Goal: Transaction & Acquisition: Register for event/course

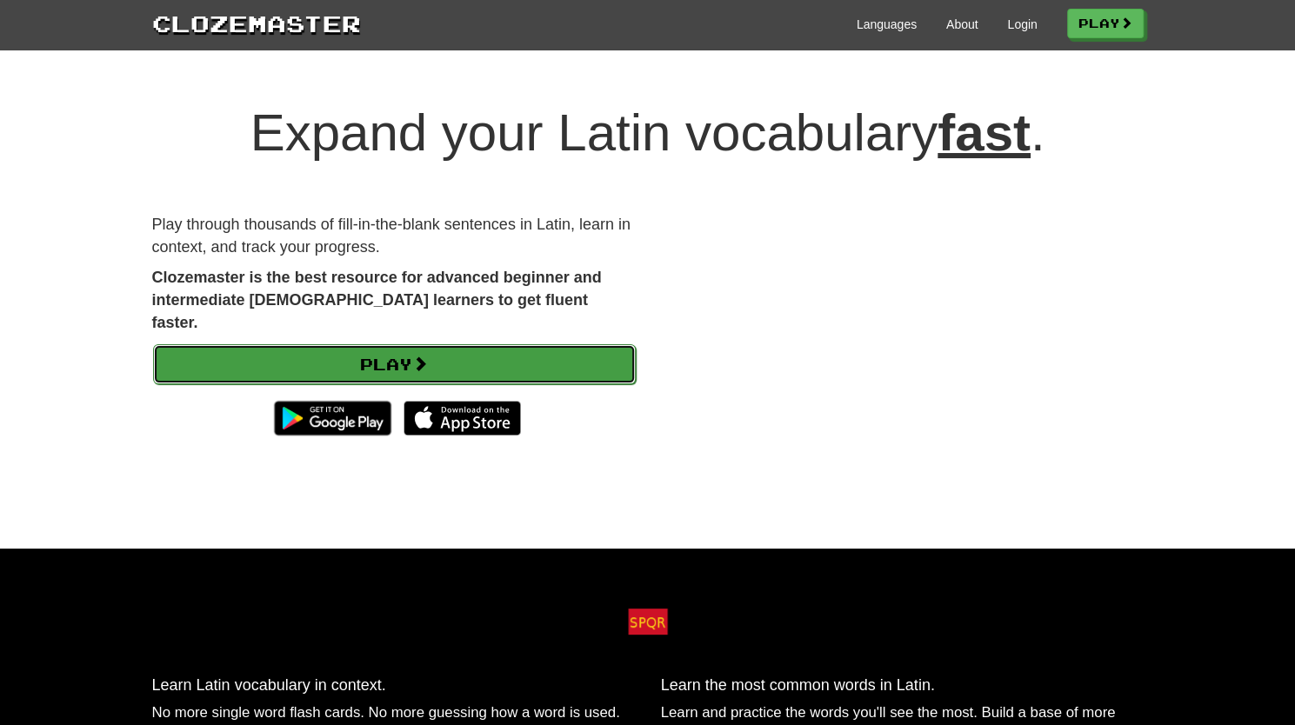
click at [378, 345] on link "Play" at bounding box center [394, 364] width 483 height 40
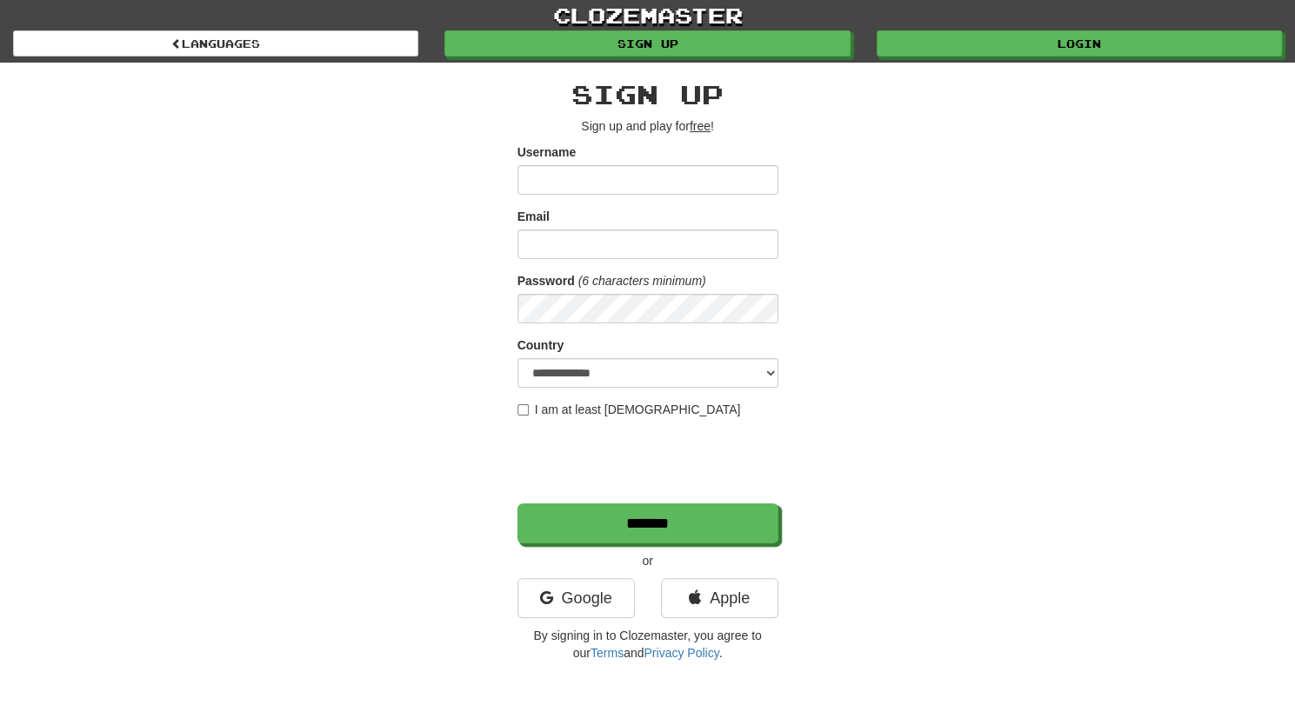
click at [647, 187] on input "Username" at bounding box center [647, 180] width 261 height 30
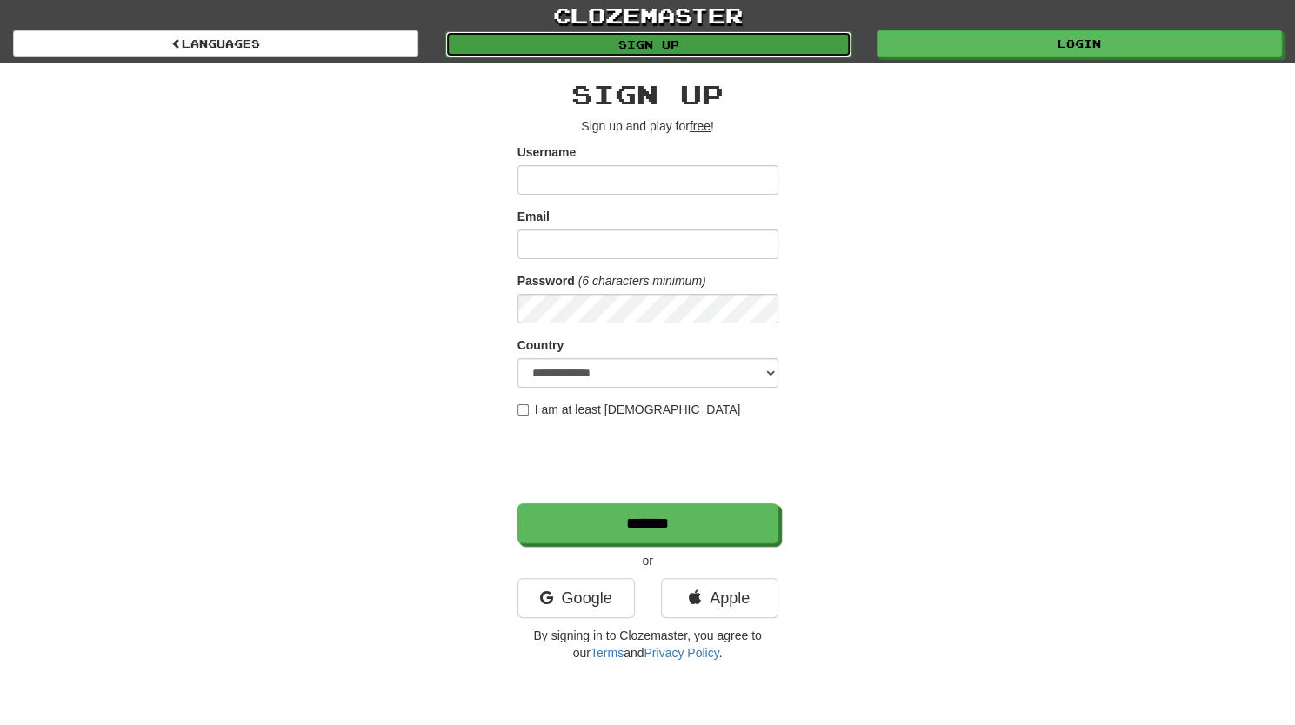
click at [760, 43] on link "Sign up" at bounding box center [647, 44] width 405 height 26
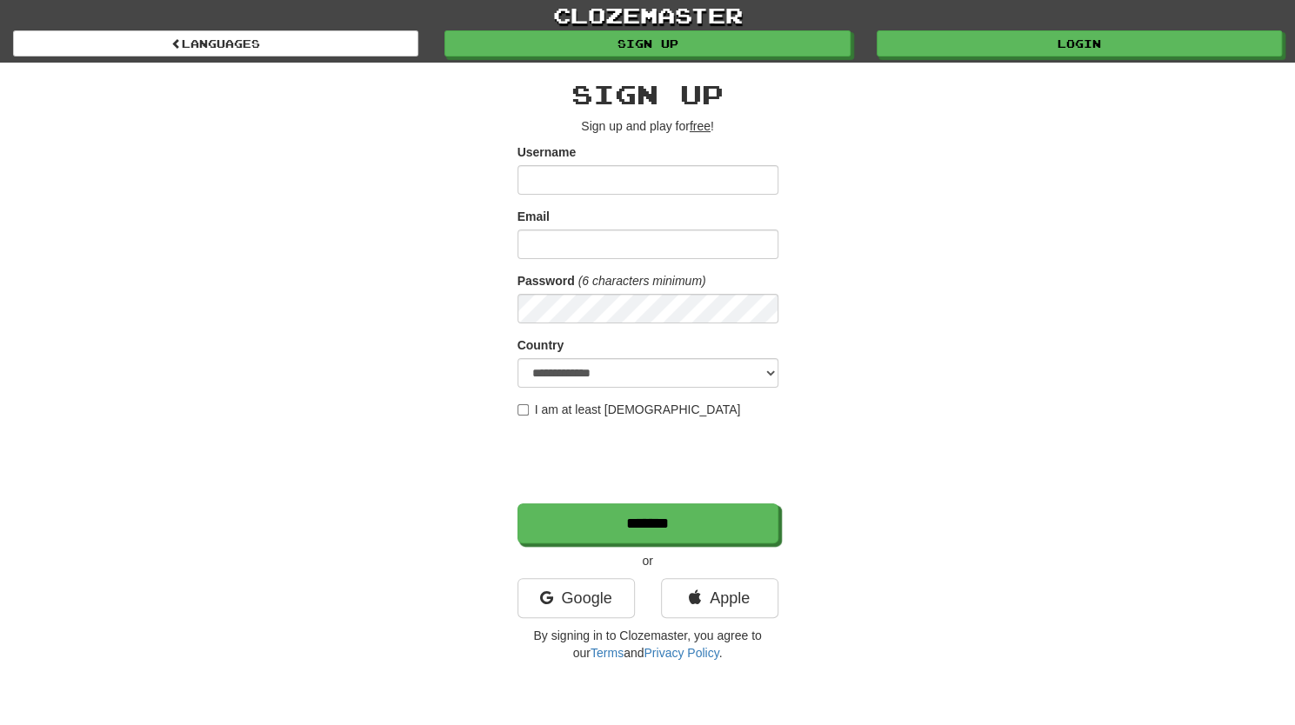
type input "*"
type input "********"
click at [615, 236] on input "Email" at bounding box center [647, 245] width 261 height 30
type input "**********"
select select "**"
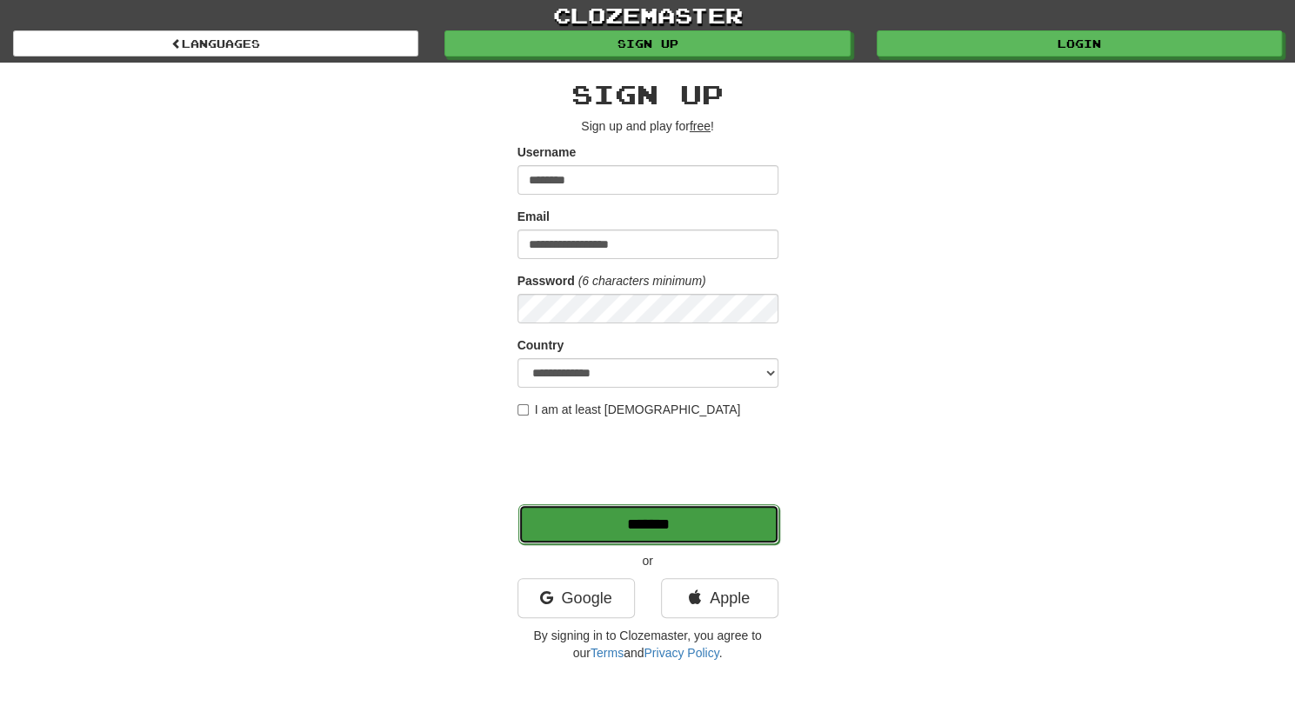
click at [629, 536] on input "*******" at bounding box center [648, 524] width 261 height 40
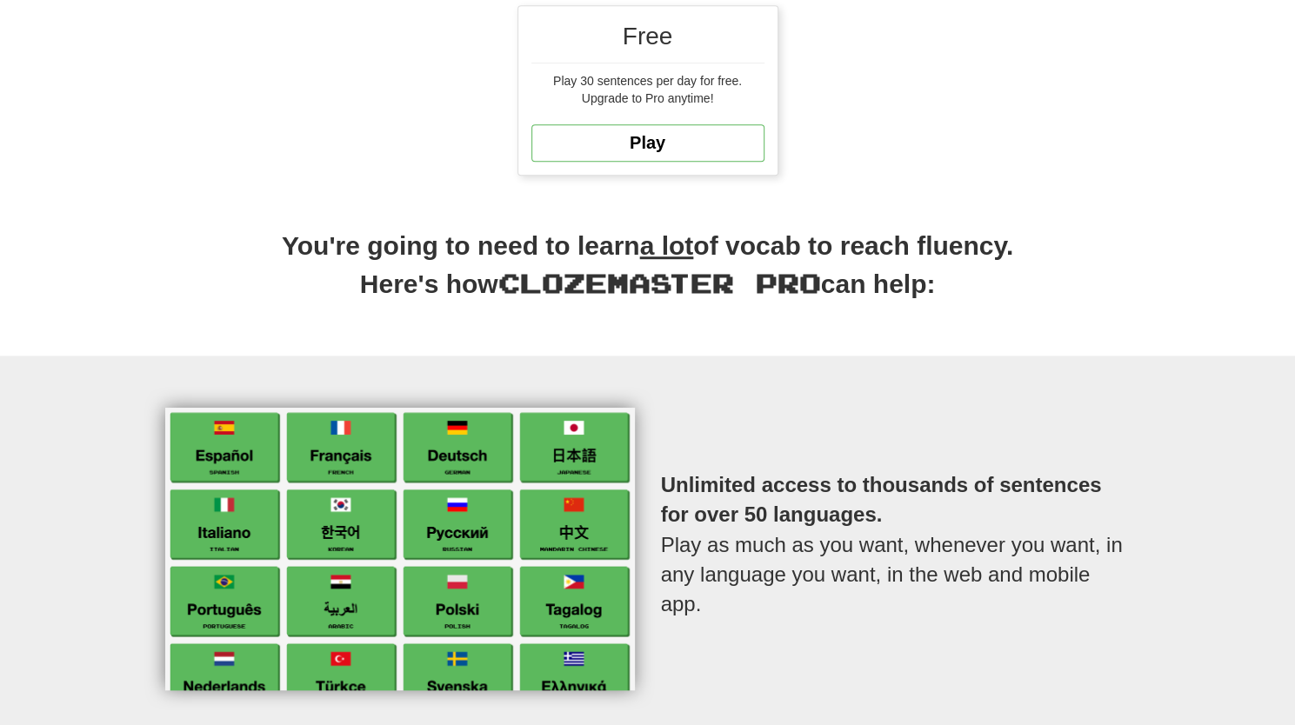
scroll to position [624, 0]
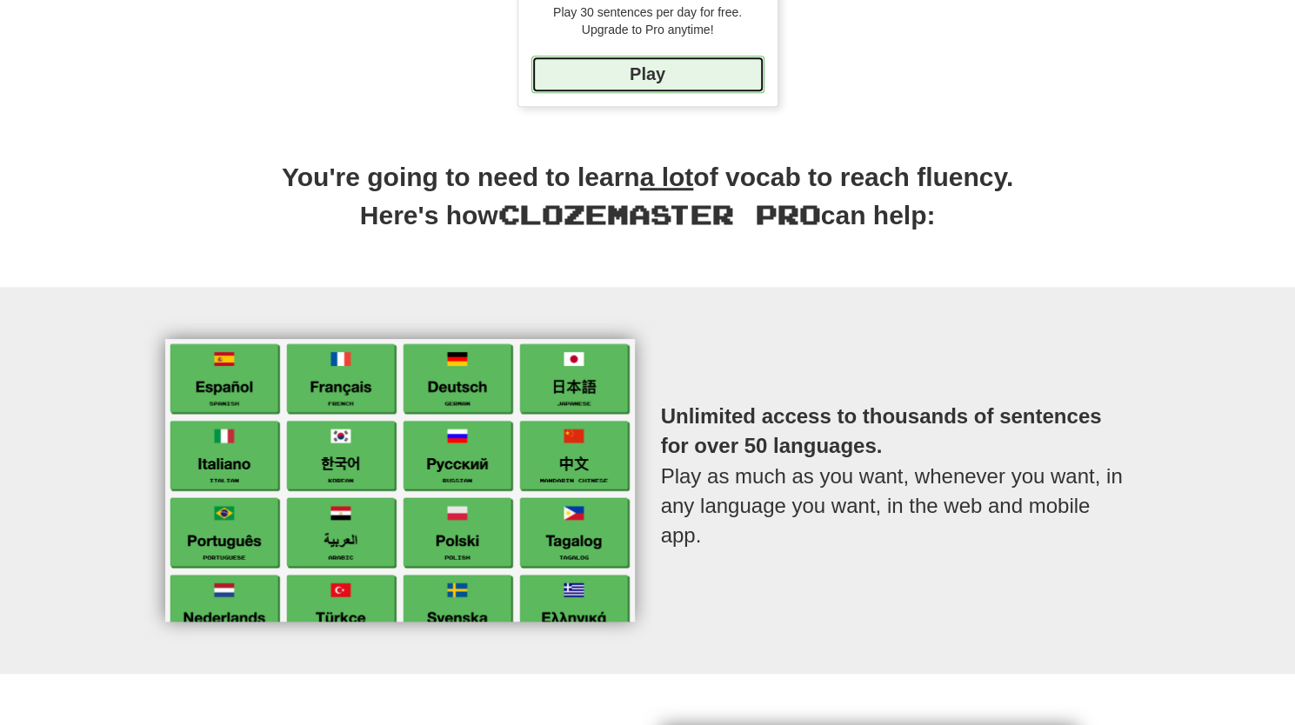
click at [646, 77] on link "Play" at bounding box center [647, 74] width 233 height 37
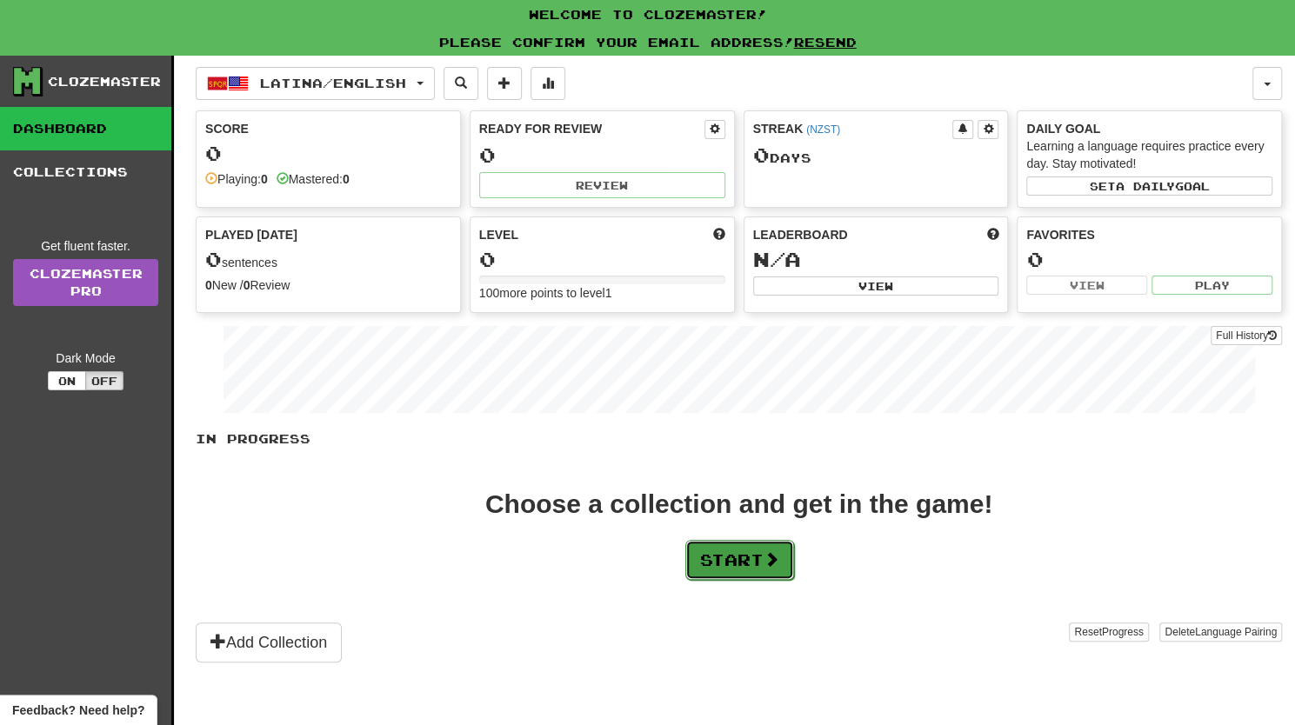
click at [737, 553] on button "Start" at bounding box center [739, 560] width 109 height 40
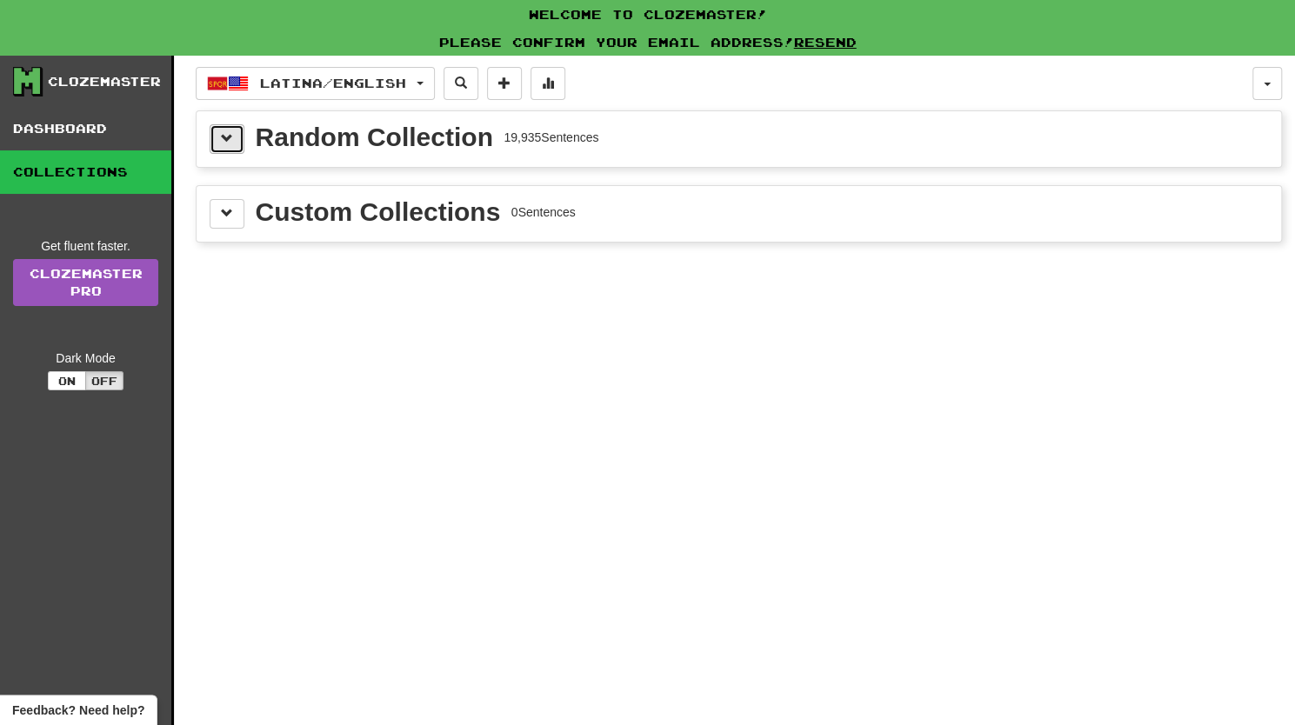
click at [230, 142] on span at bounding box center [227, 138] width 12 height 12
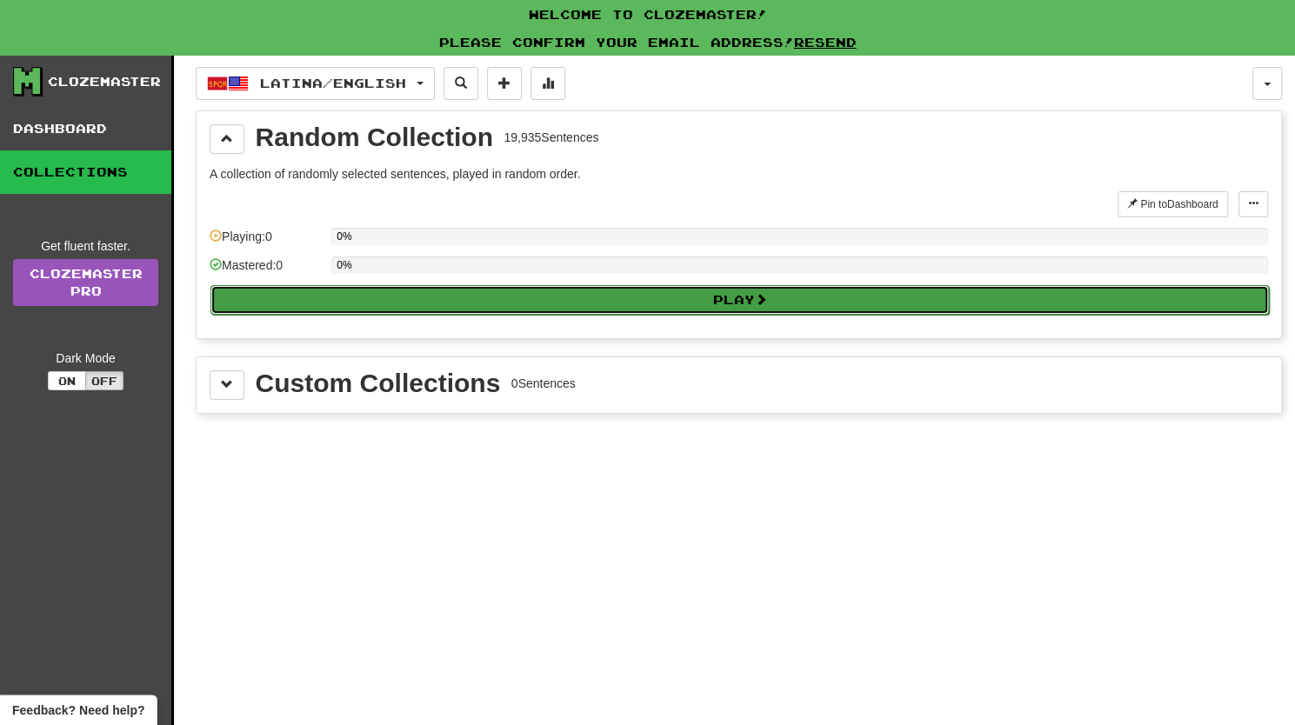
click at [730, 303] on button "Play" at bounding box center [739, 300] width 1058 height 30
select select "**"
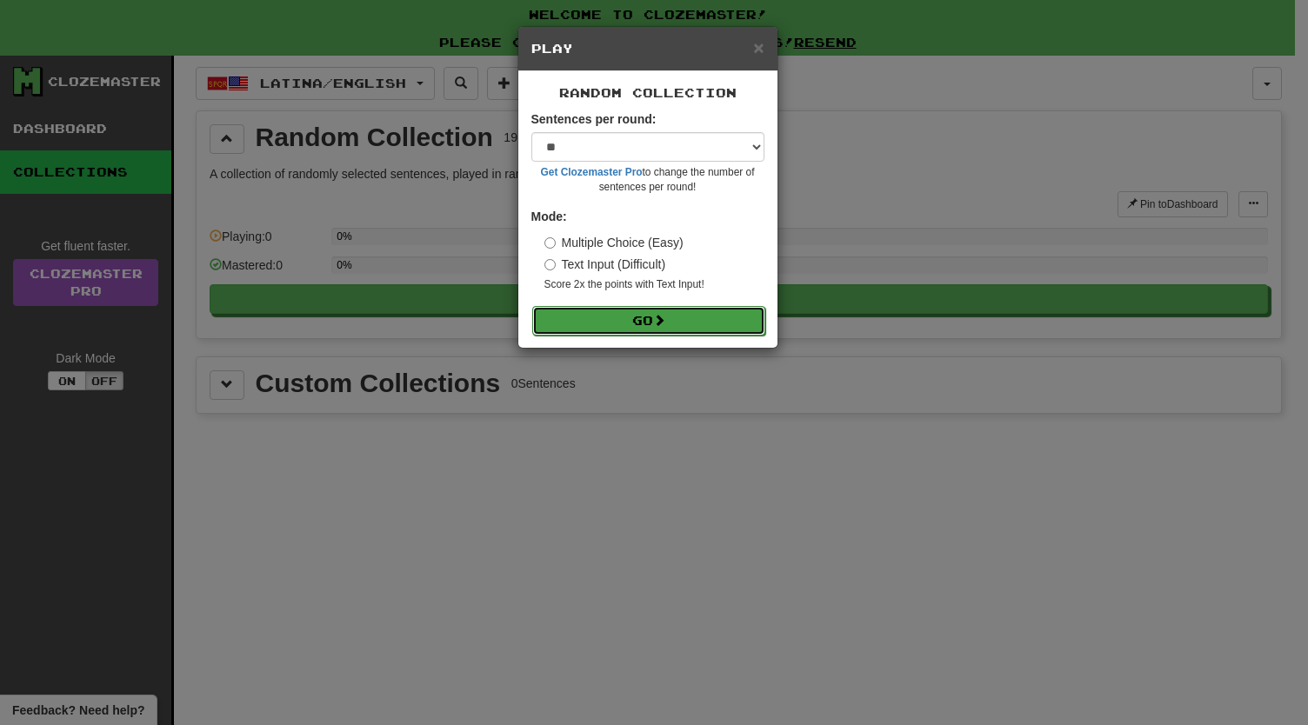
click at [603, 318] on button "Go" at bounding box center [648, 321] width 233 height 30
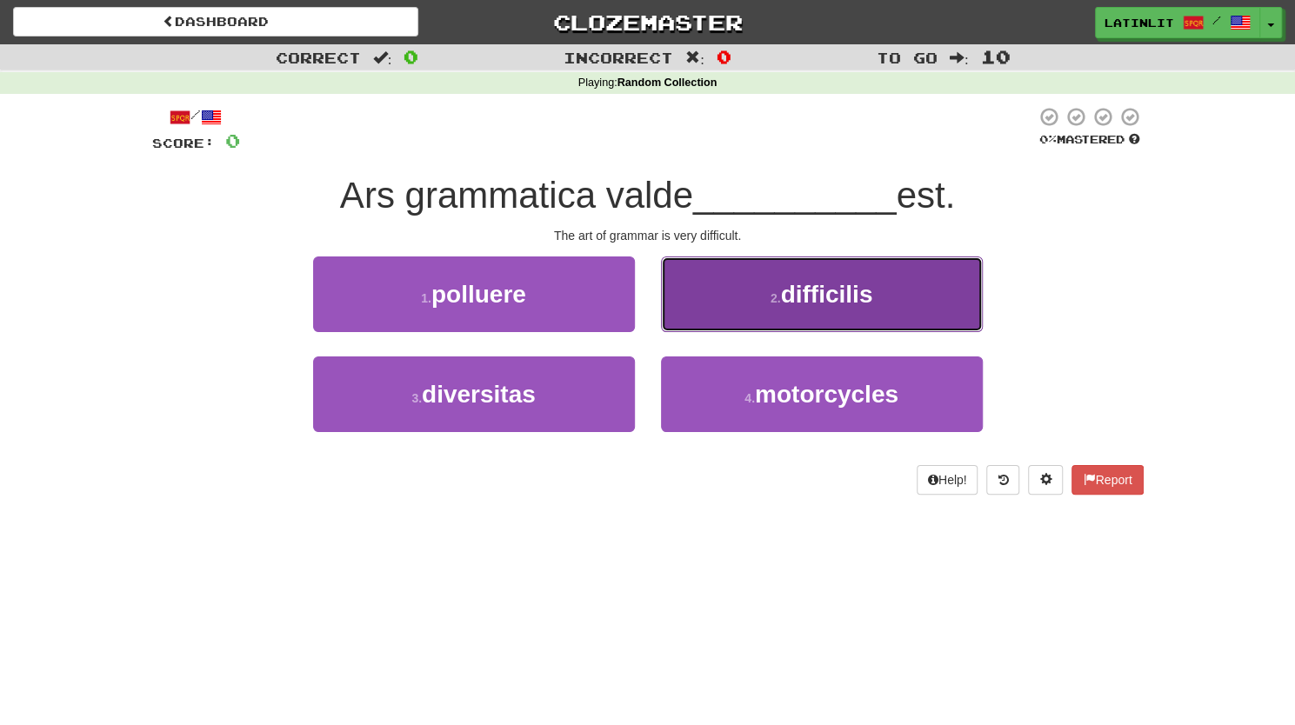
click at [825, 300] on span "difficilis" at bounding box center [826, 294] width 92 height 27
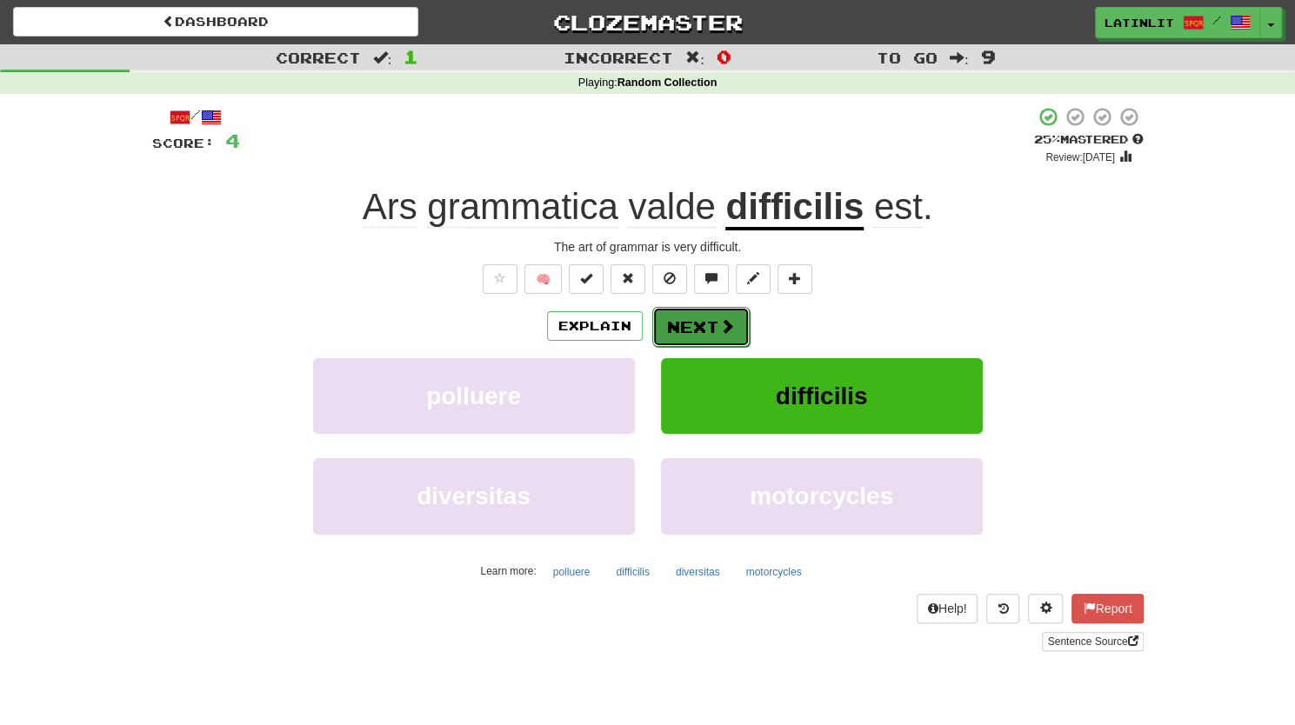
click at [705, 328] on button "Next" at bounding box center [700, 327] width 97 height 40
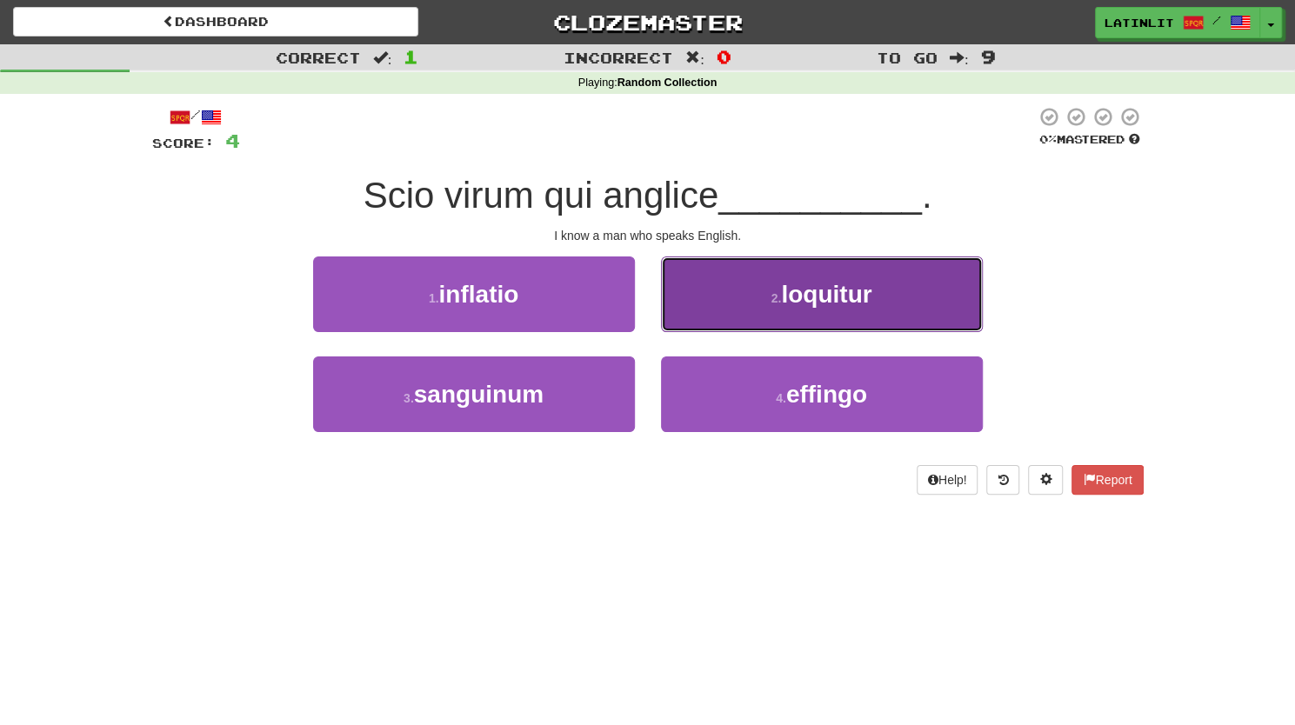
click at [862, 277] on button "2 . loquitur" at bounding box center [822, 294] width 322 height 76
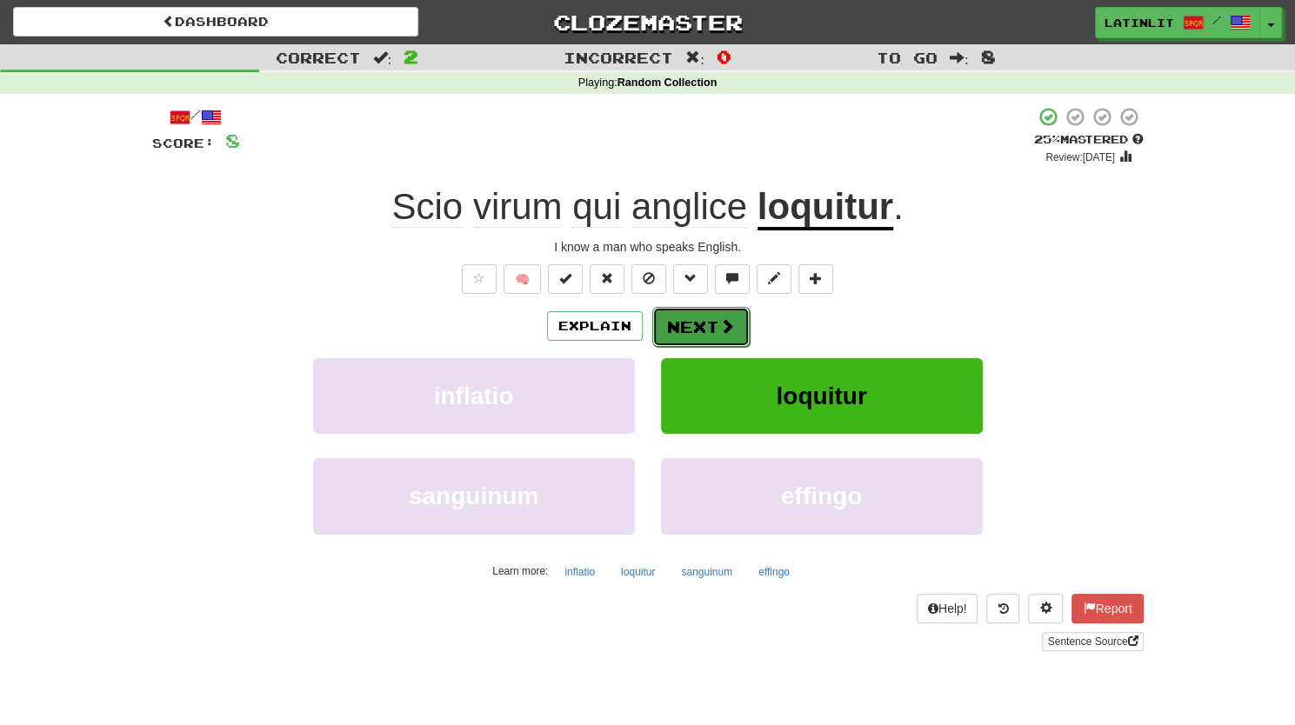
click at [702, 323] on button "Next" at bounding box center [700, 327] width 97 height 40
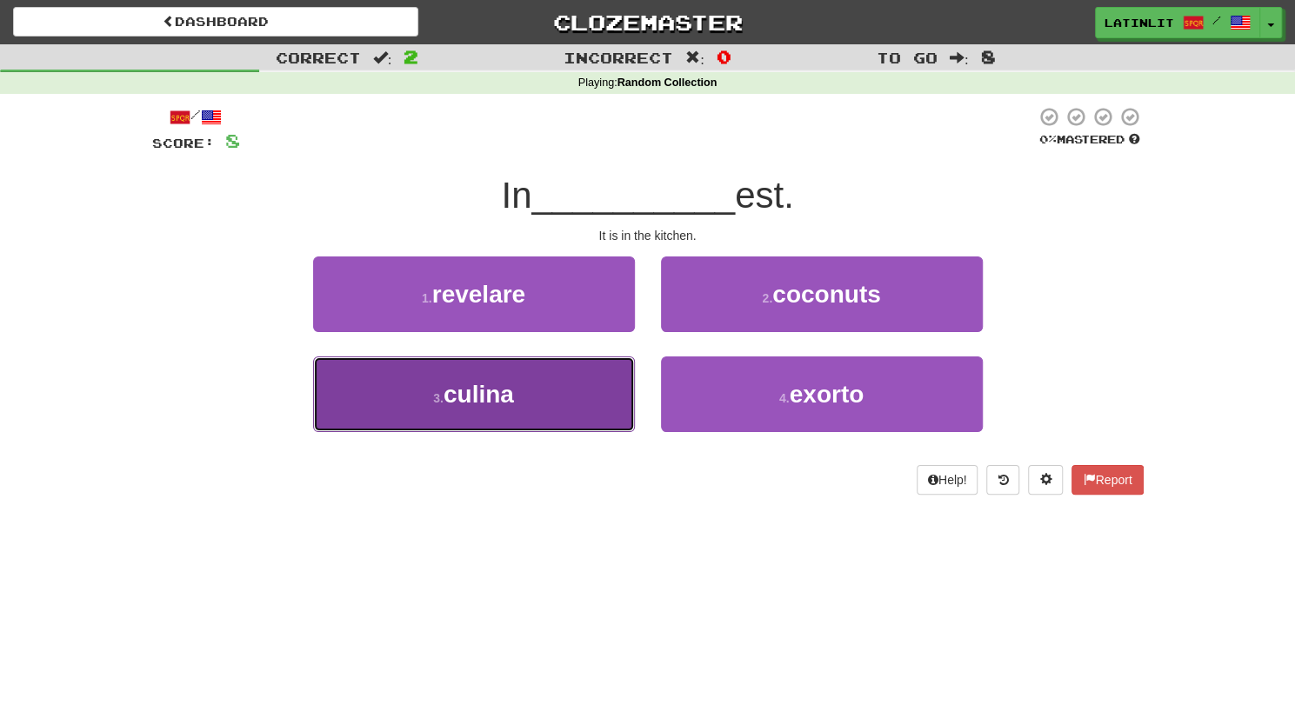
click at [553, 392] on button "3 . culina" at bounding box center [474, 394] width 322 height 76
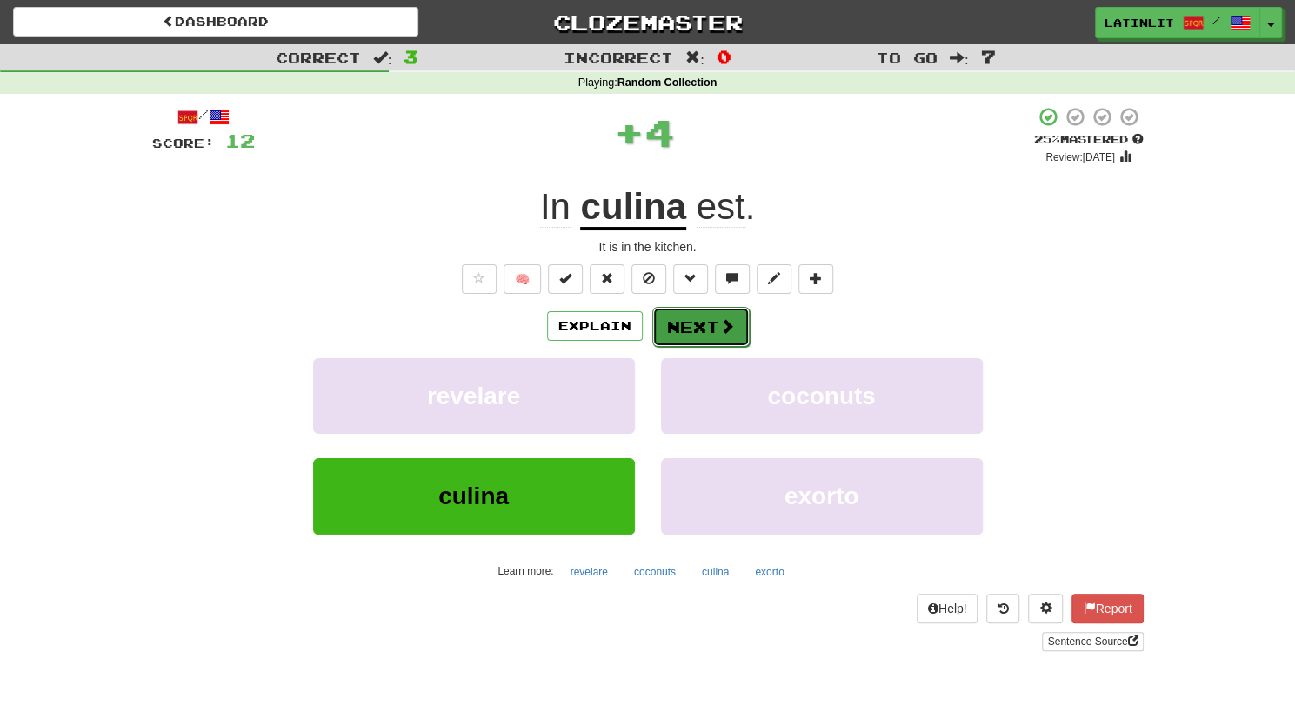
click at [687, 329] on button "Next" at bounding box center [700, 327] width 97 height 40
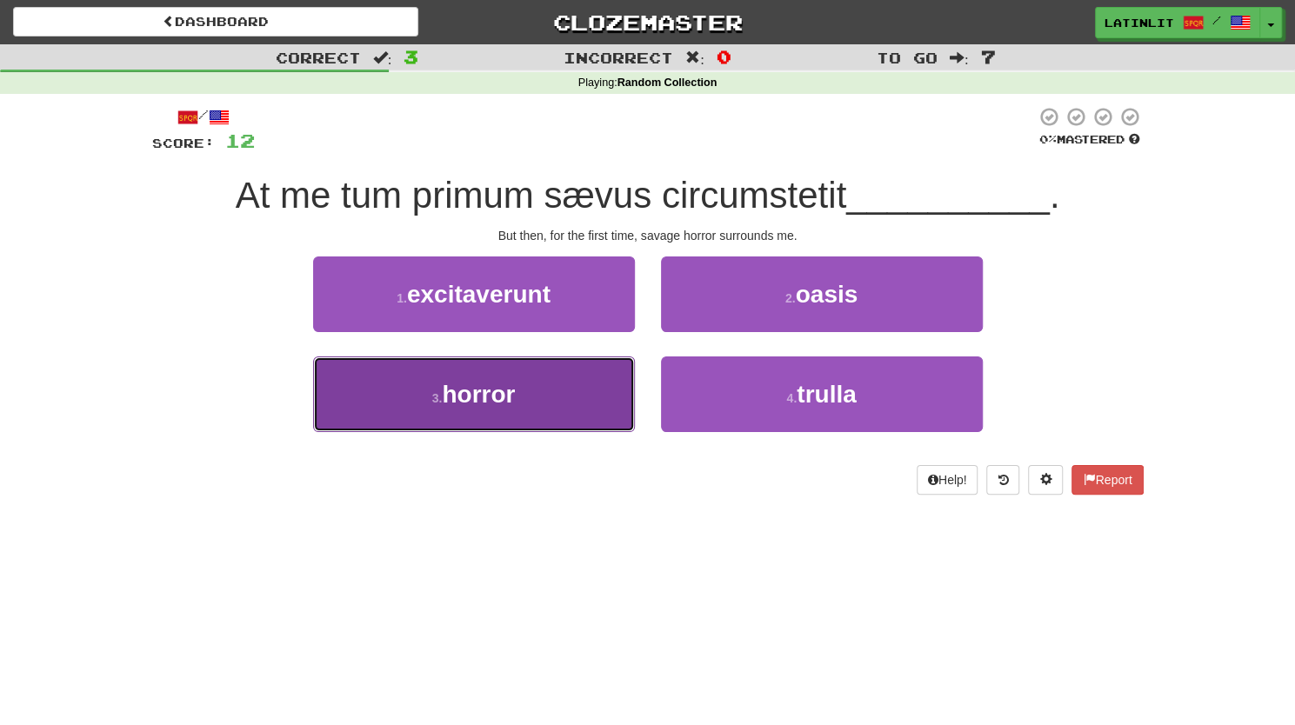
click at [509, 396] on span "horror" at bounding box center [478, 394] width 73 height 27
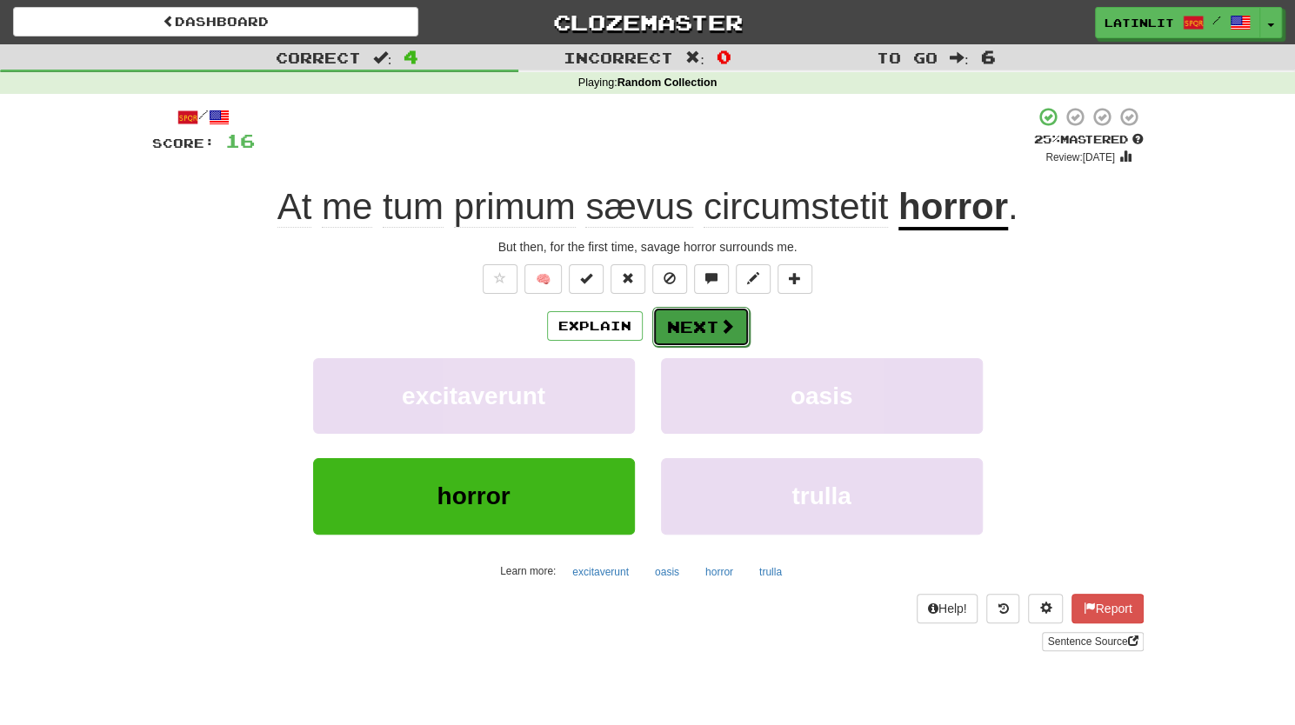
click at [685, 326] on button "Next" at bounding box center [700, 327] width 97 height 40
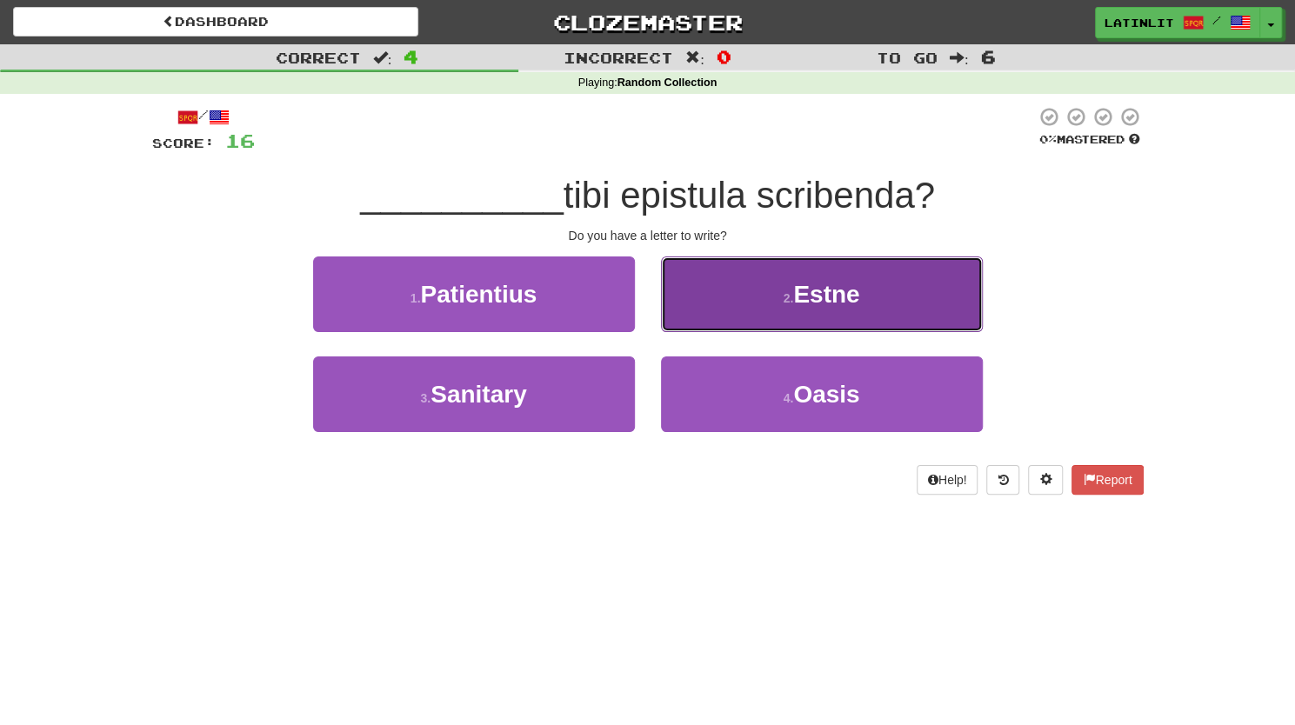
click at [735, 308] on button "2 . Estne" at bounding box center [822, 294] width 322 height 76
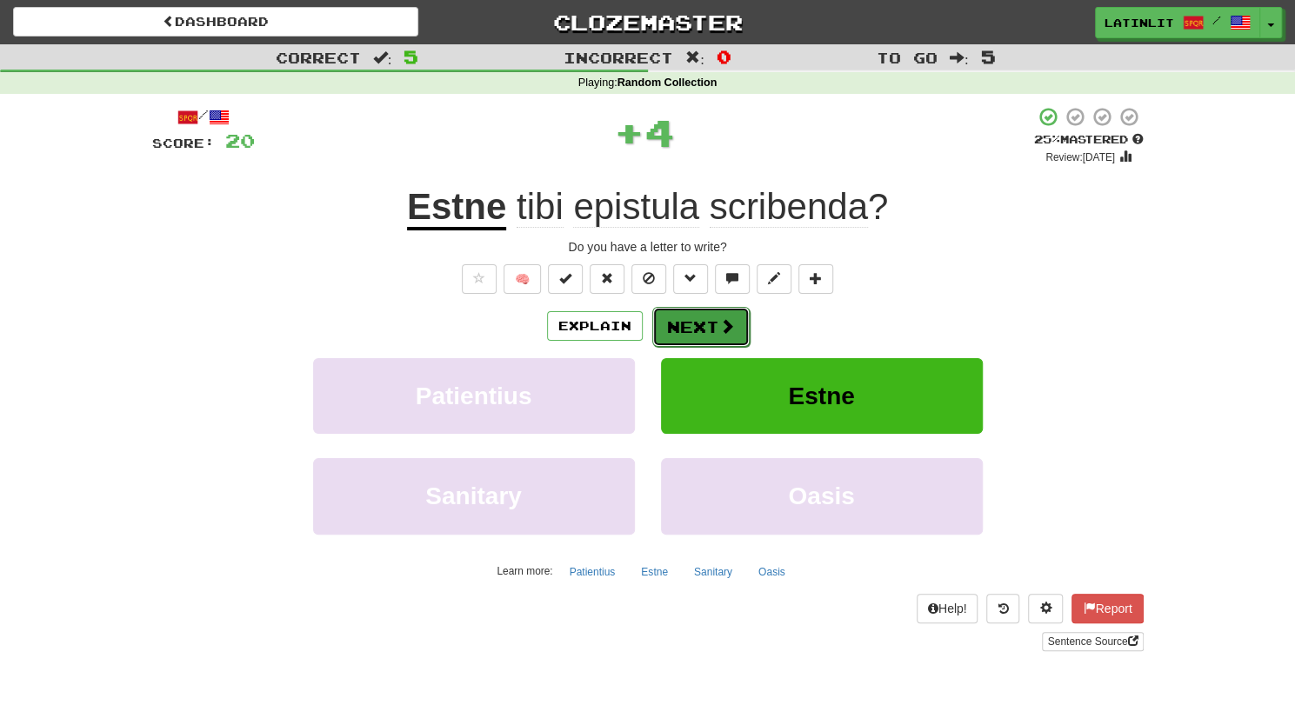
click at [715, 324] on button "Next" at bounding box center [700, 327] width 97 height 40
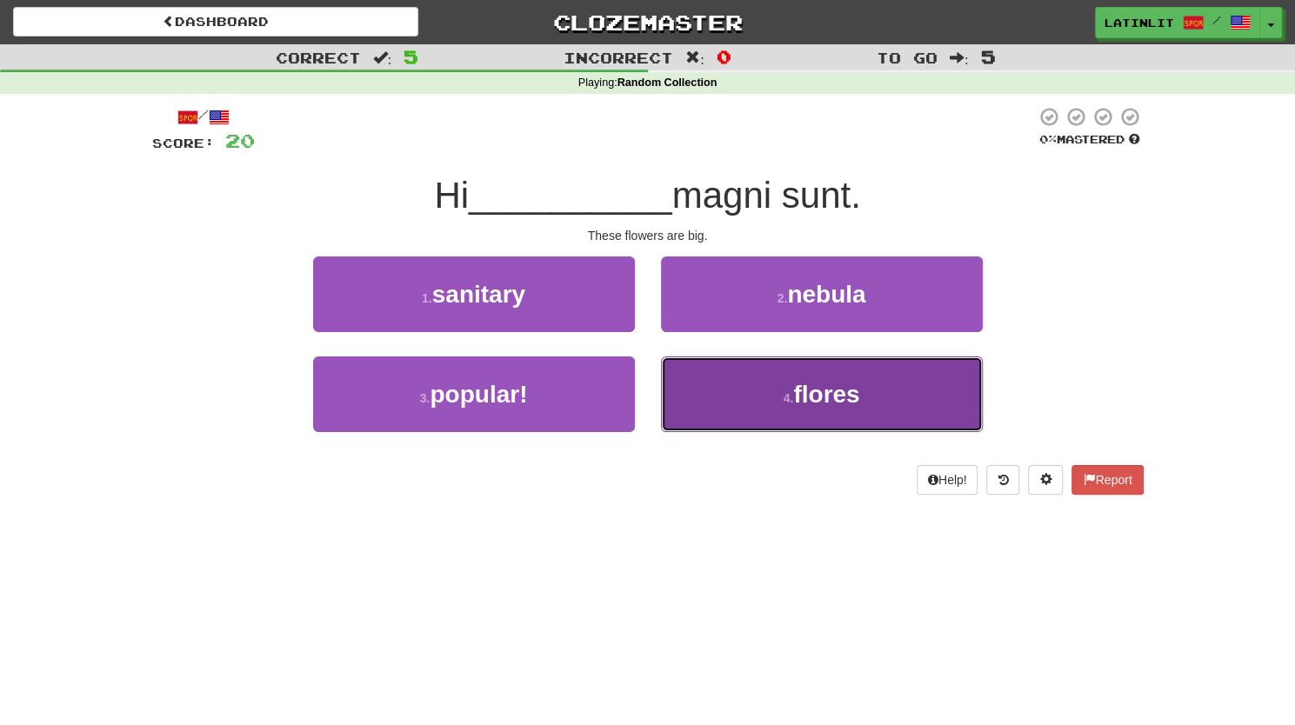
click at [741, 374] on button "4 . flores" at bounding box center [822, 394] width 322 height 76
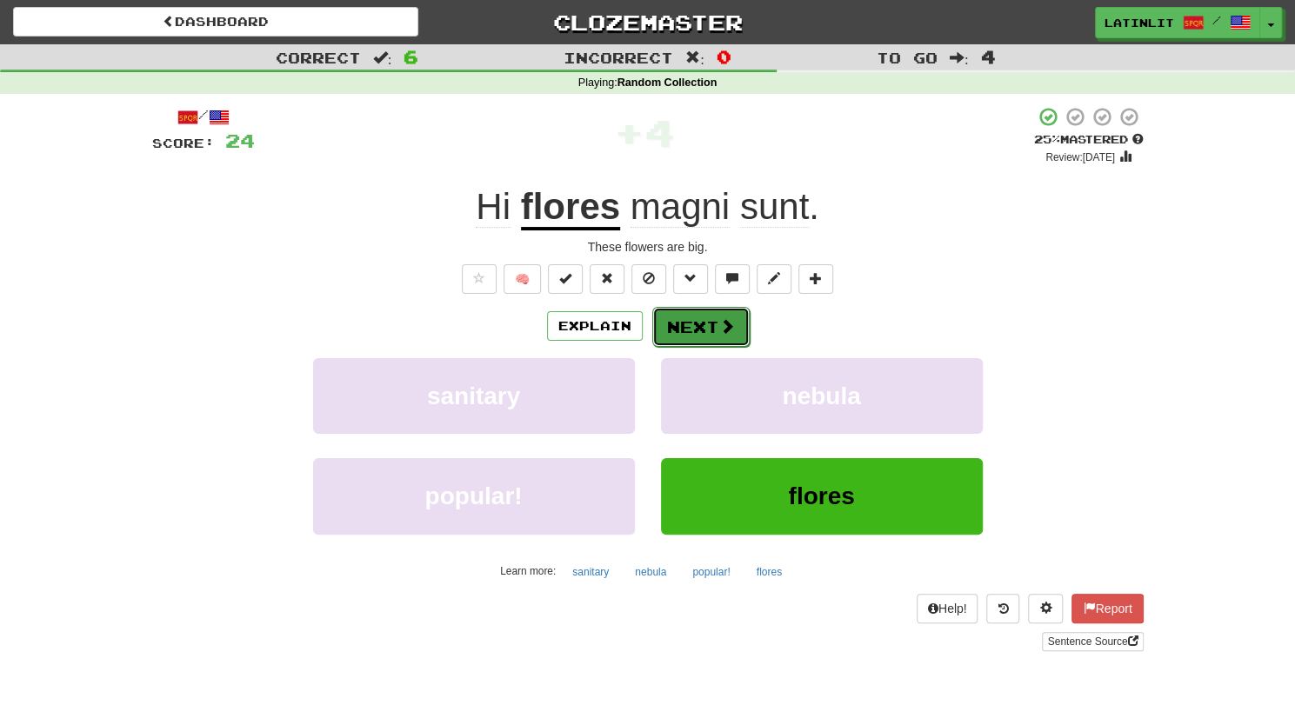
click at [672, 323] on button "Next" at bounding box center [700, 327] width 97 height 40
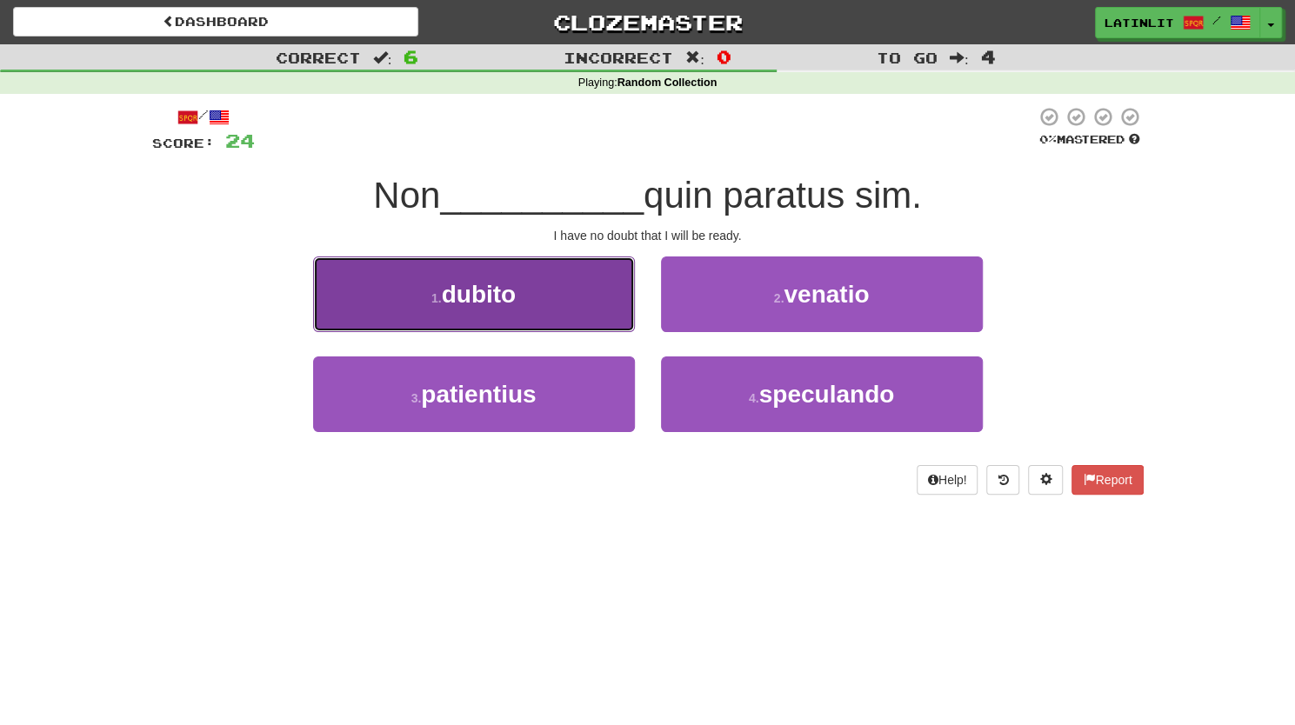
click at [560, 303] on button "1 . dubito" at bounding box center [474, 294] width 322 height 76
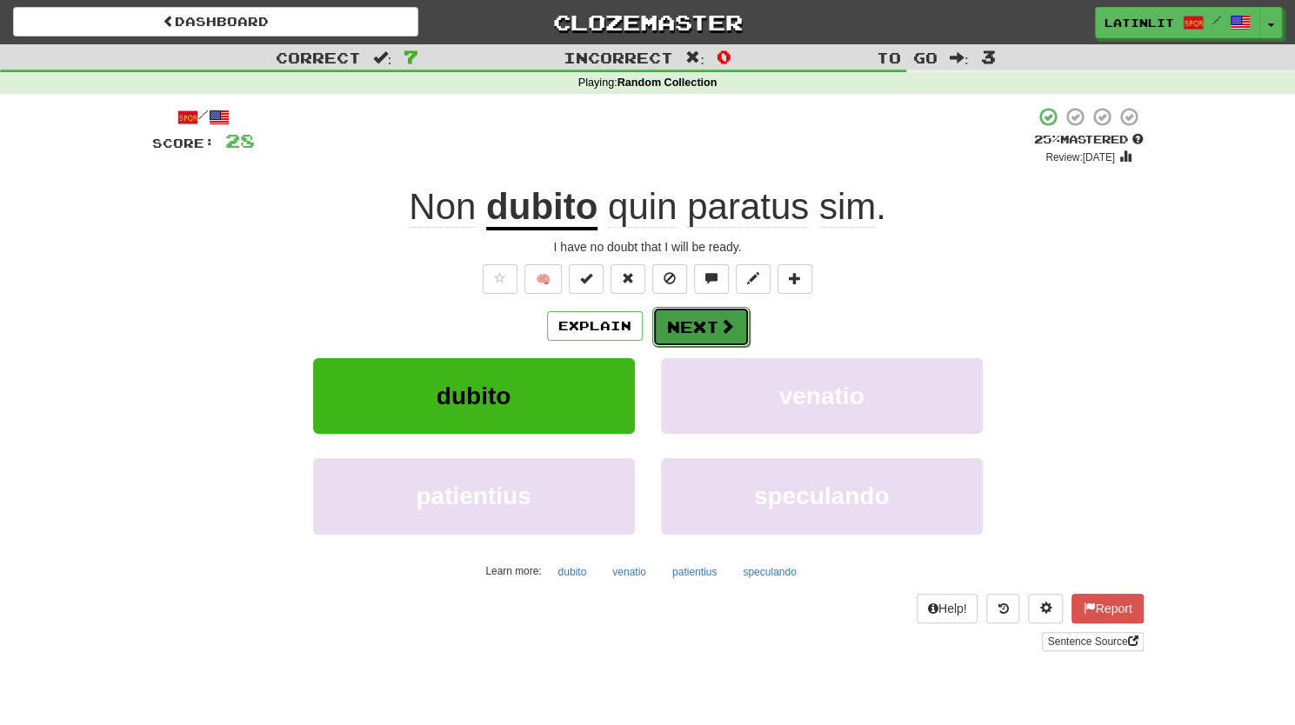
click at [704, 331] on button "Next" at bounding box center [700, 327] width 97 height 40
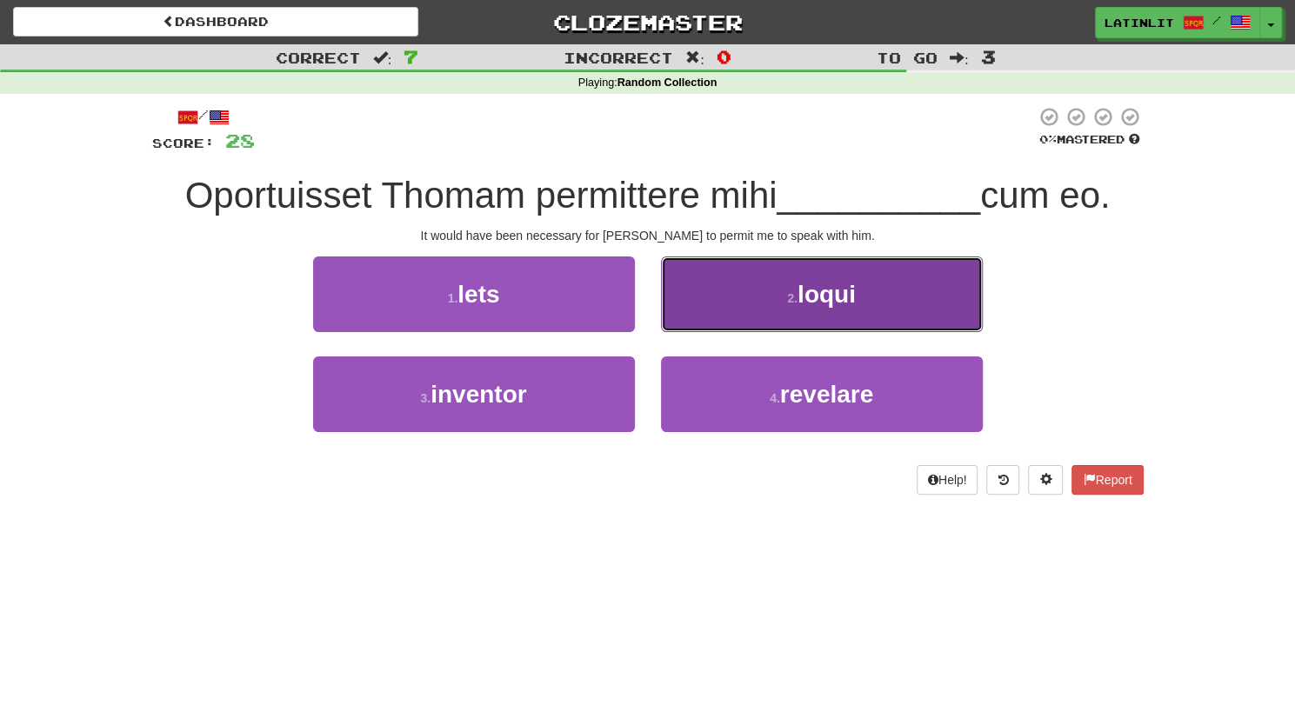
click at [791, 293] on small "2 ." at bounding box center [792, 298] width 10 height 14
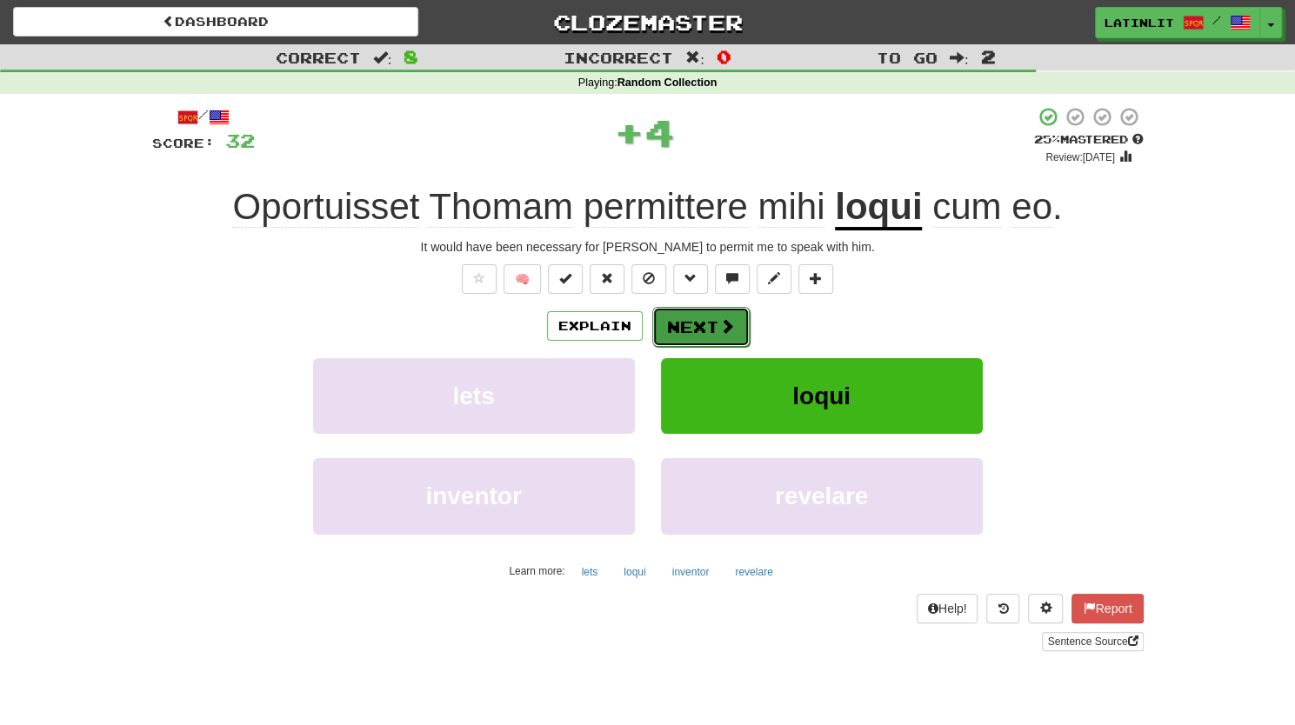
click at [701, 325] on button "Next" at bounding box center [700, 327] width 97 height 40
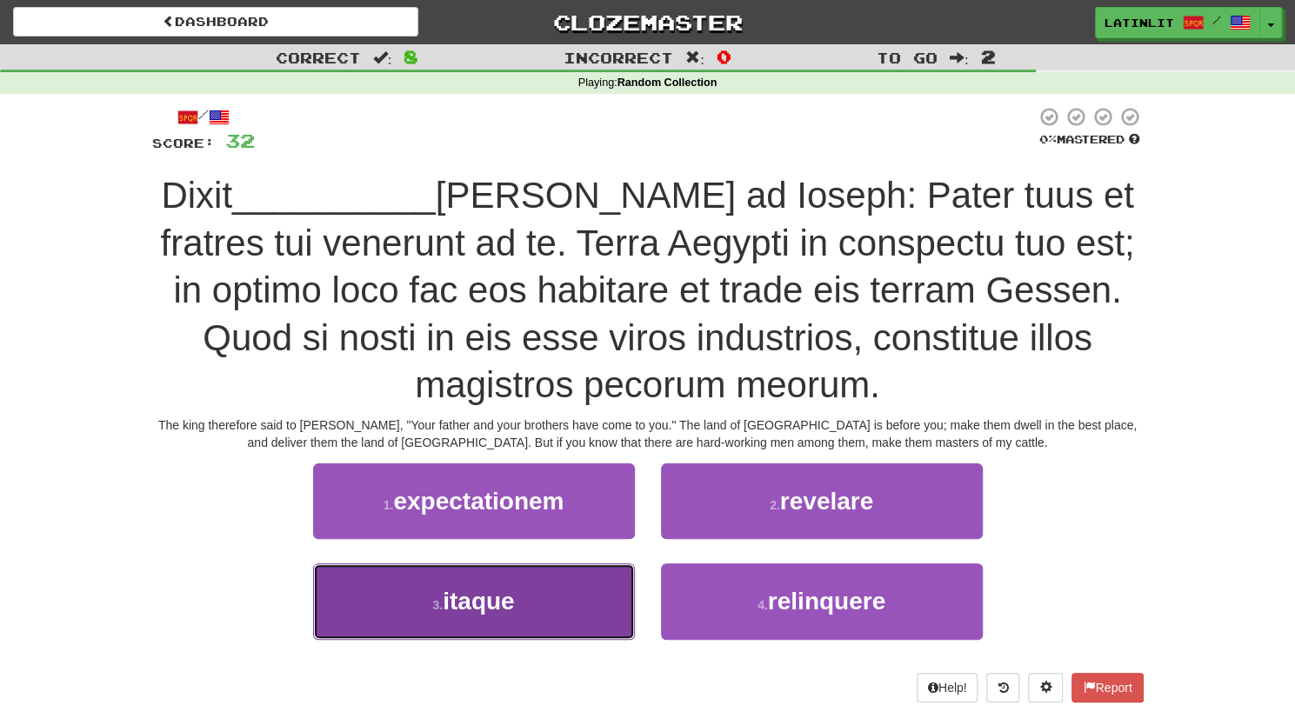
click at [466, 606] on span "itaque" at bounding box center [478, 601] width 71 height 27
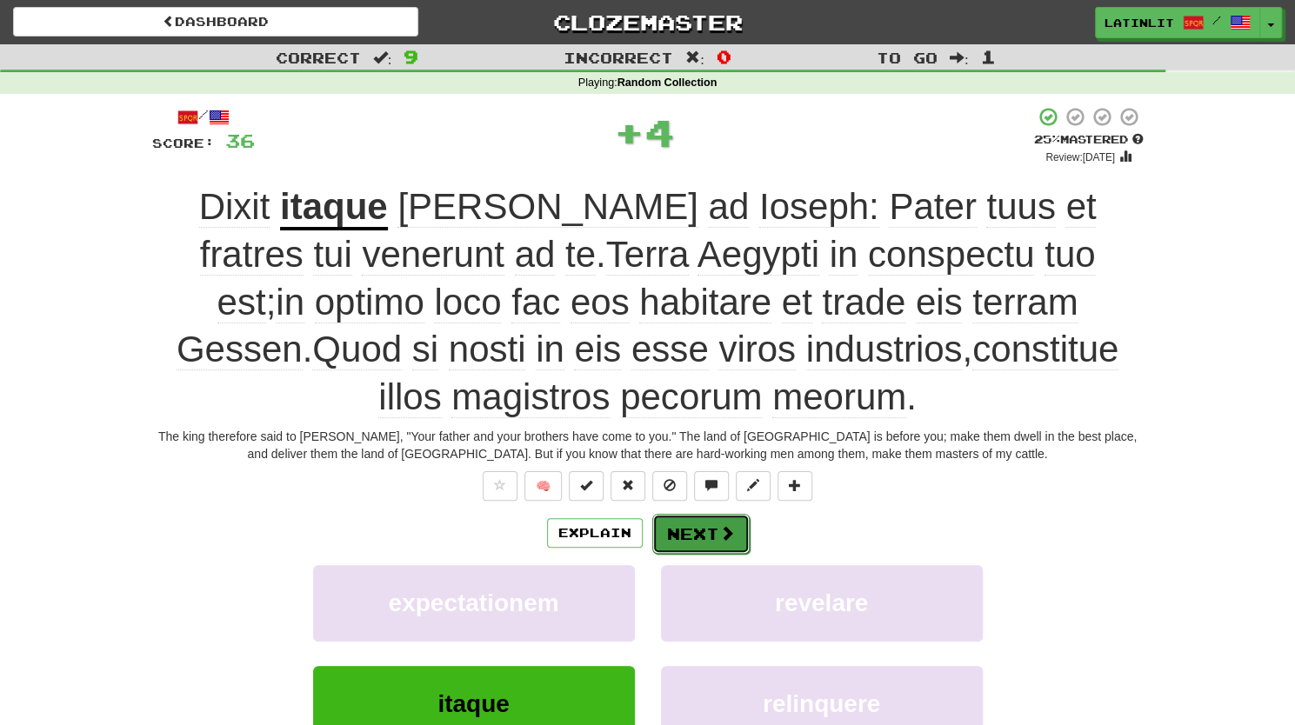
click at [695, 540] on button "Next" at bounding box center [700, 534] width 97 height 40
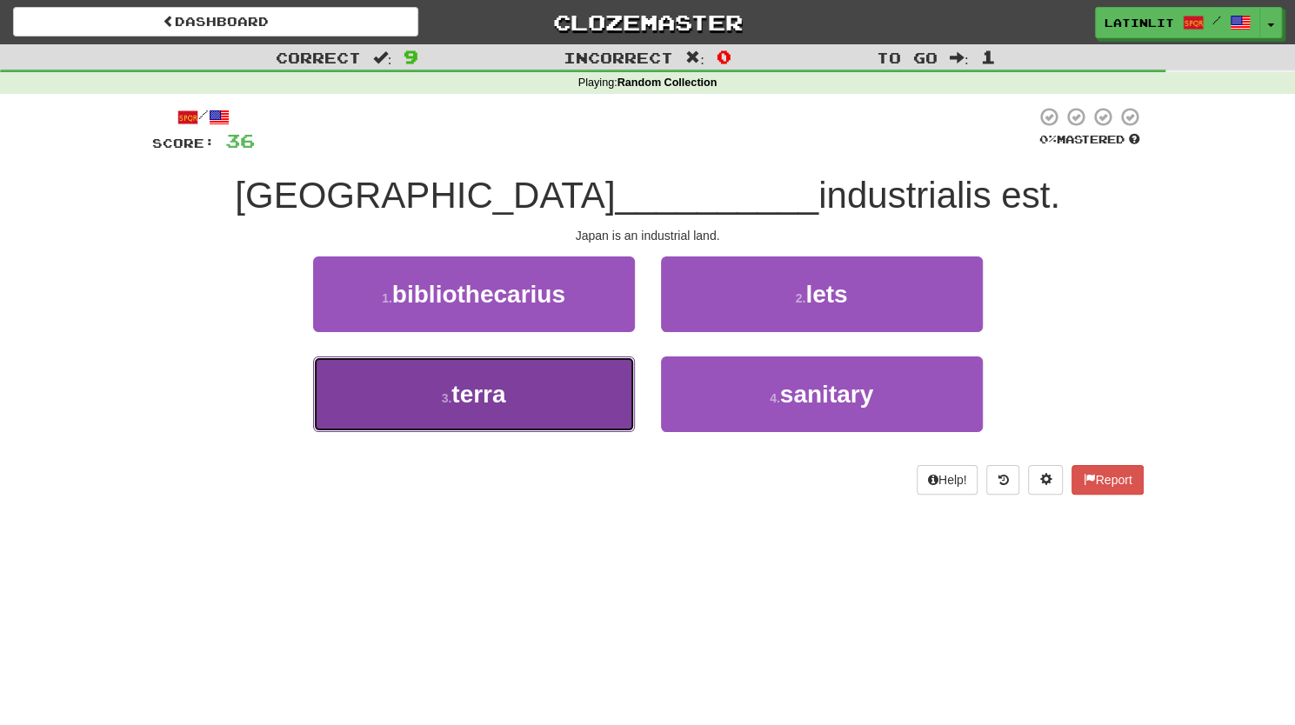
click at [596, 425] on button "3 . terra" at bounding box center [474, 394] width 322 height 76
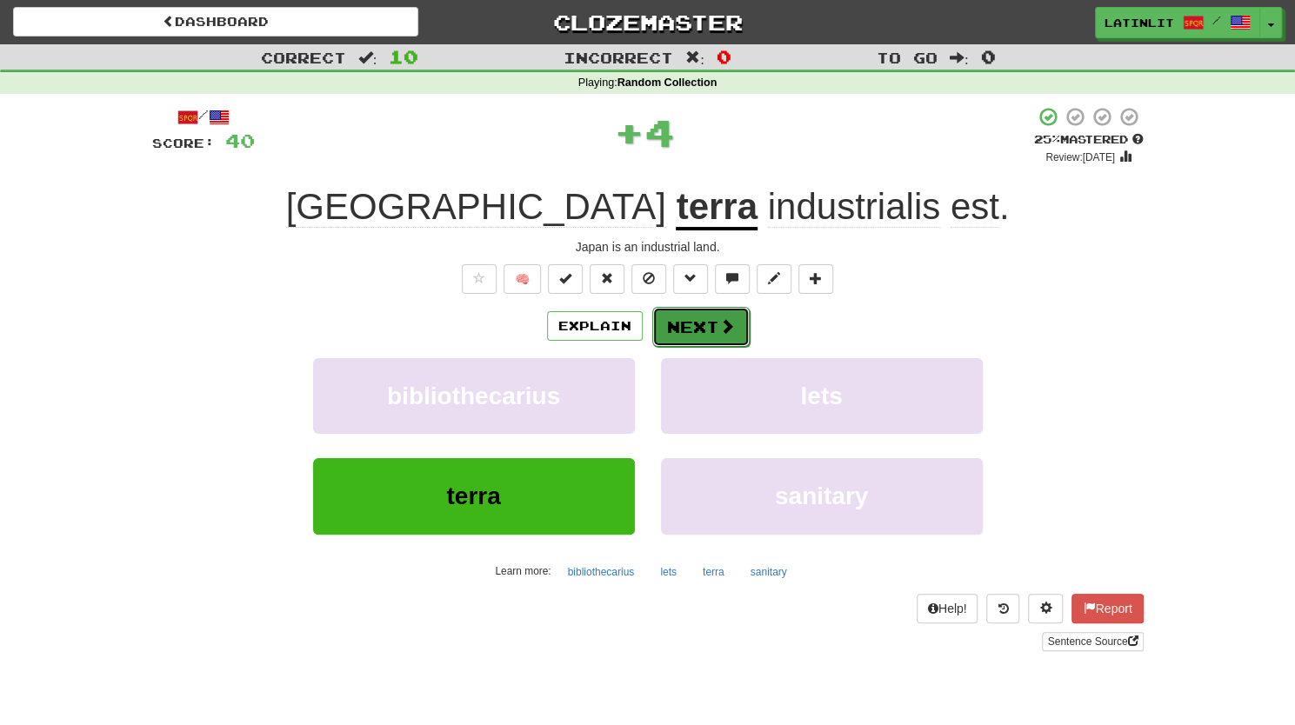
click at [715, 316] on button "Next" at bounding box center [700, 327] width 97 height 40
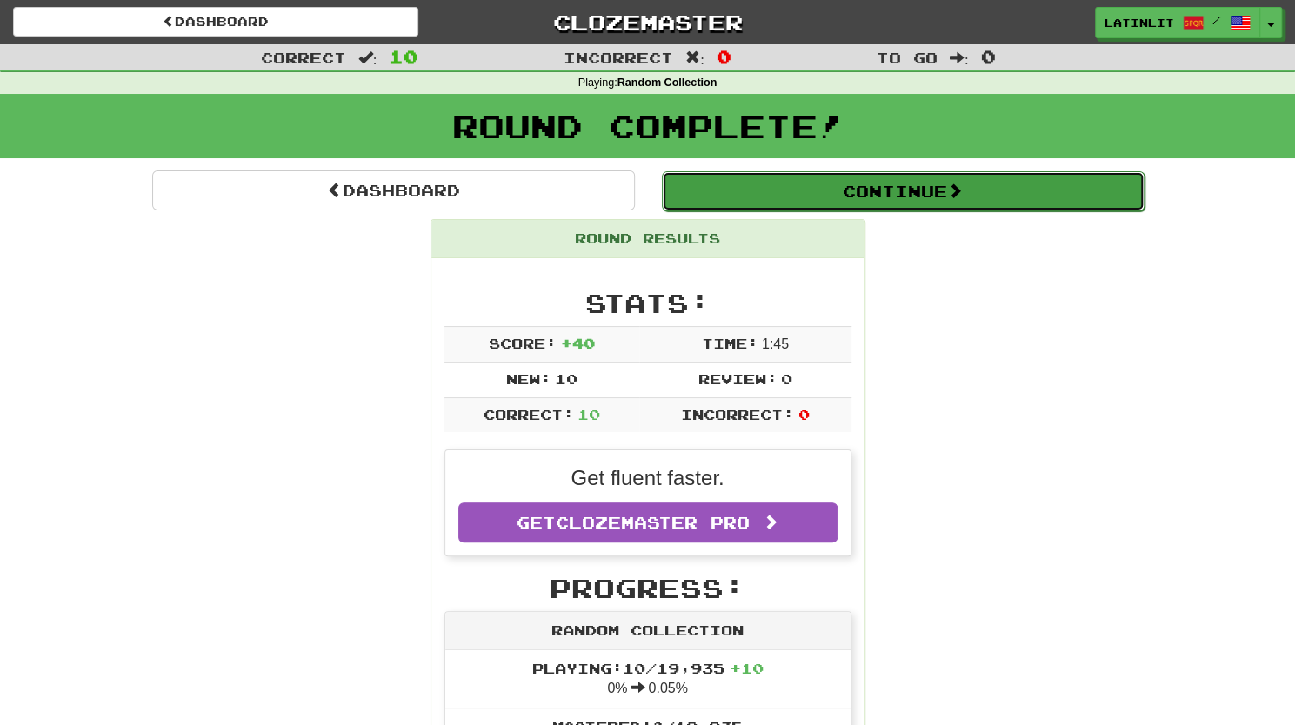
click at [883, 199] on button "Continue" at bounding box center [903, 191] width 483 height 40
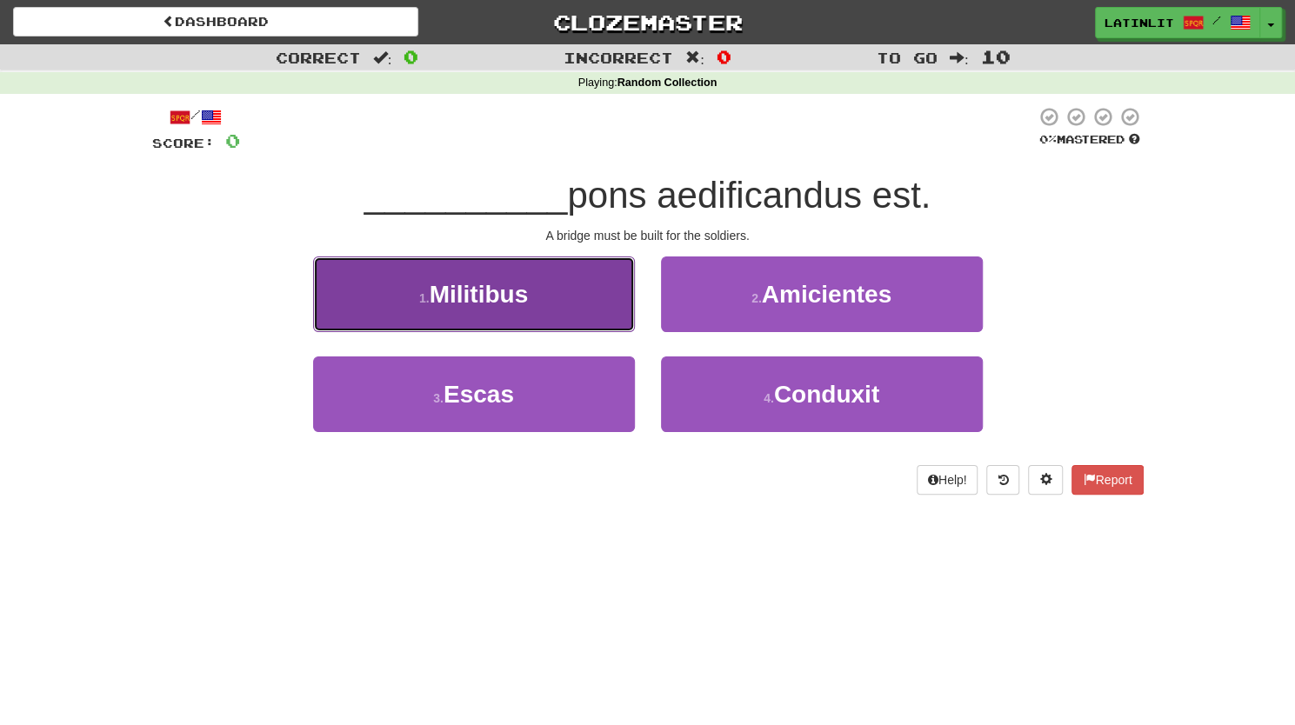
click at [487, 291] on span "Militibus" at bounding box center [478, 294] width 99 height 27
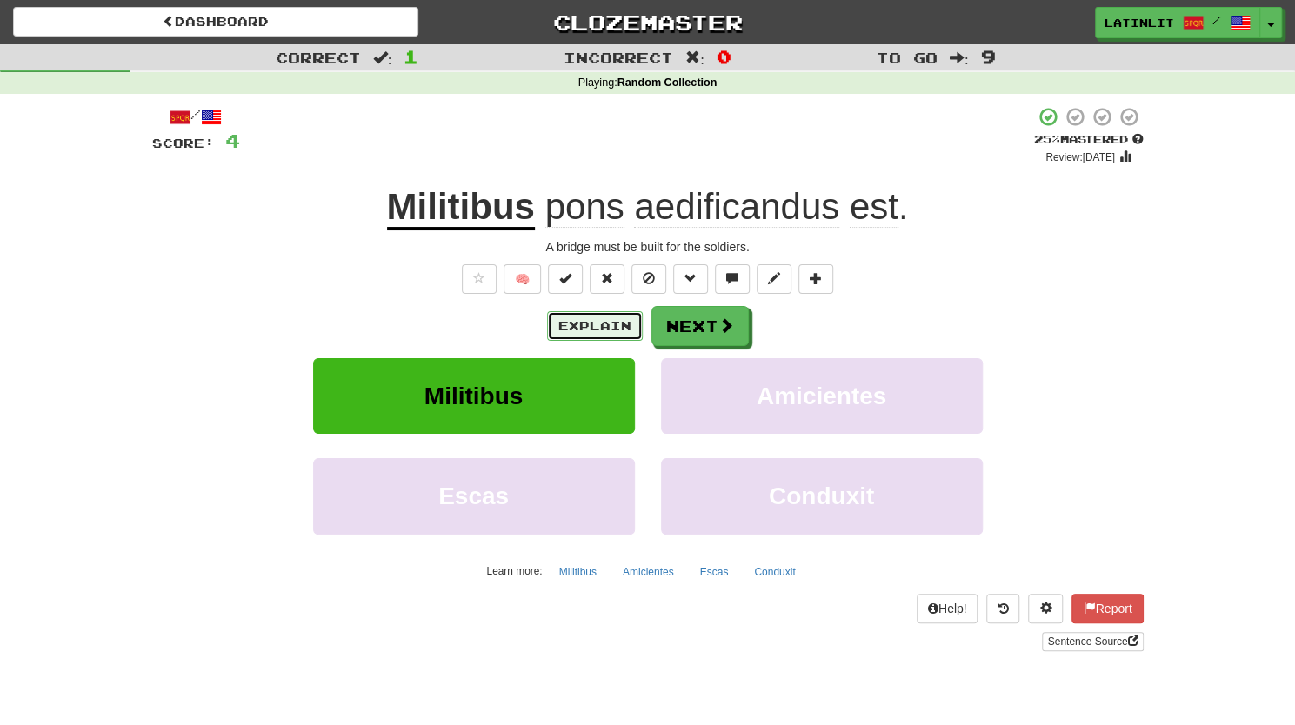
click at [607, 323] on button "Explain" at bounding box center [595, 326] width 96 height 30
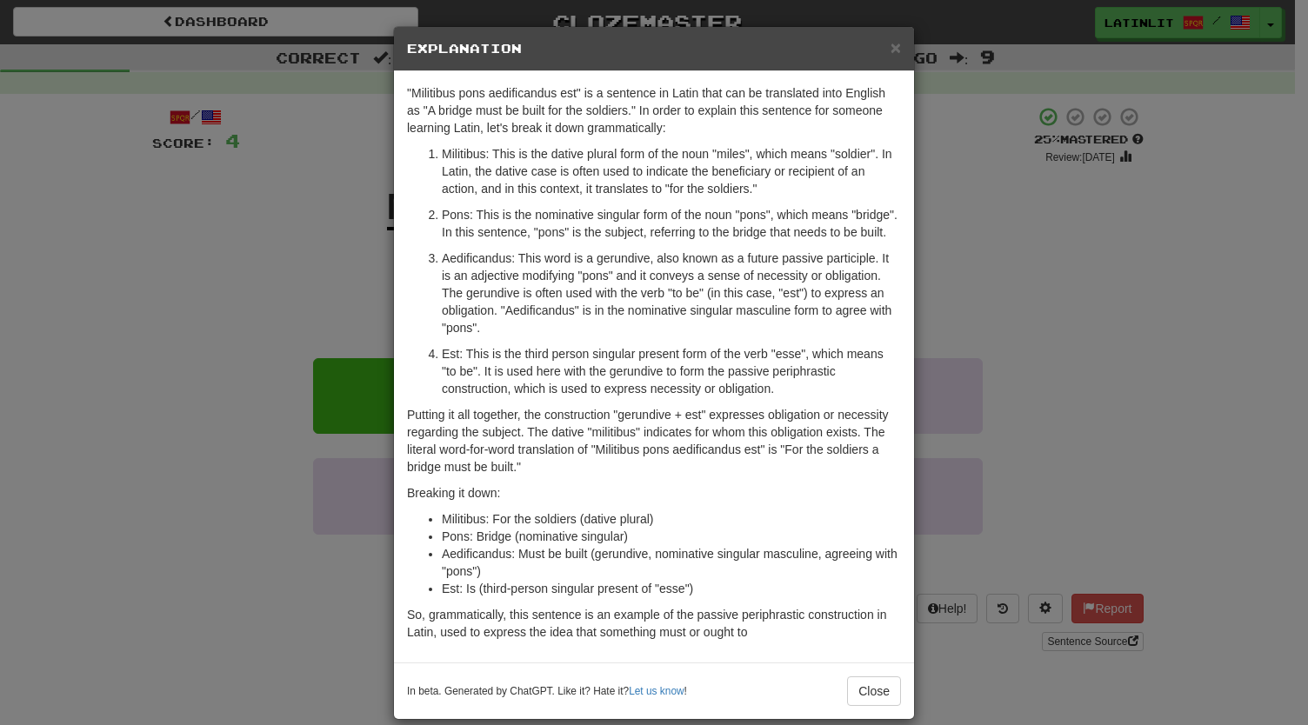
click at [231, 254] on div "× Explanation "Militibus pons aedificandus est" is a sentence in Latin that can…" at bounding box center [654, 362] width 1308 height 725
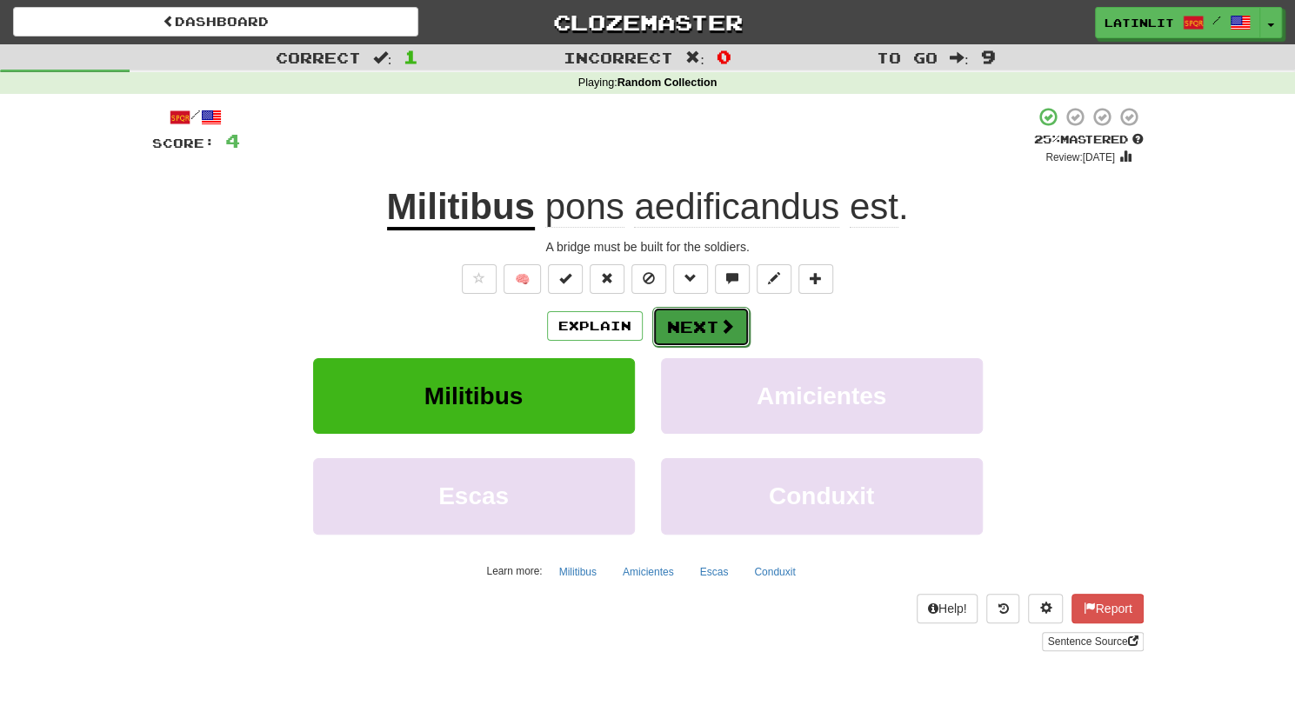
click at [687, 329] on button "Next" at bounding box center [700, 327] width 97 height 40
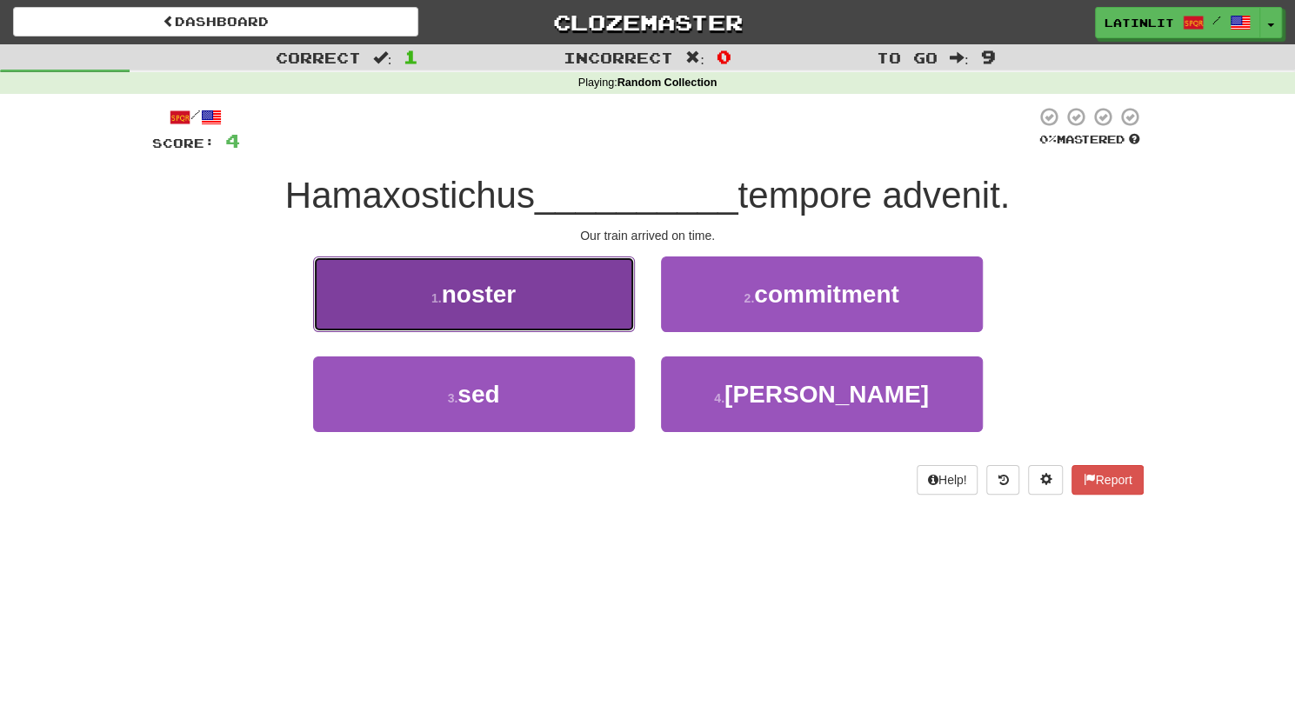
click at [567, 292] on button "1 . noster" at bounding box center [474, 294] width 322 height 76
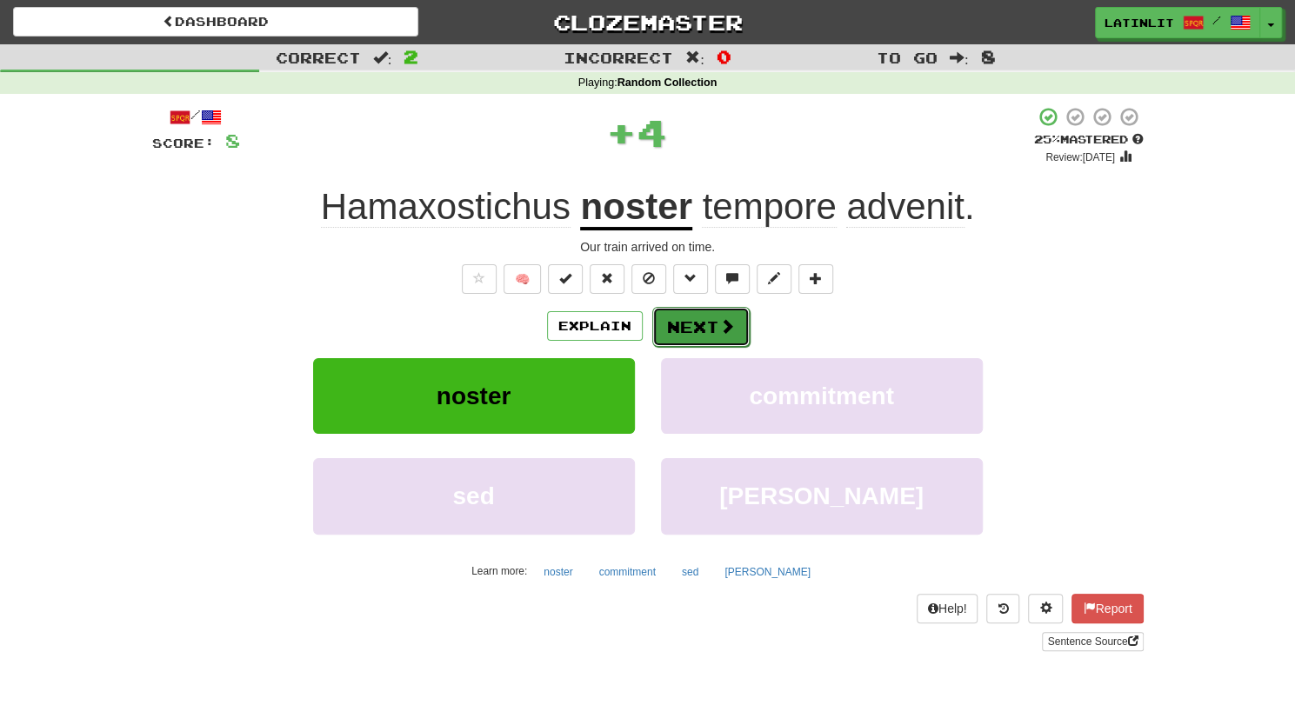
click at [692, 329] on button "Next" at bounding box center [700, 327] width 97 height 40
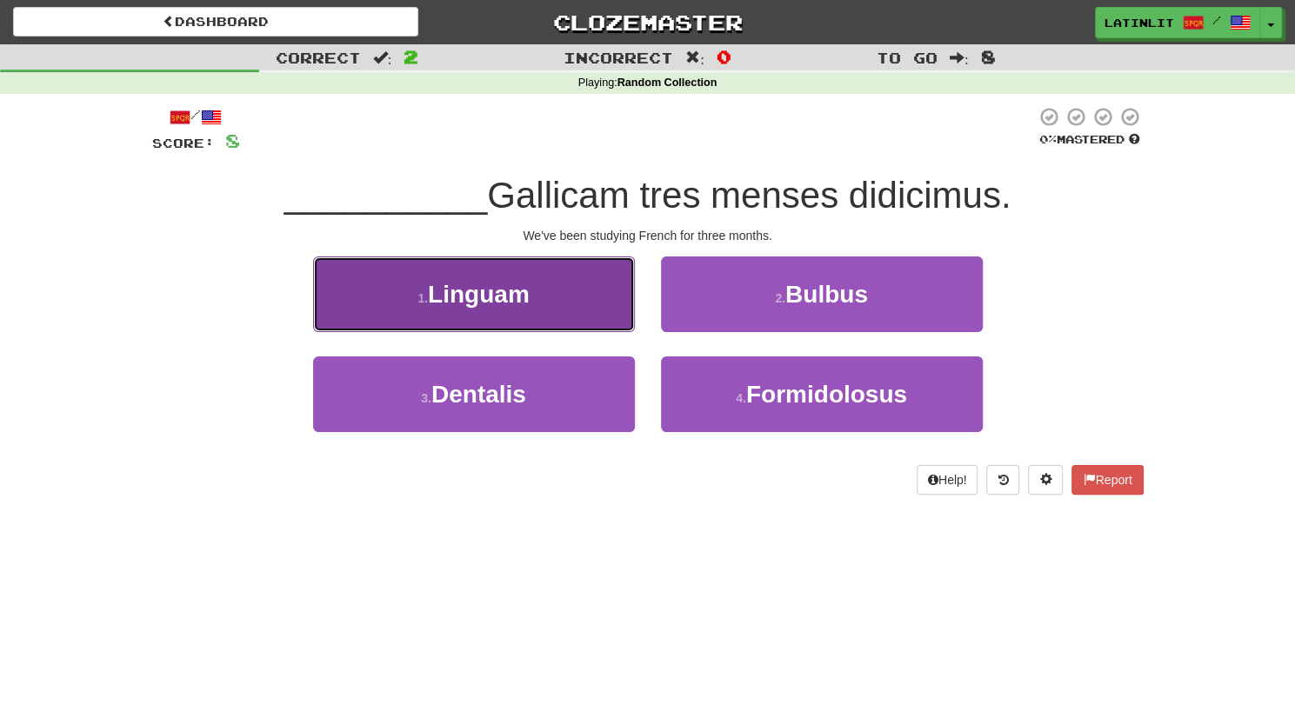
click at [553, 303] on button "1 . Linguam" at bounding box center [474, 294] width 322 height 76
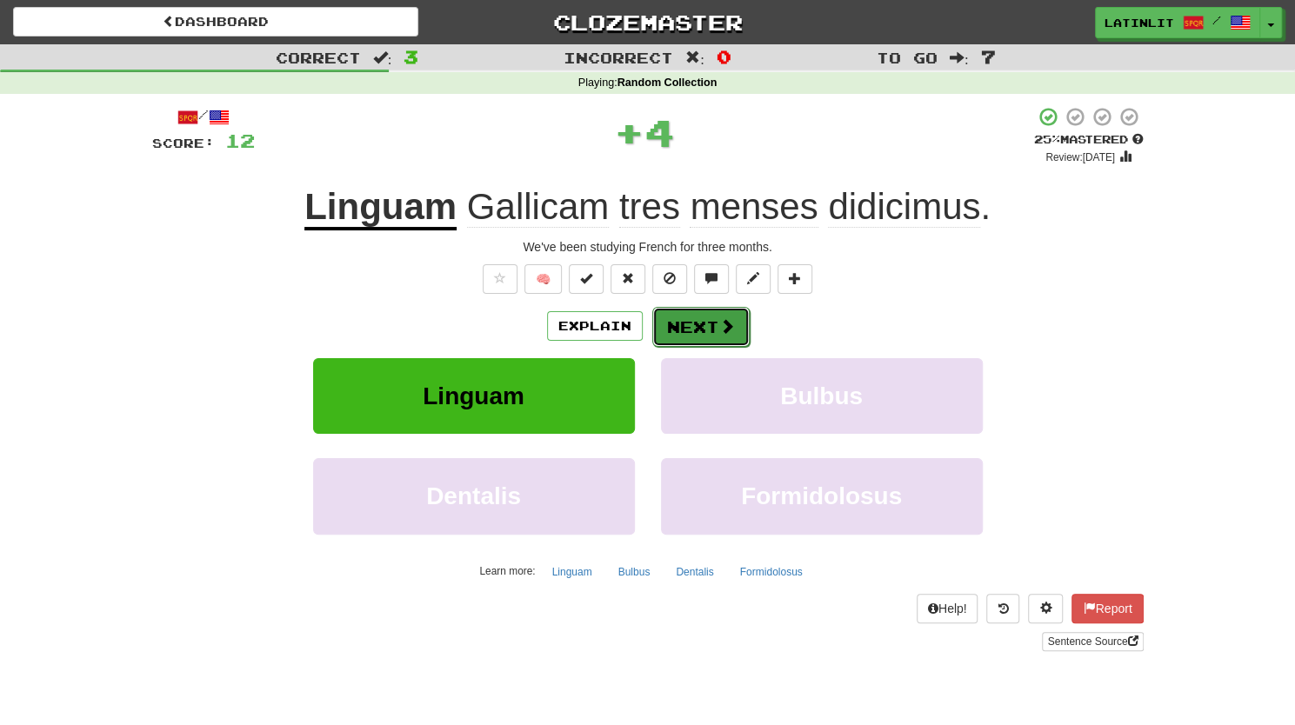
click at [692, 322] on button "Next" at bounding box center [700, 327] width 97 height 40
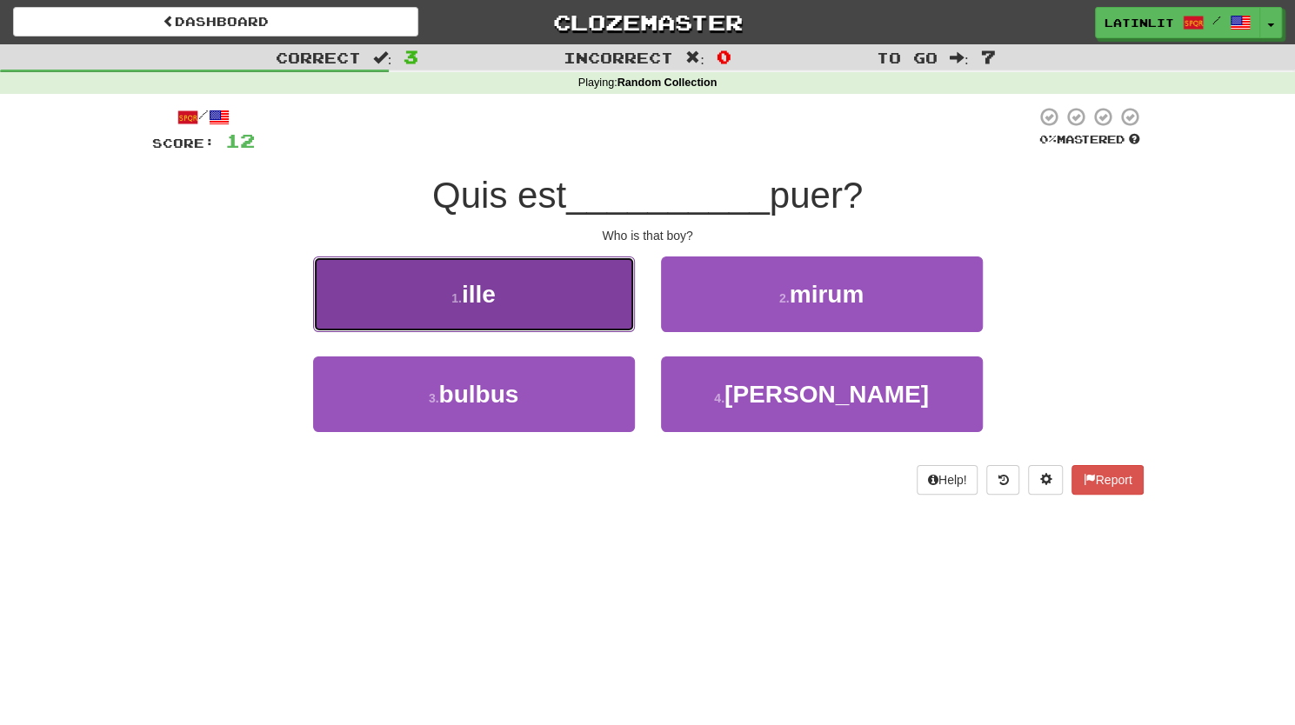
click at [529, 296] on button "1 . ille" at bounding box center [474, 294] width 322 height 76
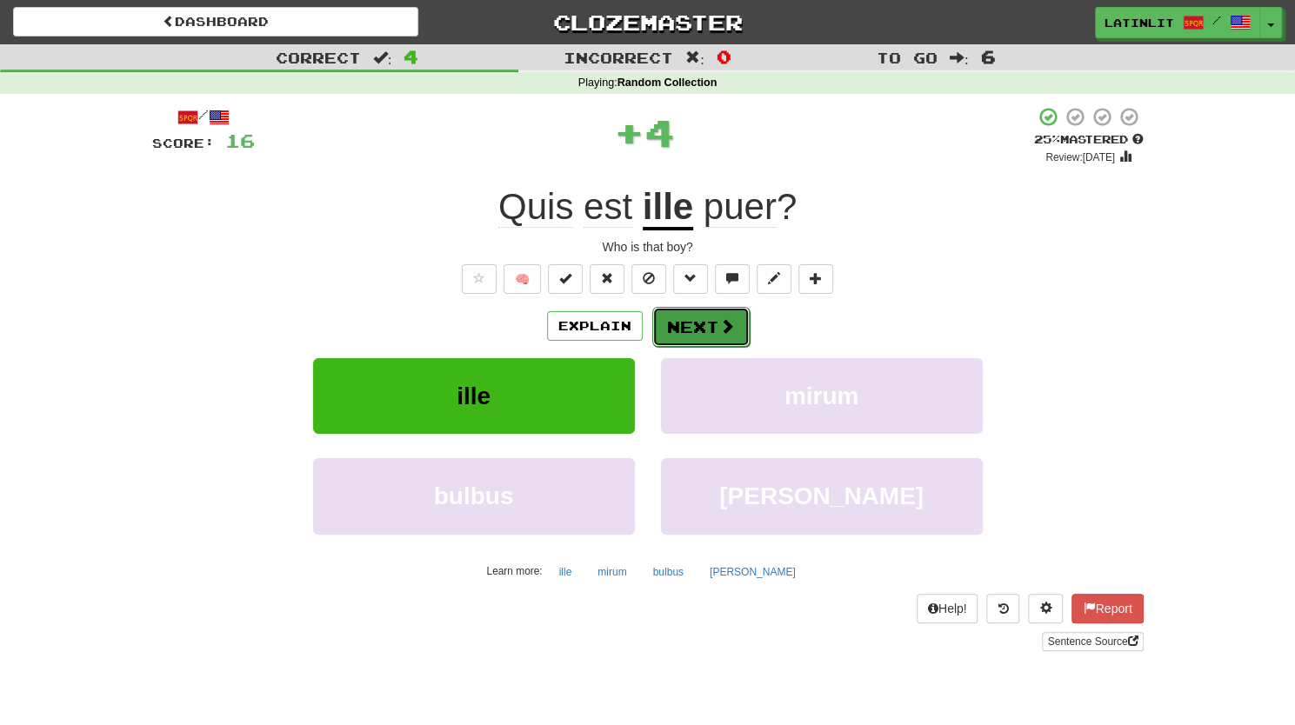
click at [686, 329] on button "Next" at bounding box center [700, 327] width 97 height 40
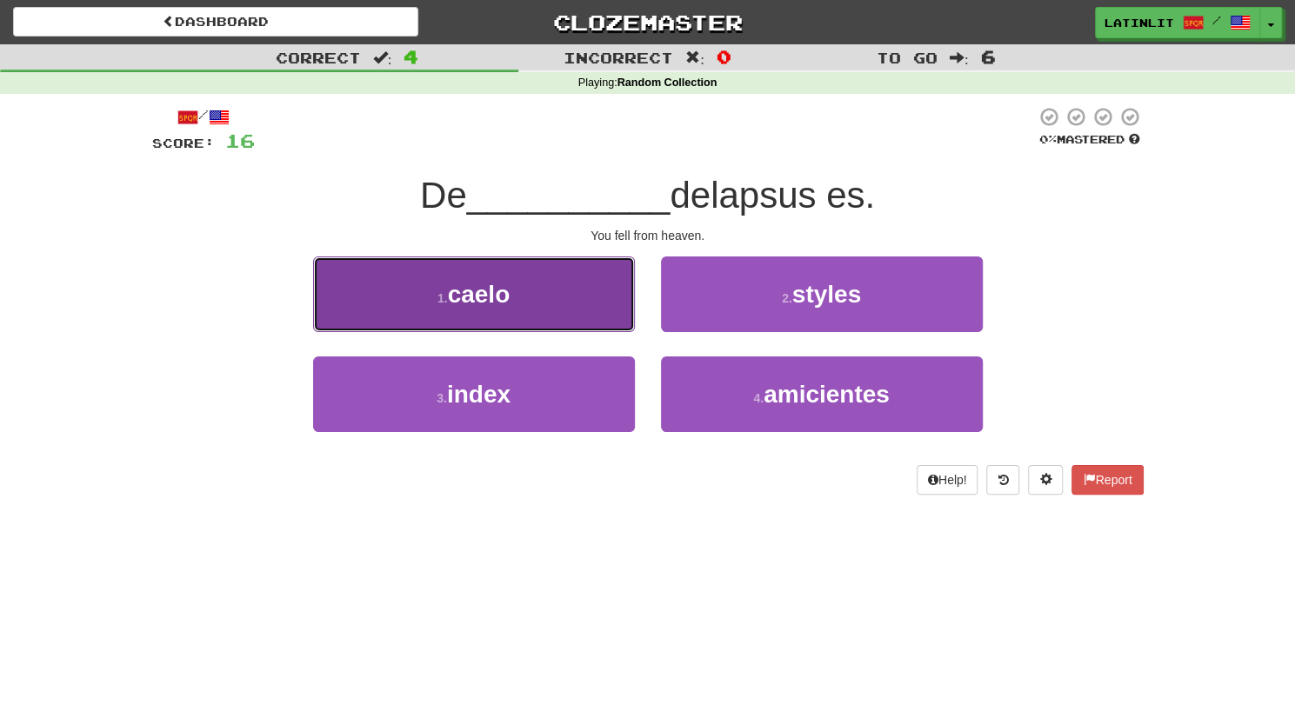
click at [487, 278] on button "1 . caelo" at bounding box center [474, 294] width 322 height 76
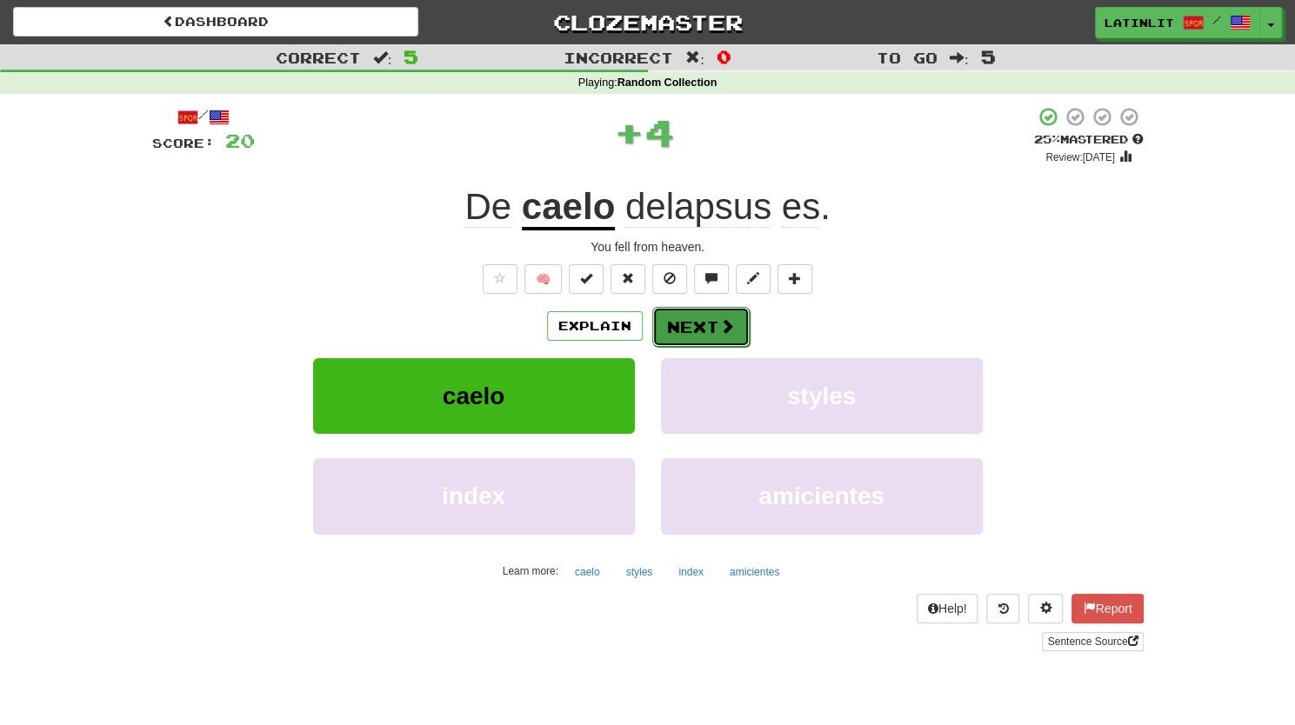
click at [680, 318] on button "Next" at bounding box center [700, 327] width 97 height 40
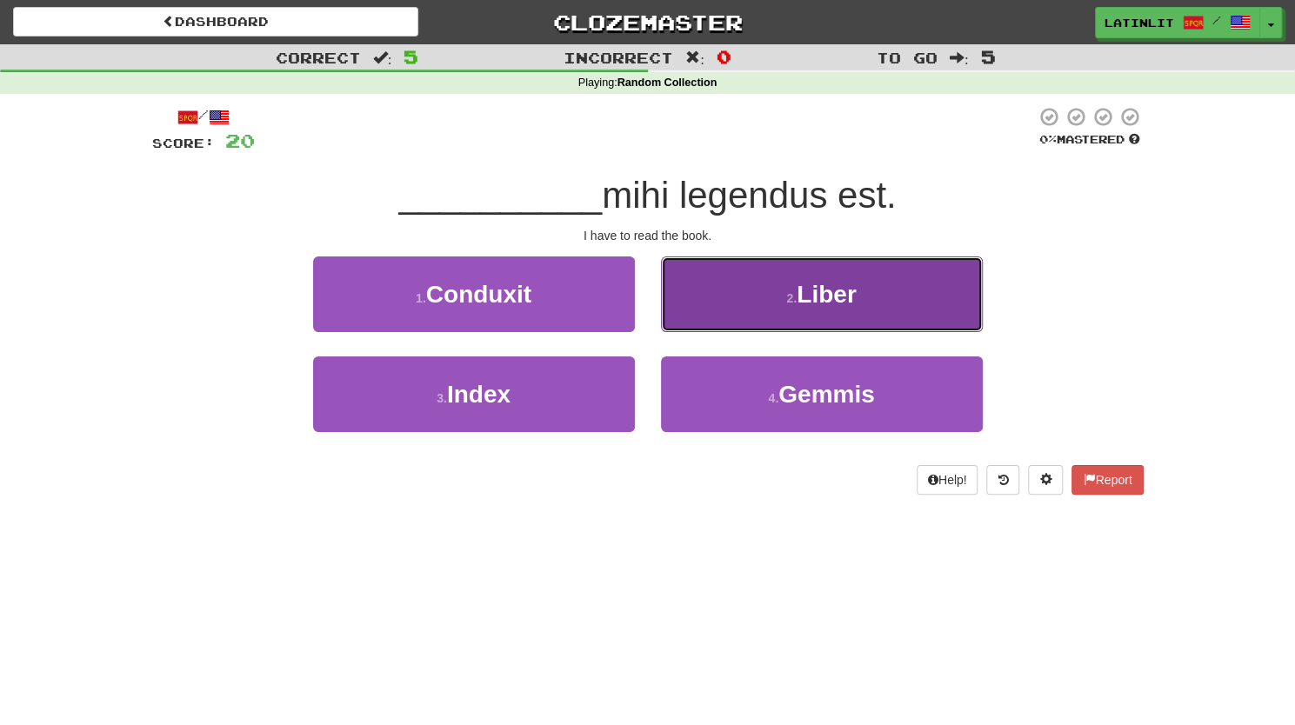
click at [741, 282] on button "2 . Liber" at bounding box center [822, 294] width 322 height 76
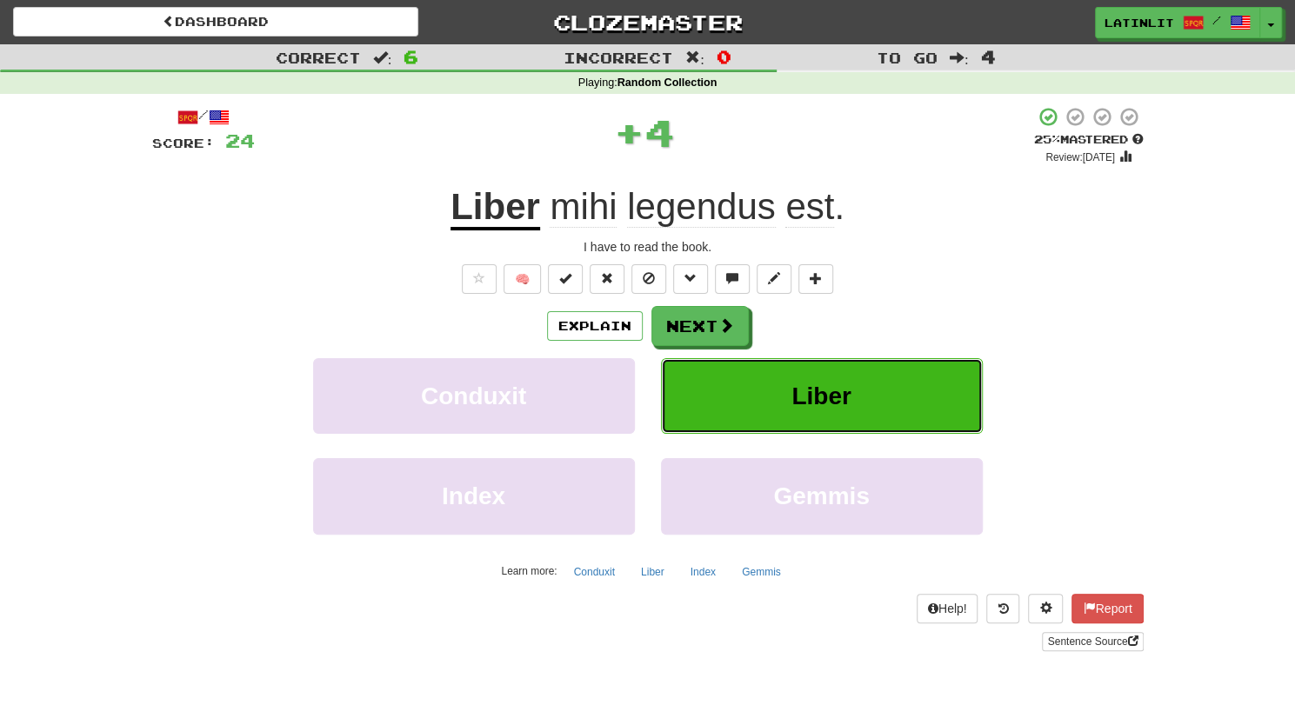
click at [781, 369] on button "Liber" at bounding box center [822, 396] width 322 height 76
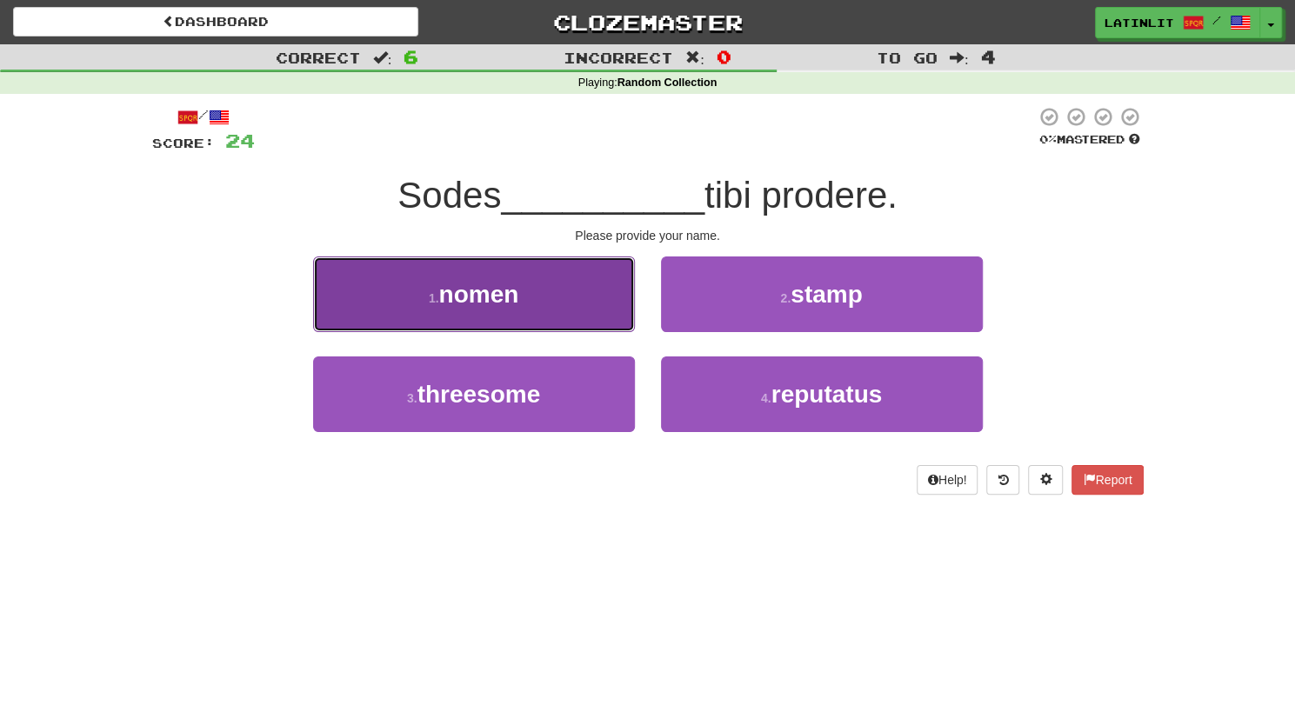
click at [502, 293] on span "nomen" at bounding box center [478, 294] width 80 height 27
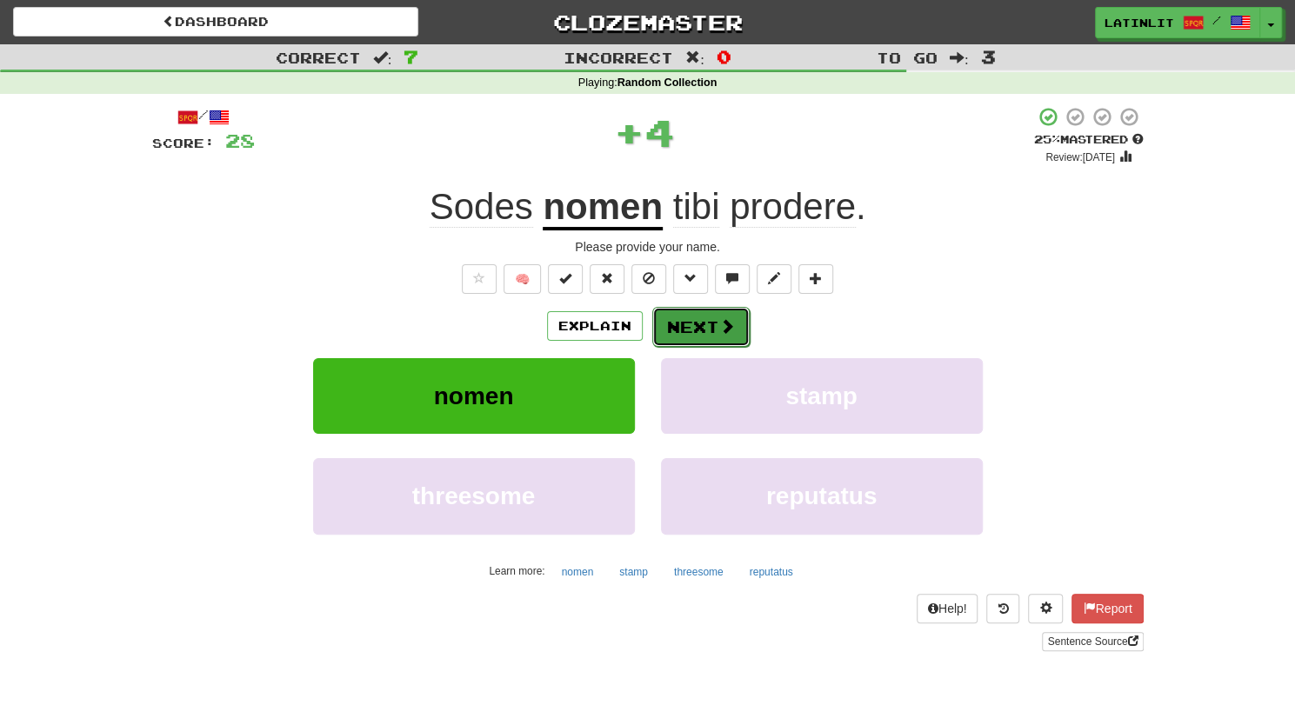
click at [701, 329] on button "Next" at bounding box center [700, 327] width 97 height 40
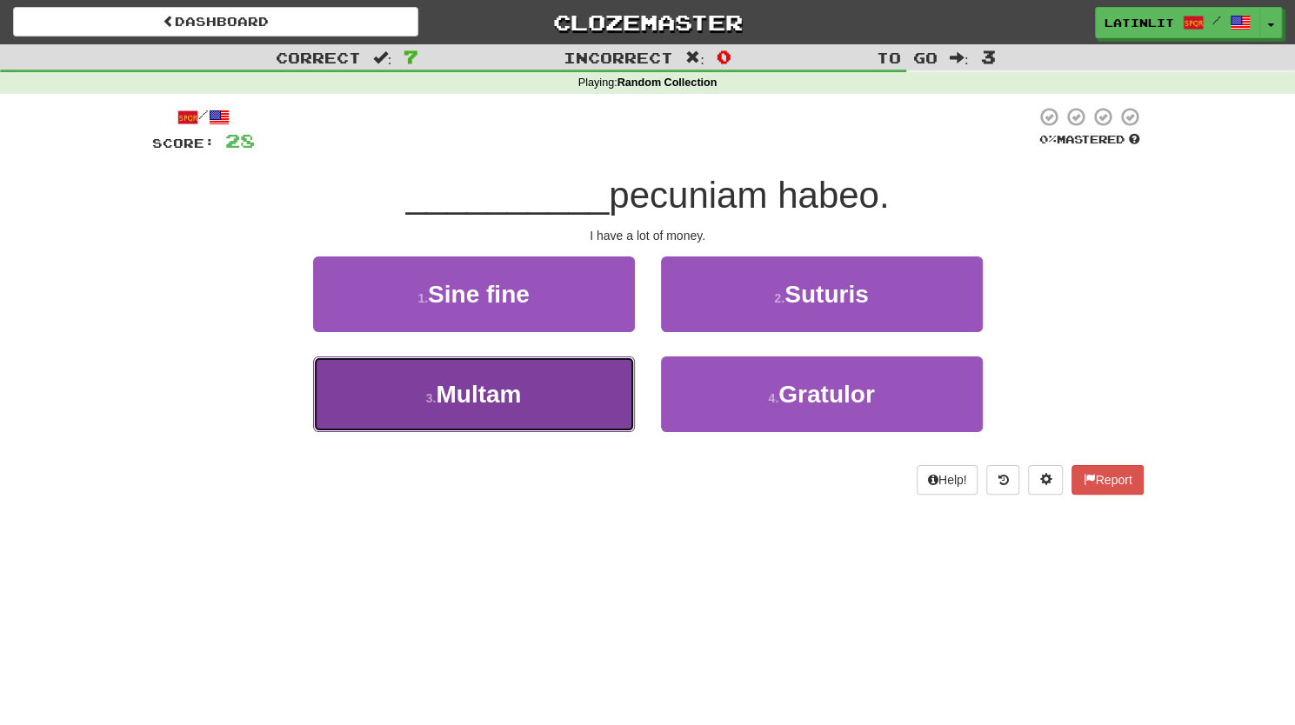
click at [542, 398] on button "3 . Multam" at bounding box center [474, 394] width 322 height 76
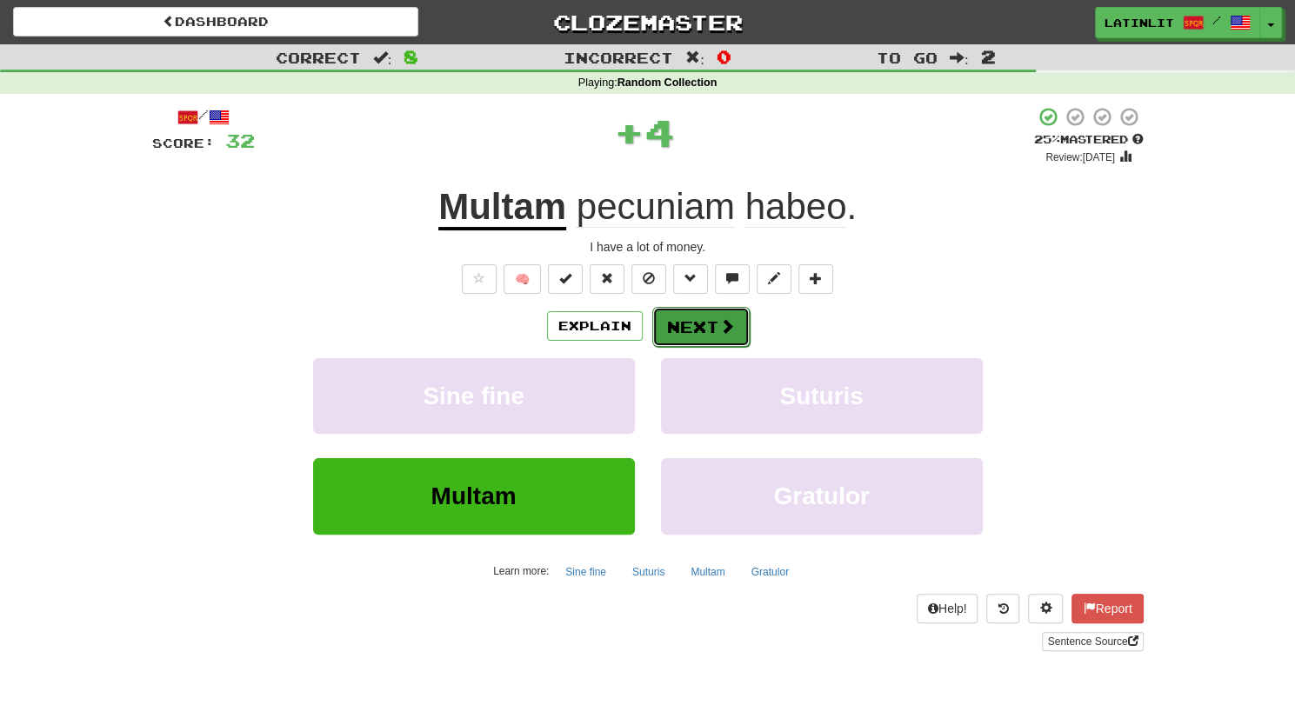
click at [700, 331] on button "Next" at bounding box center [700, 327] width 97 height 40
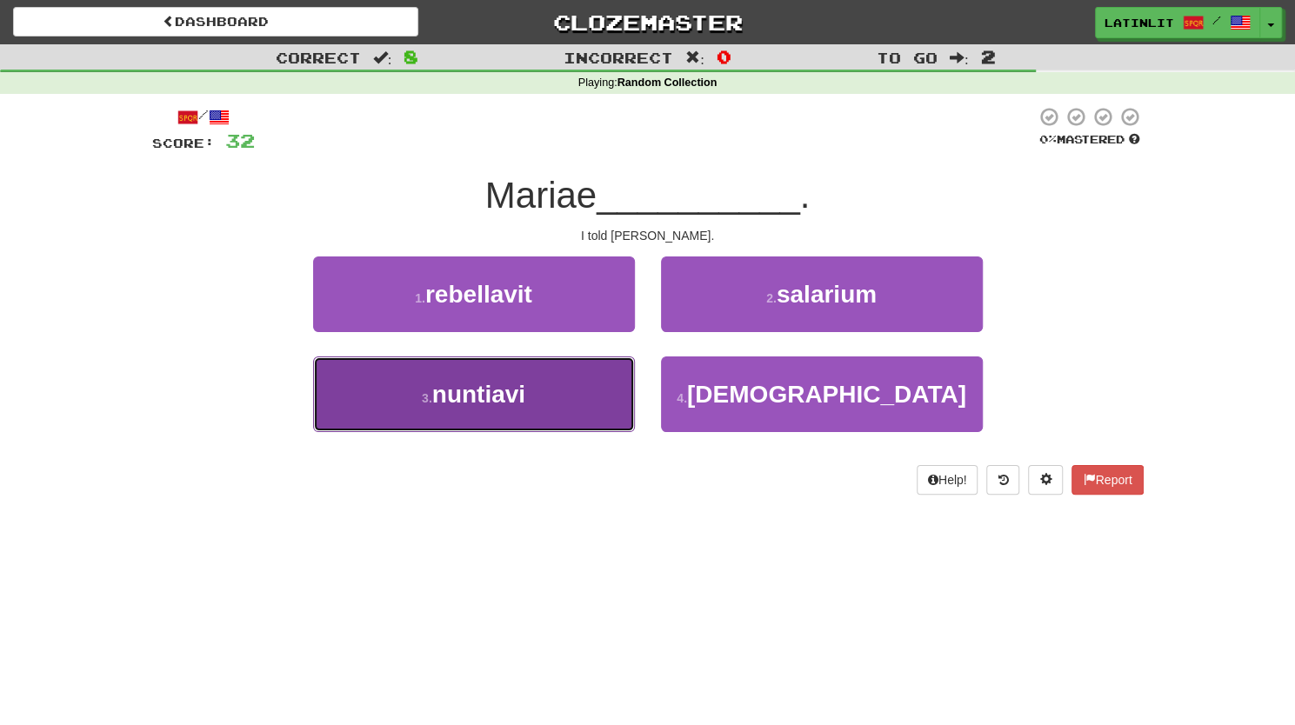
click at [495, 389] on span "nuntiavi" at bounding box center [478, 394] width 93 height 27
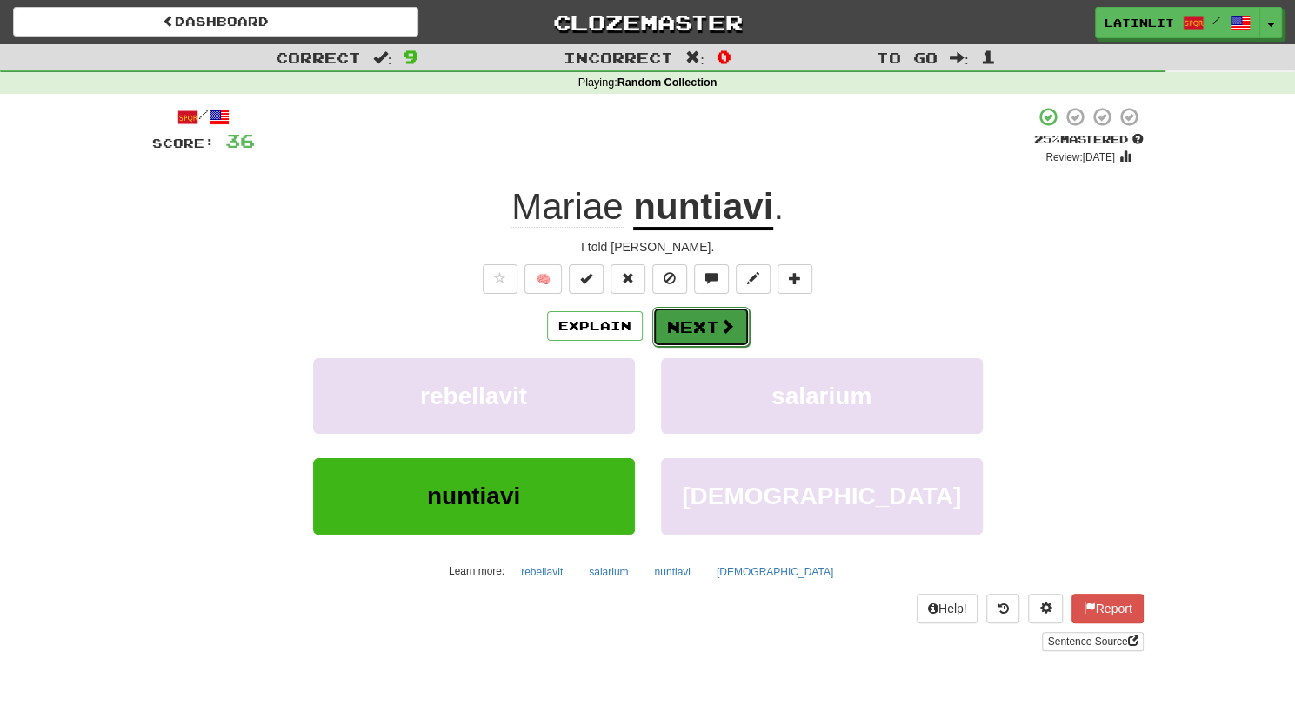
click at [678, 326] on button "Next" at bounding box center [700, 327] width 97 height 40
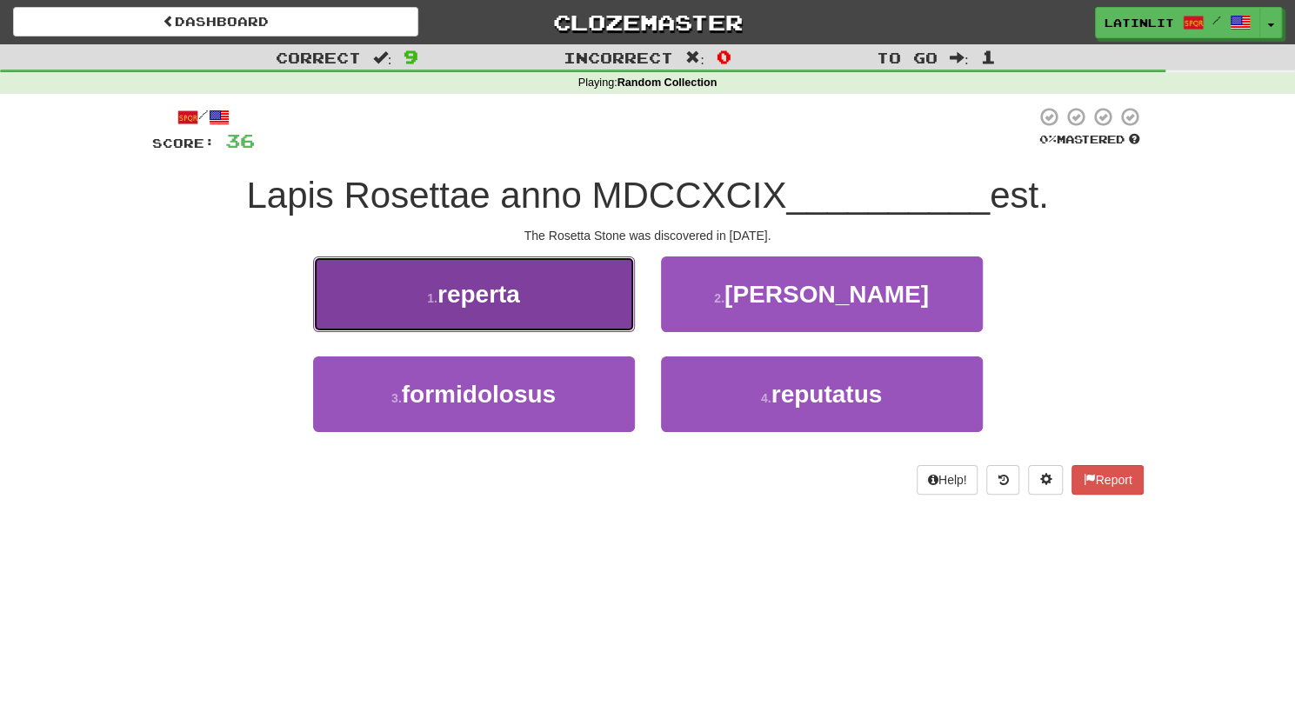
click at [545, 316] on button "1 . reperta" at bounding box center [474, 294] width 322 height 76
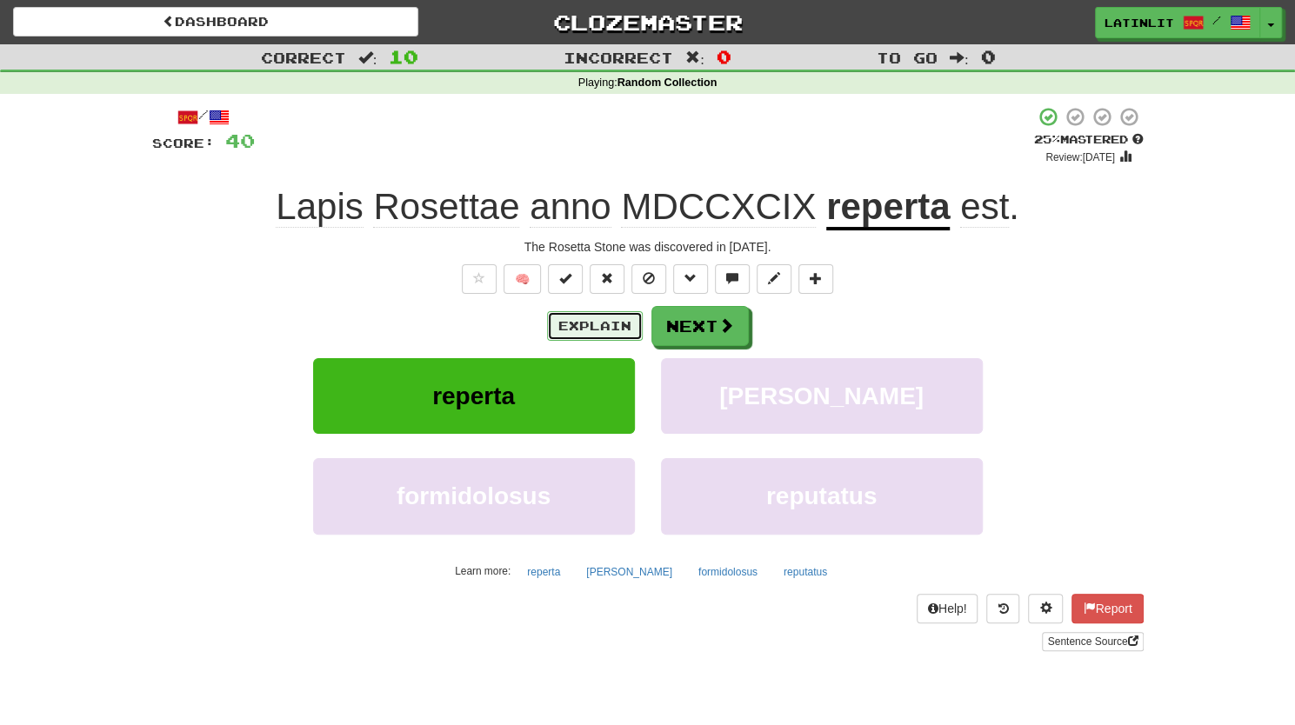
click at [586, 334] on button "Explain" at bounding box center [595, 326] width 96 height 30
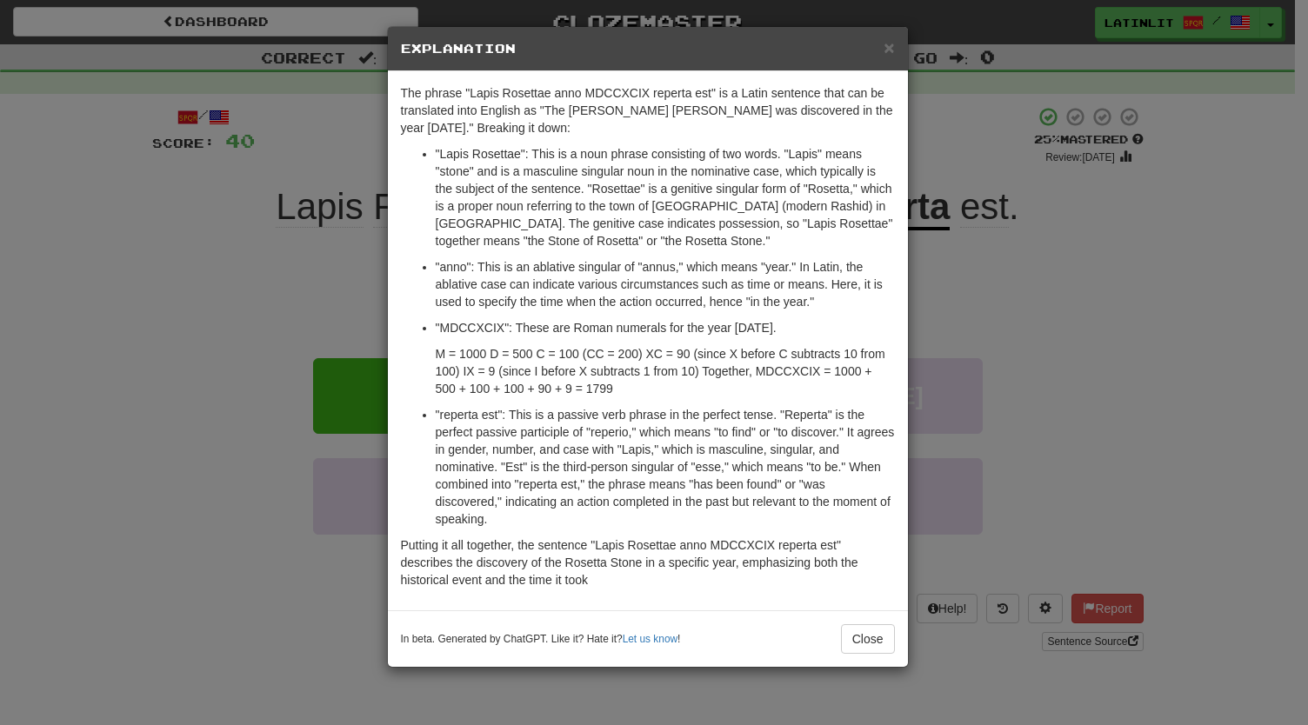
click at [111, 236] on div "× Explanation The phrase "Lapis Rosettae anno MDCCXCIX reperta est" is a Latin …" at bounding box center [654, 362] width 1308 height 725
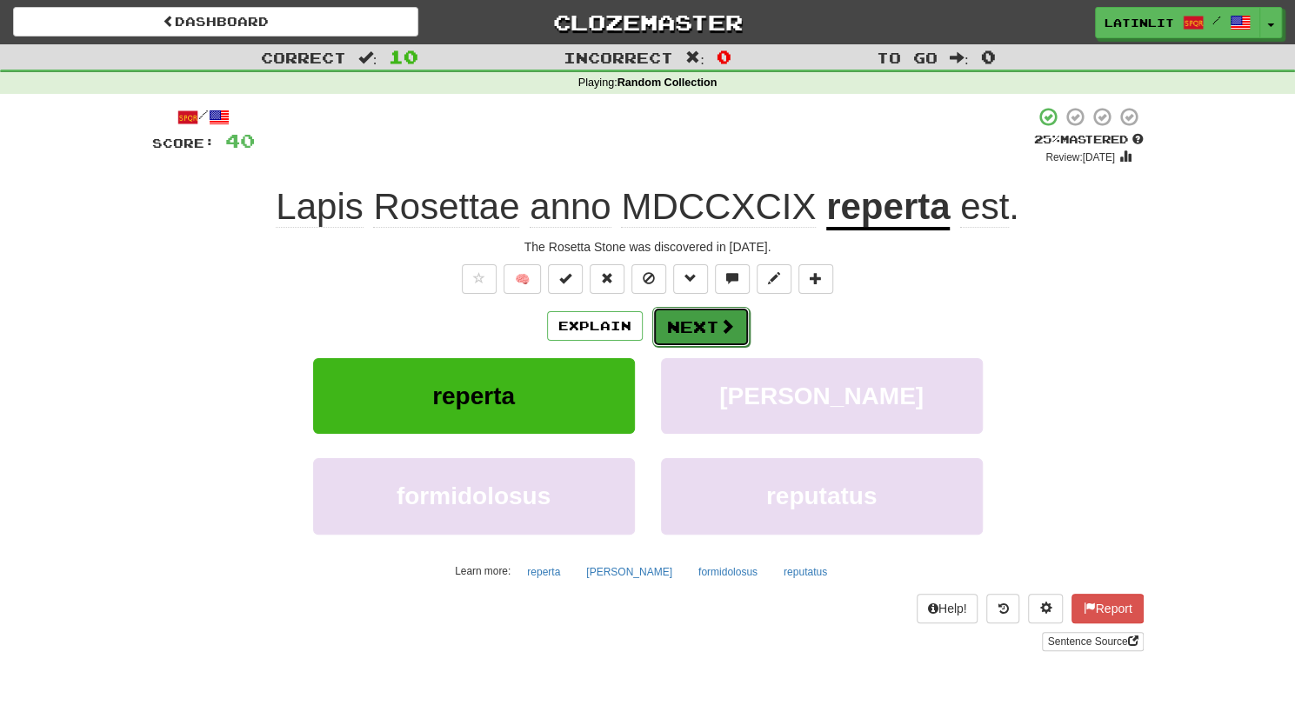
click at [716, 328] on button "Next" at bounding box center [700, 327] width 97 height 40
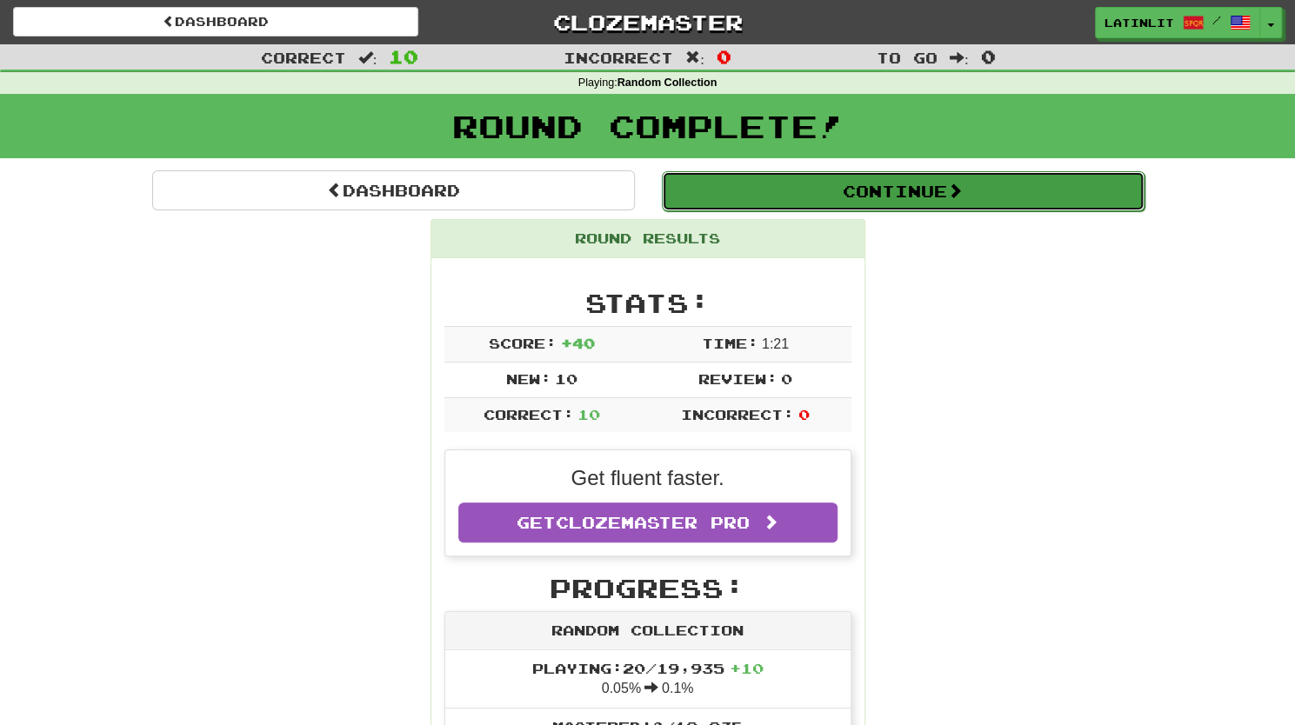
click at [822, 203] on button "Continue" at bounding box center [903, 191] width 483 height 40
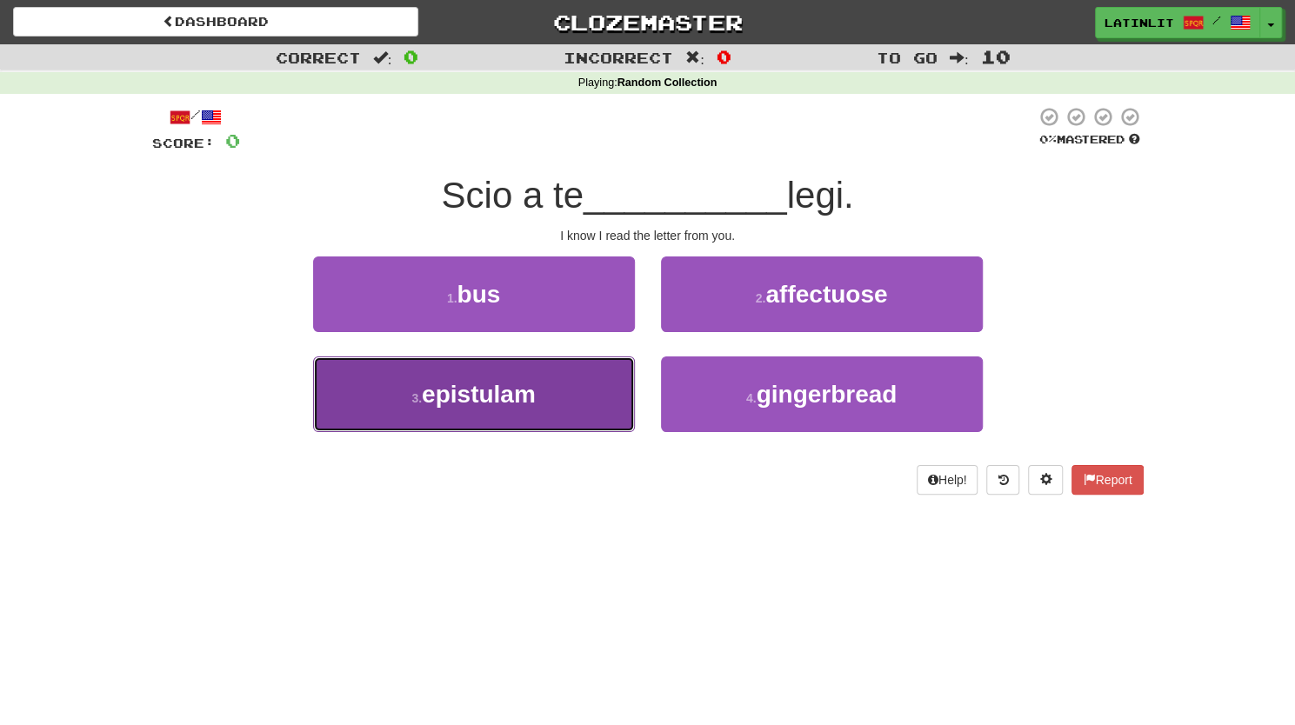
click at [469, 396] on span "epistulam" at bounding box center [479, 394] width 114 height 27
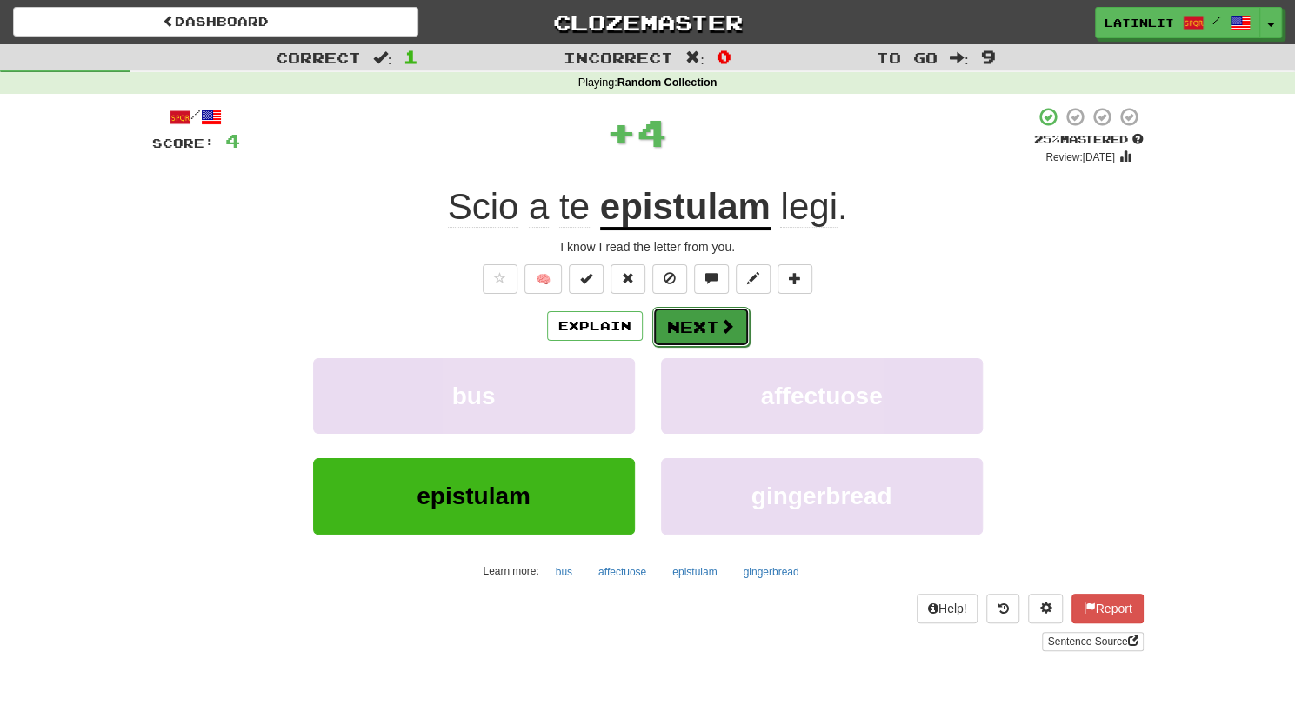
click at [711, 312] on button "Next" at bounding box center [700, 327] width 97 height 40
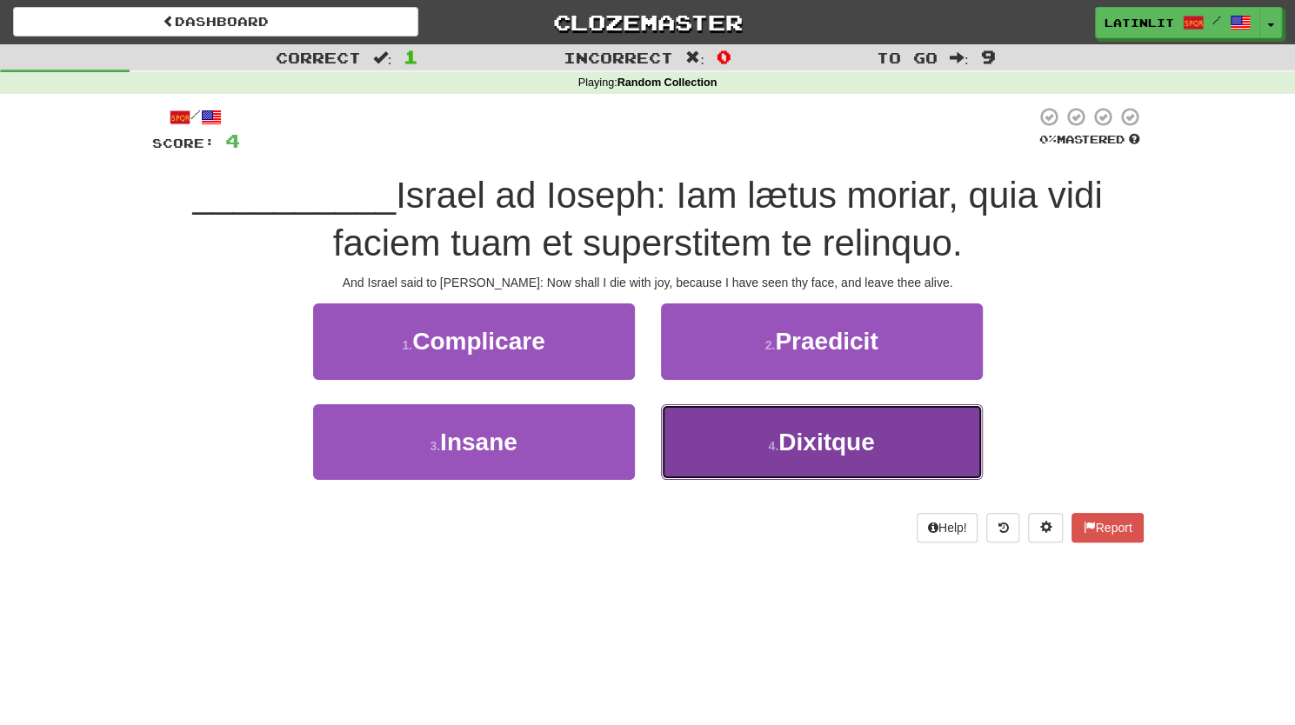
click at [728, 456] on button "4 . Dixitque" at bounding box center [822, 442] width 322 height 76
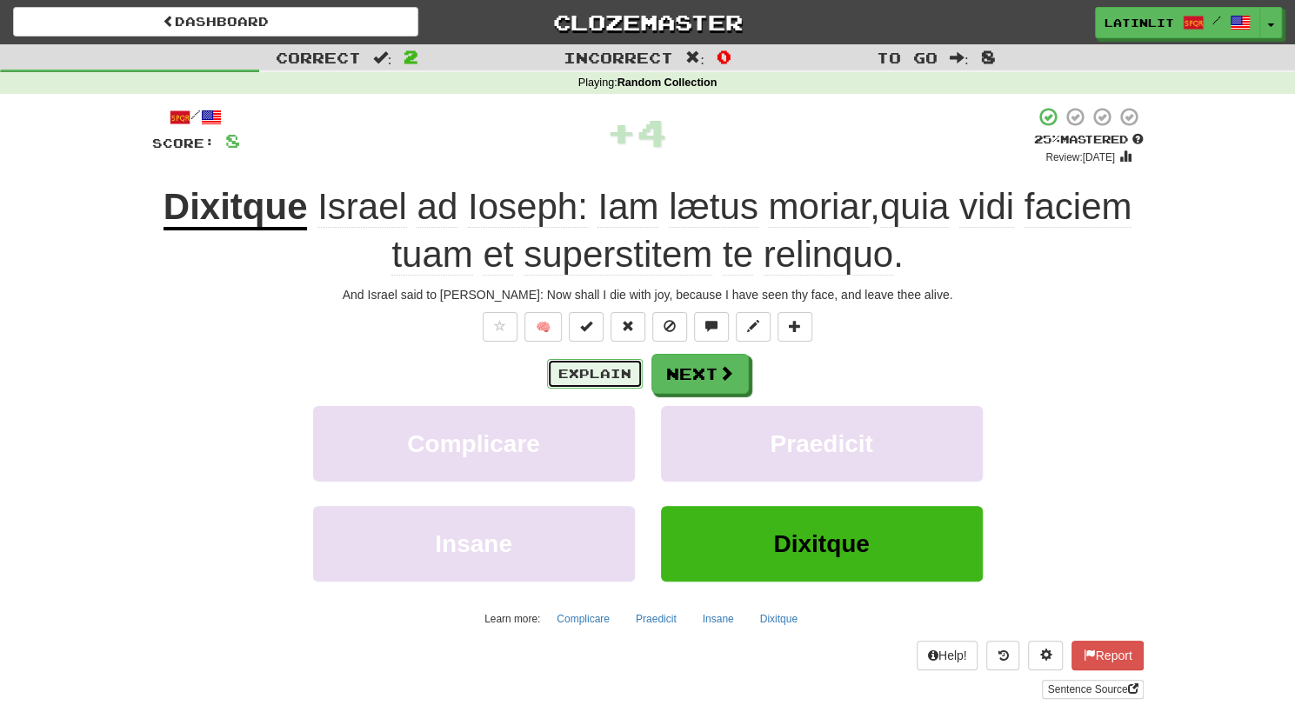
click at [591, 383] on button "Explain" at bounding box center [595, 374] width 96 height 30
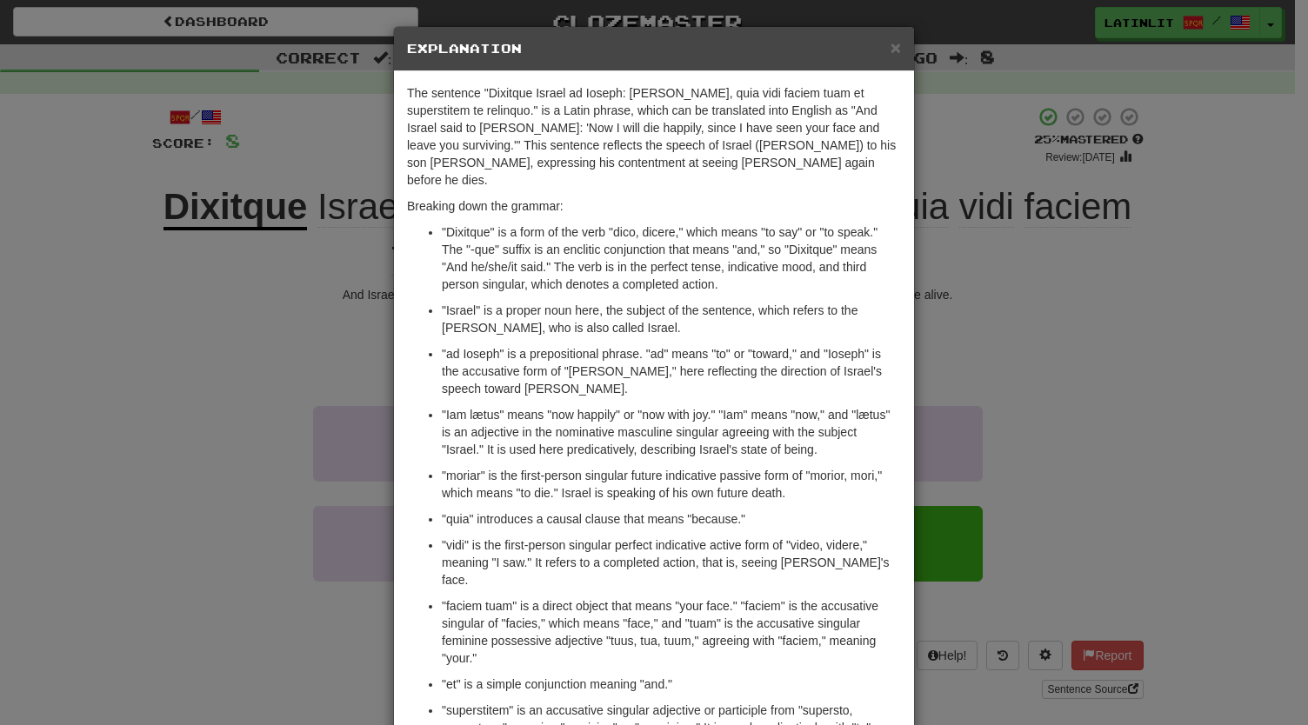
click at [1068, 303] on div "× Explanation The sentence "Dixitque Israel ad Ioseph: Iam lætus moriar, quia v…" at bounding box center [654, 362] width 1308 height 725
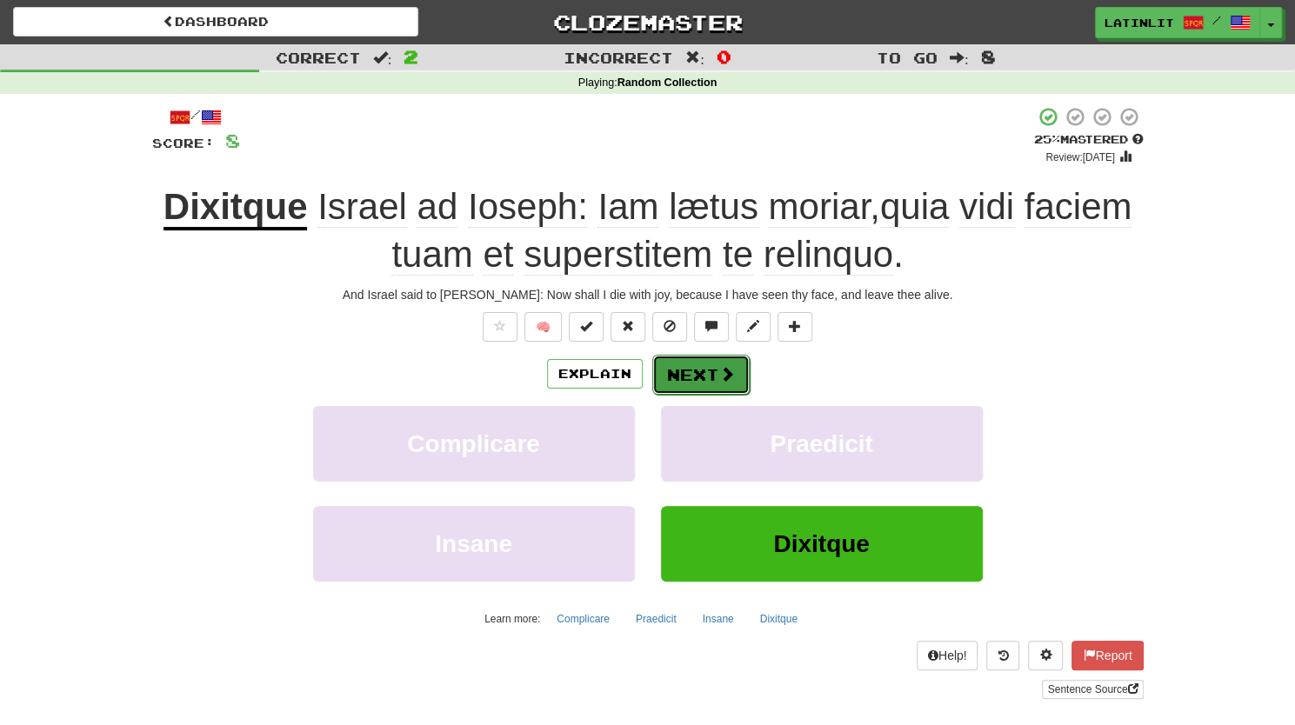
click at [725, 380] on span at bounding box center [727, 374] width 16 height 16
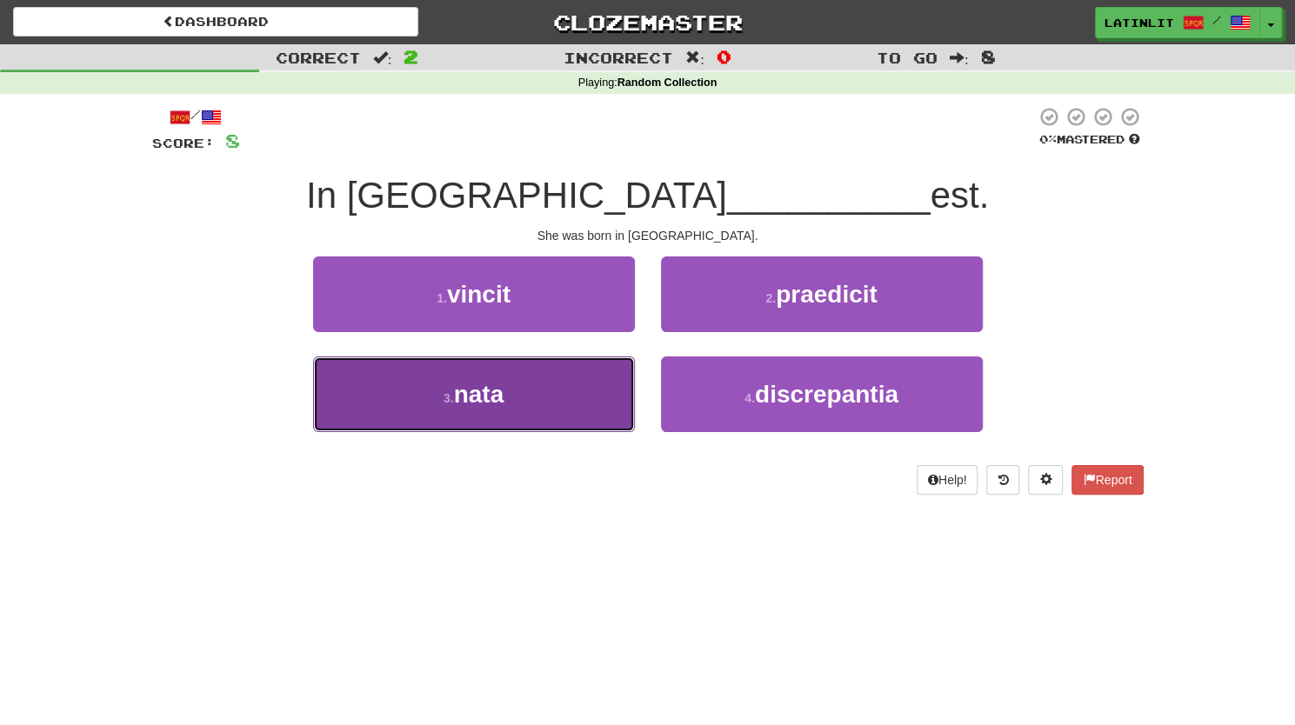
click at [554, 389] on button "3 . nata" at bounding box center [474, 394] width 322 height 76
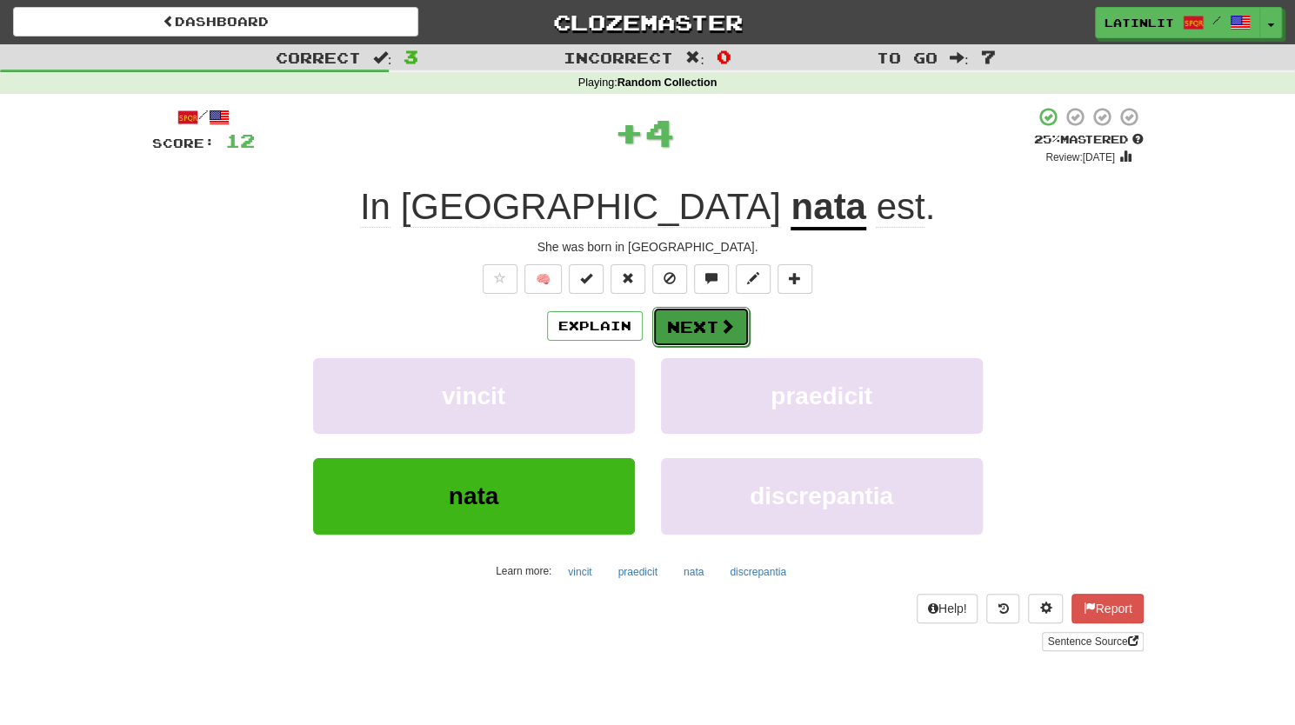
click at [689, 327] on button "Next" at bounding box center [700, 327] width 97 height 40
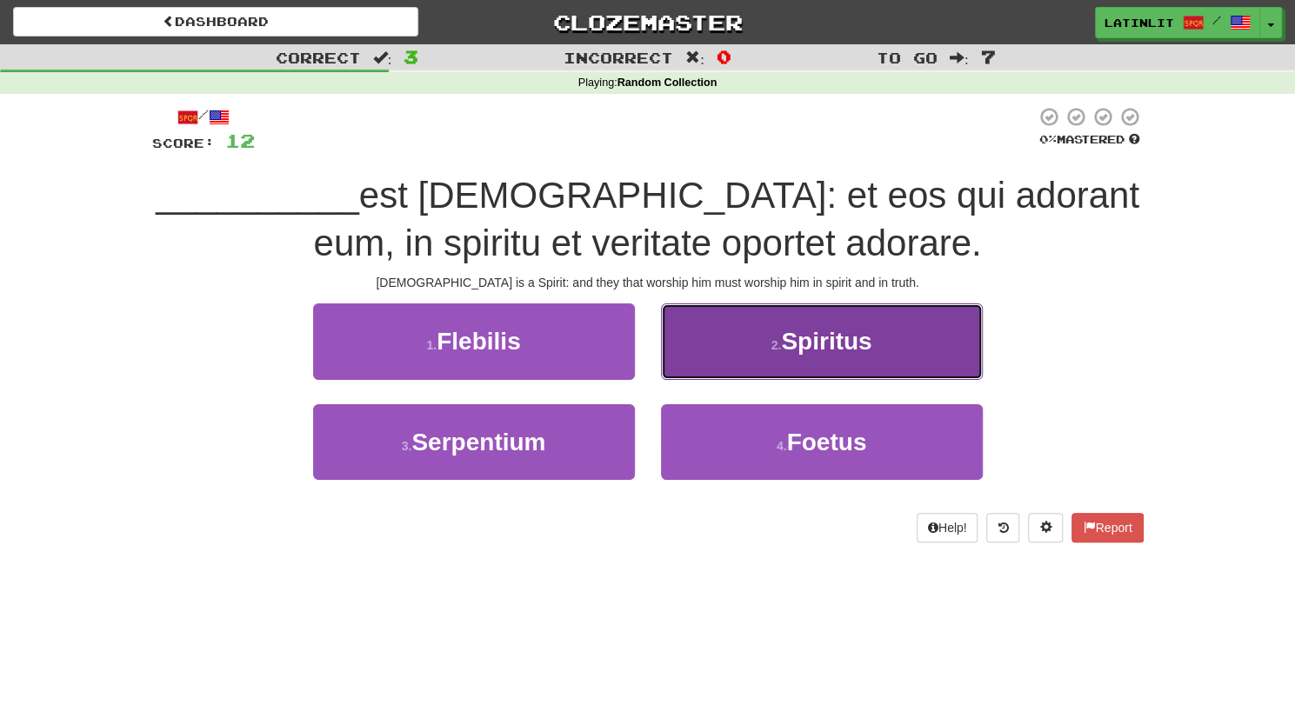
click at [744, 345] on button "2 . Spiritus" at bounding box center [822, 341] width 322 height 76
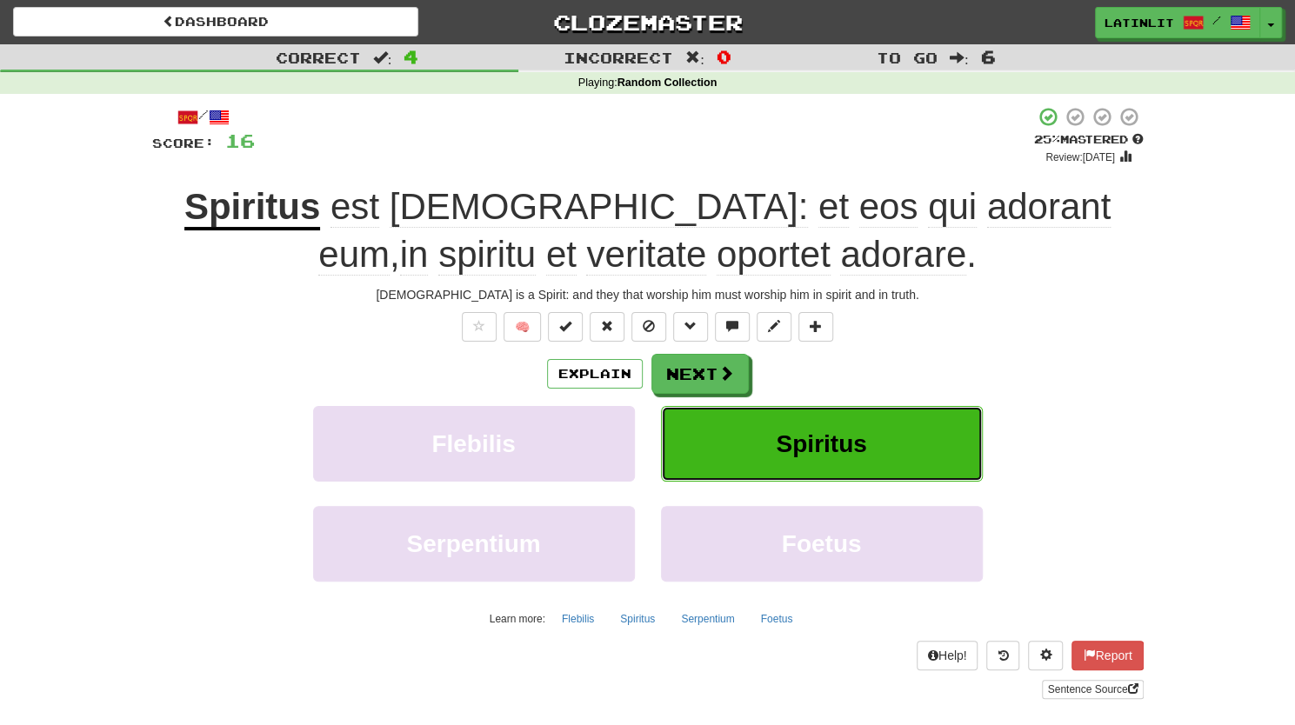
click at [762, 455] on button "Spiritus" at bounding box center [822, 444] width 322 height 76
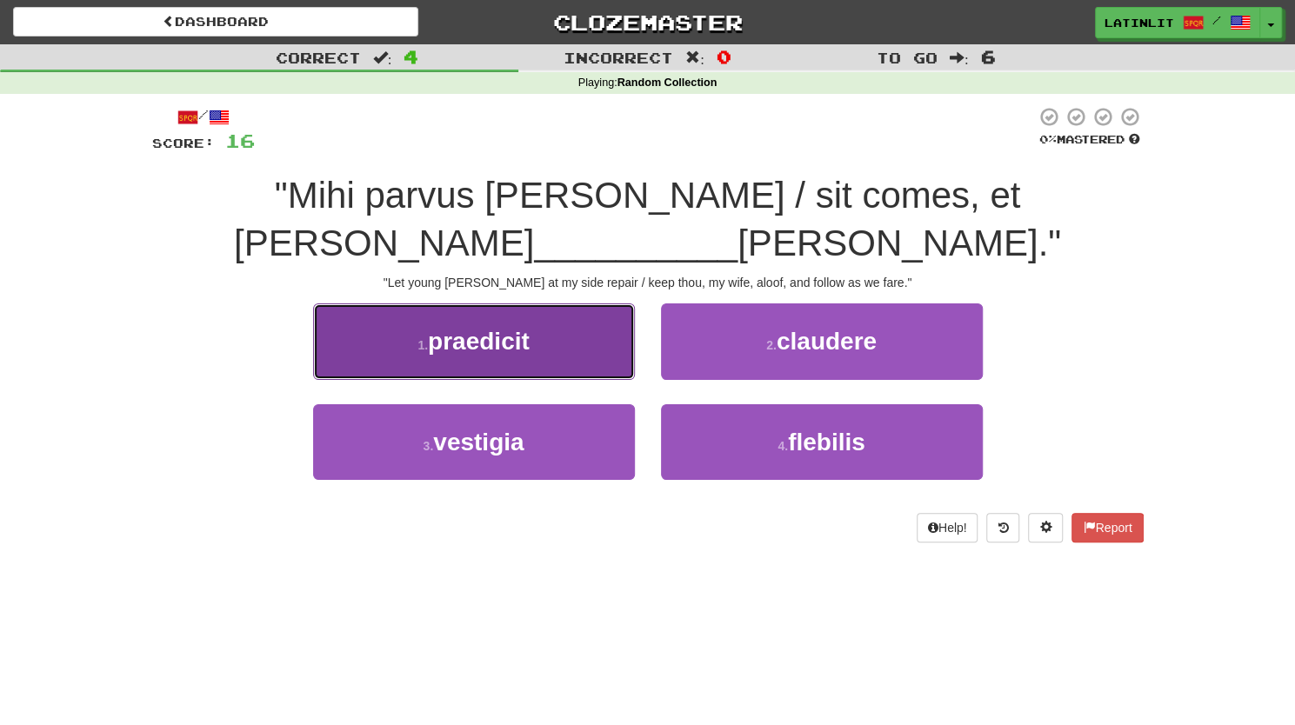
click at [496, 338] on span "praedicit" at bounding box center [479, 341] width 102 height 27
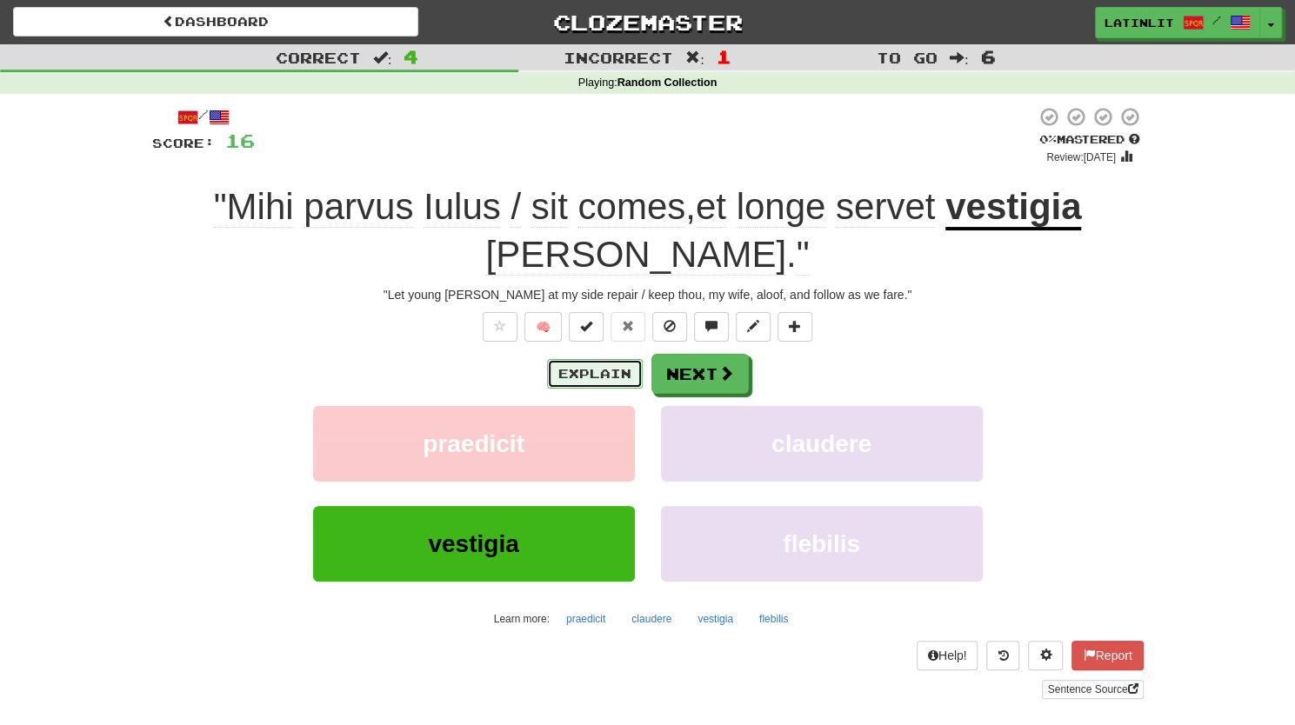
click at [590, 369] on button "Explain" at bounding box center [595, 374] width 96 height 30
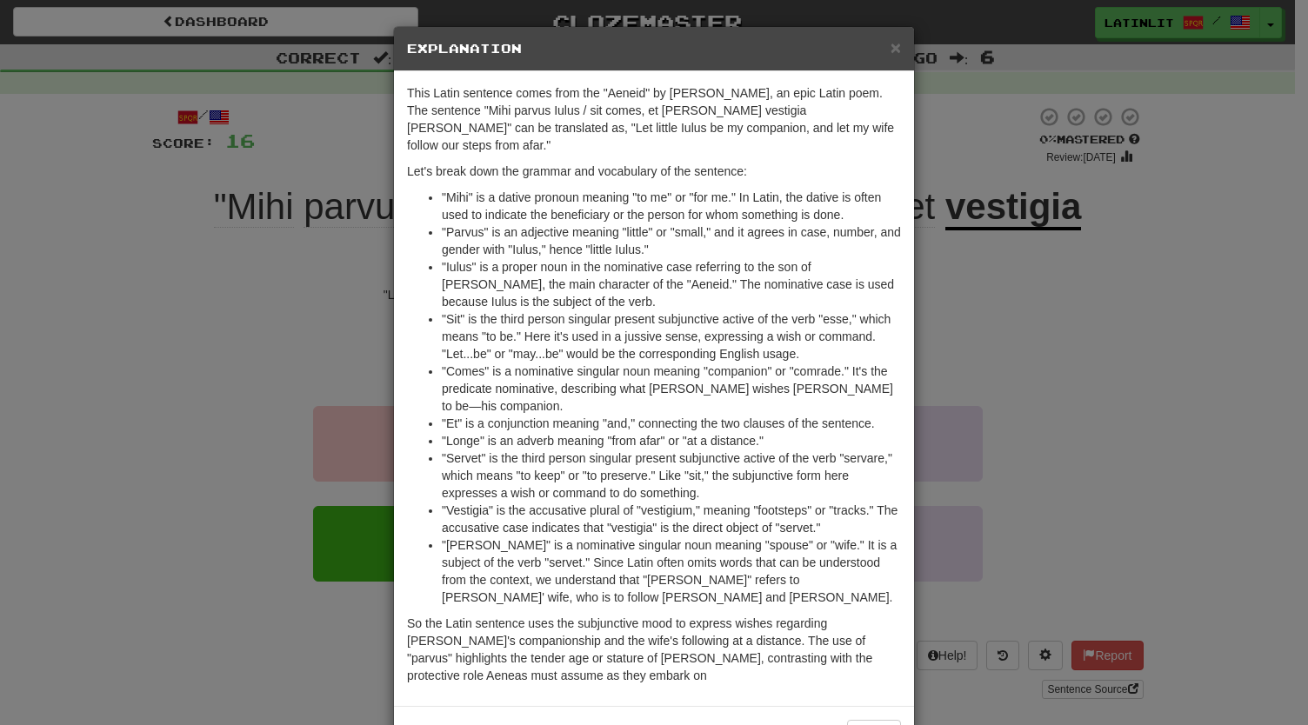
click at [191, 296] on div "× Explanation This Latin sentence comes from the "Aeneid" by Virgil, an epic La…" at bounding box center [654, 362] width 1308 height 725
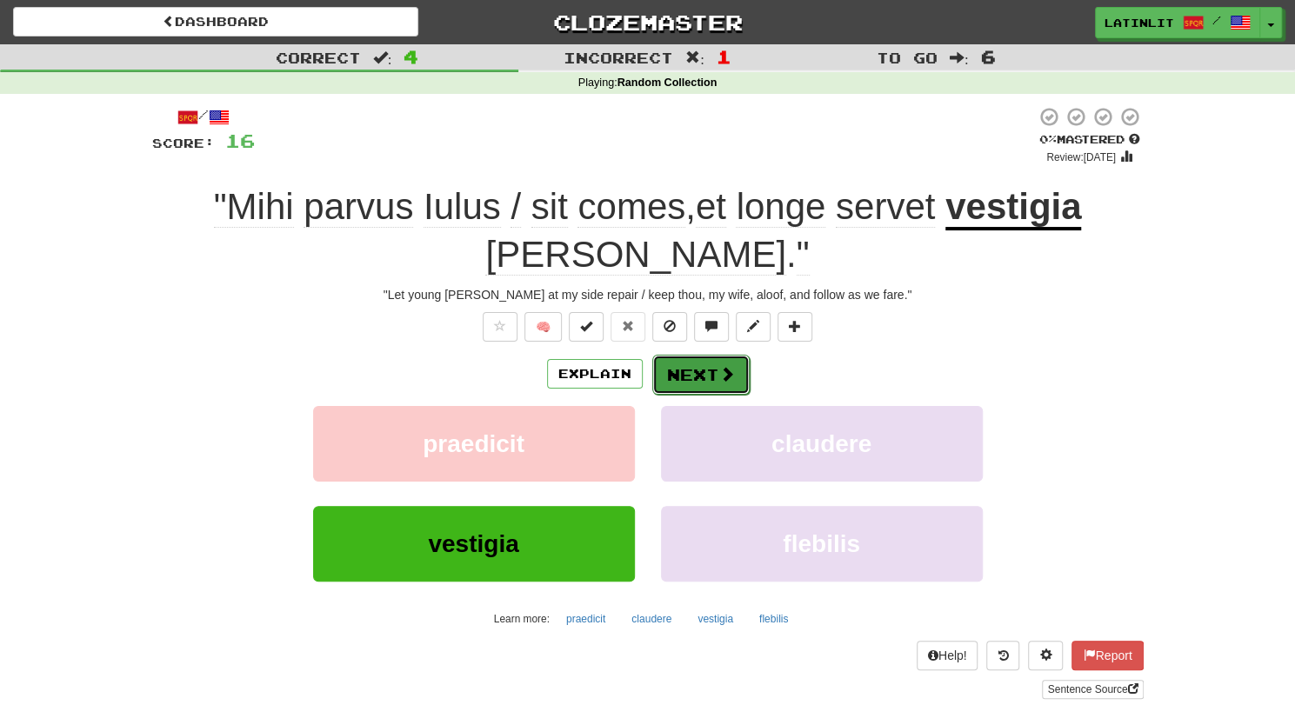
click at [678, 383] on button "Next" at bounding box center [700, 375] width 97 height 40
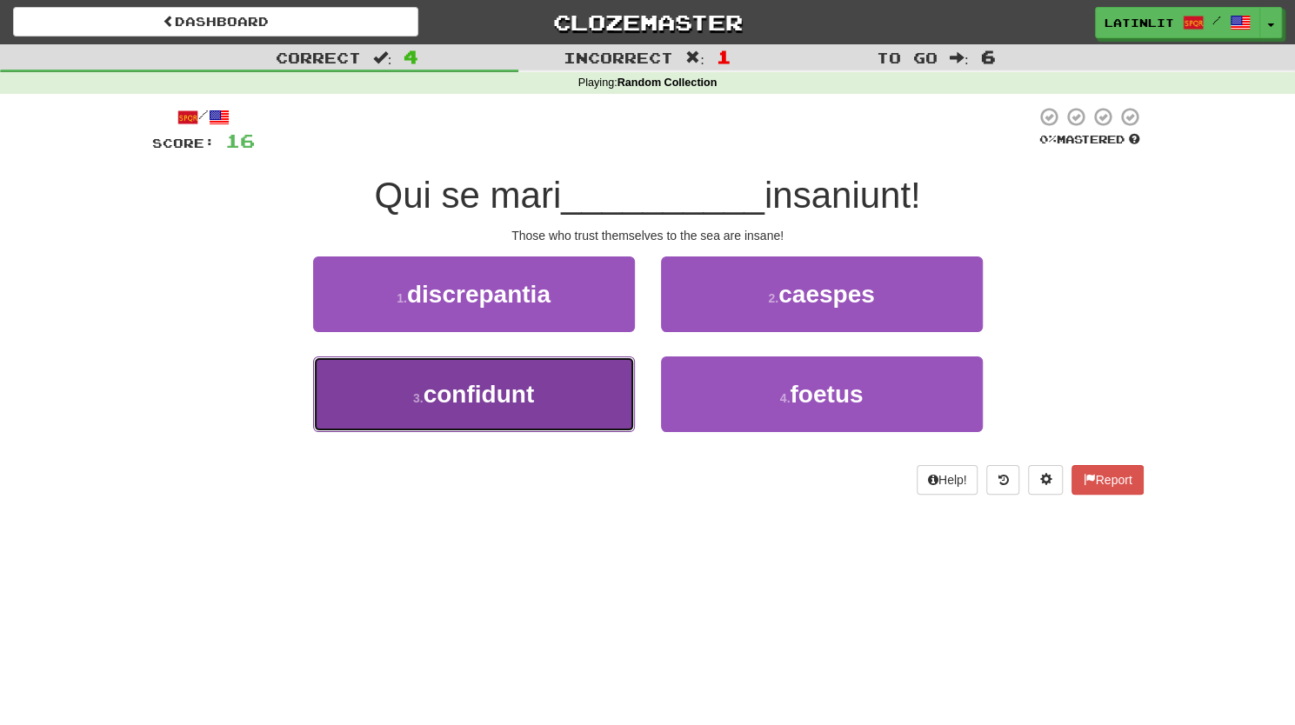
click at [459, 410] on button "3 . confidunt" at bounding box center [474, 394] width 322 height 76
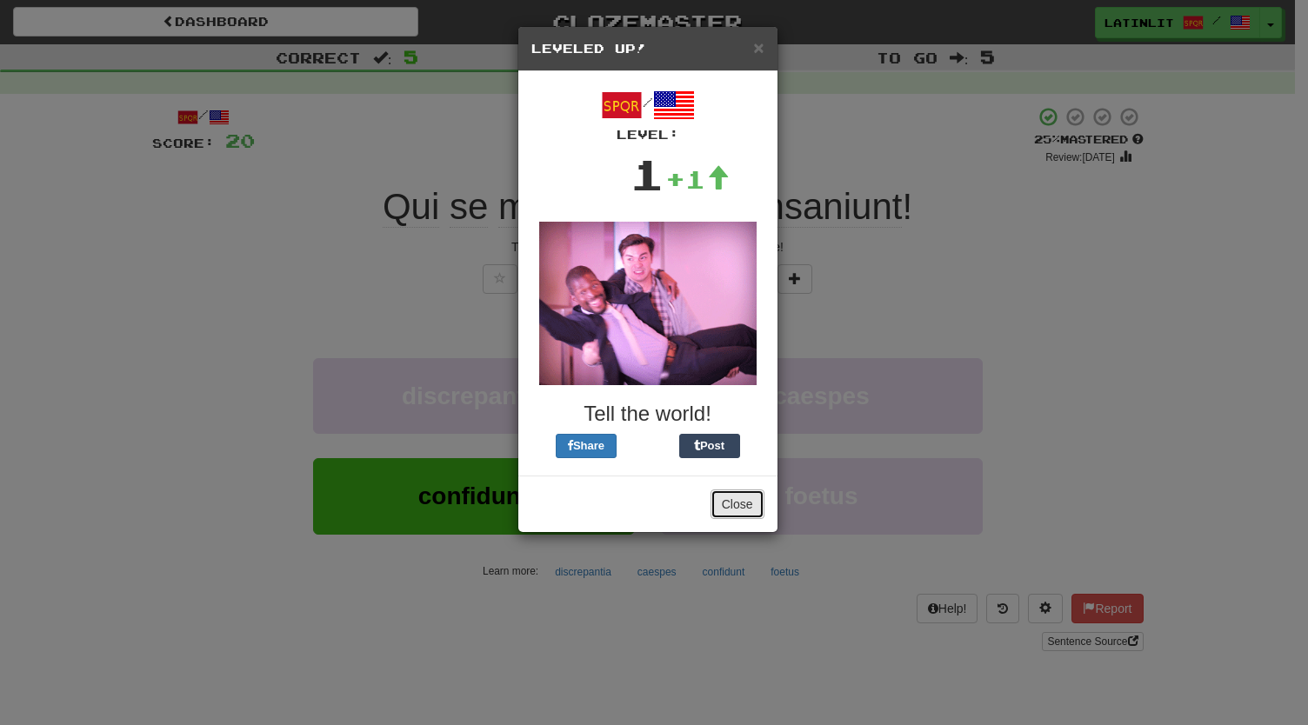
click at [741, 506] on button "Close" at bounding box center [737, 504] width 54 height 30
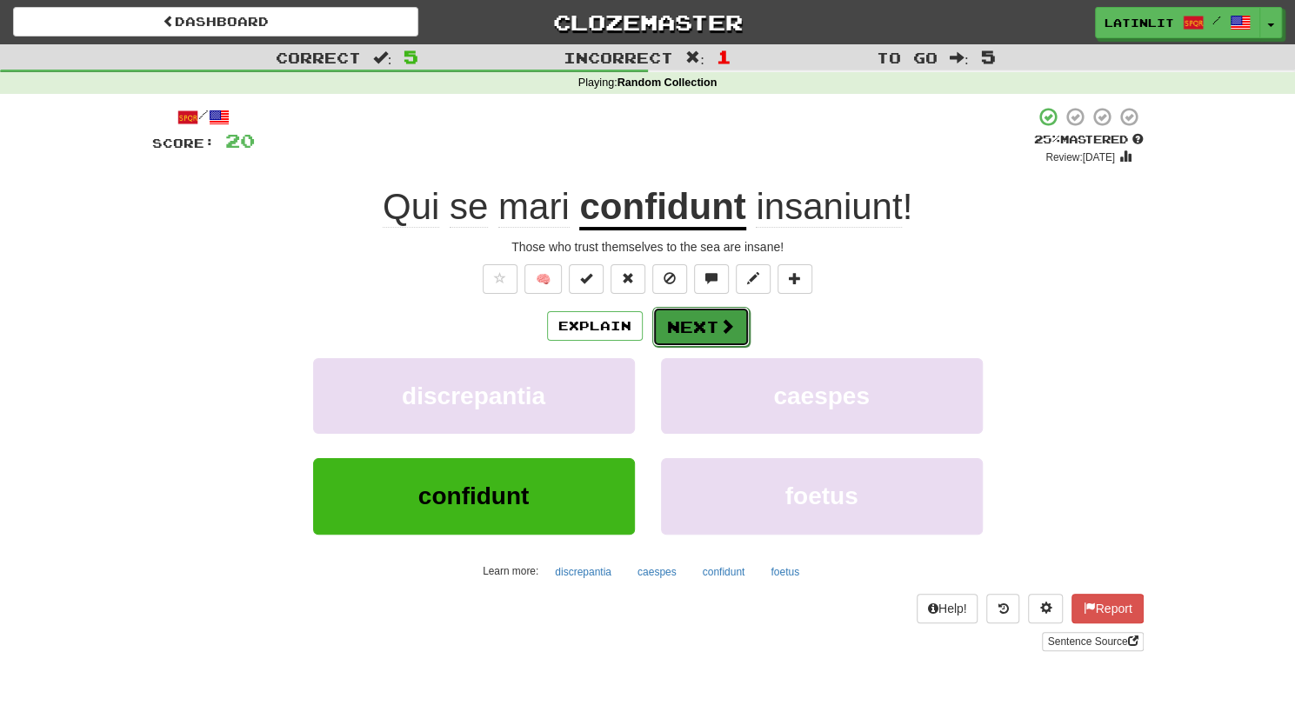
click at [700, 335] on button "Next" at bounding box center [700, 327] width 97 height 40
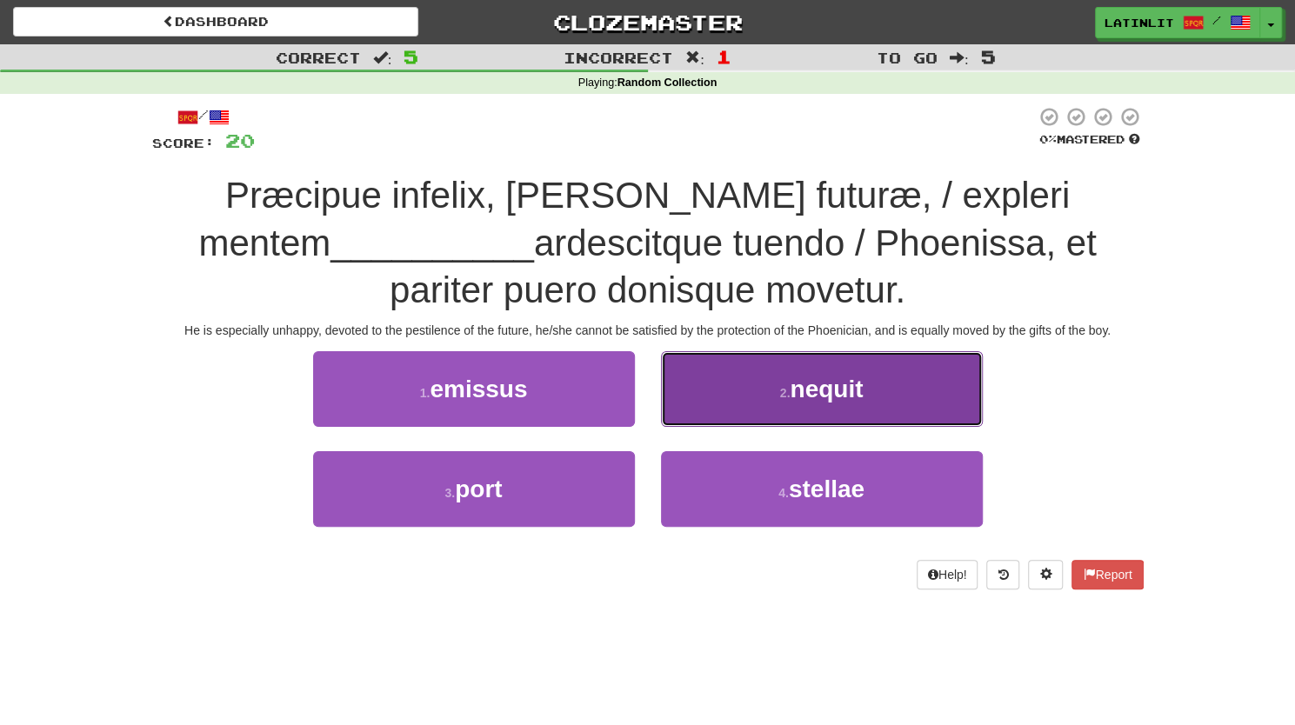
click at [846, 380] on span "nequit" at bounding box center [825, 389] width 73 height 27
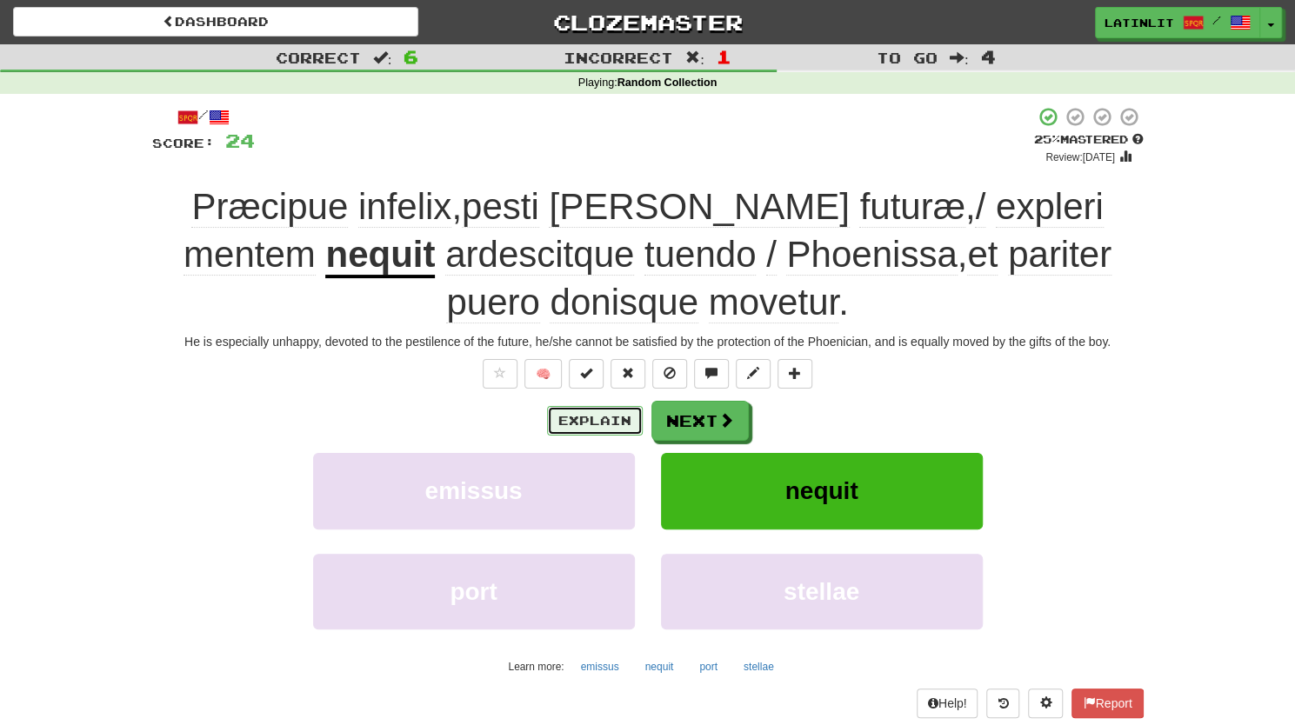
click at [612, 424] on button "Explain" at bounding box center [595, 421] width 96 height 30
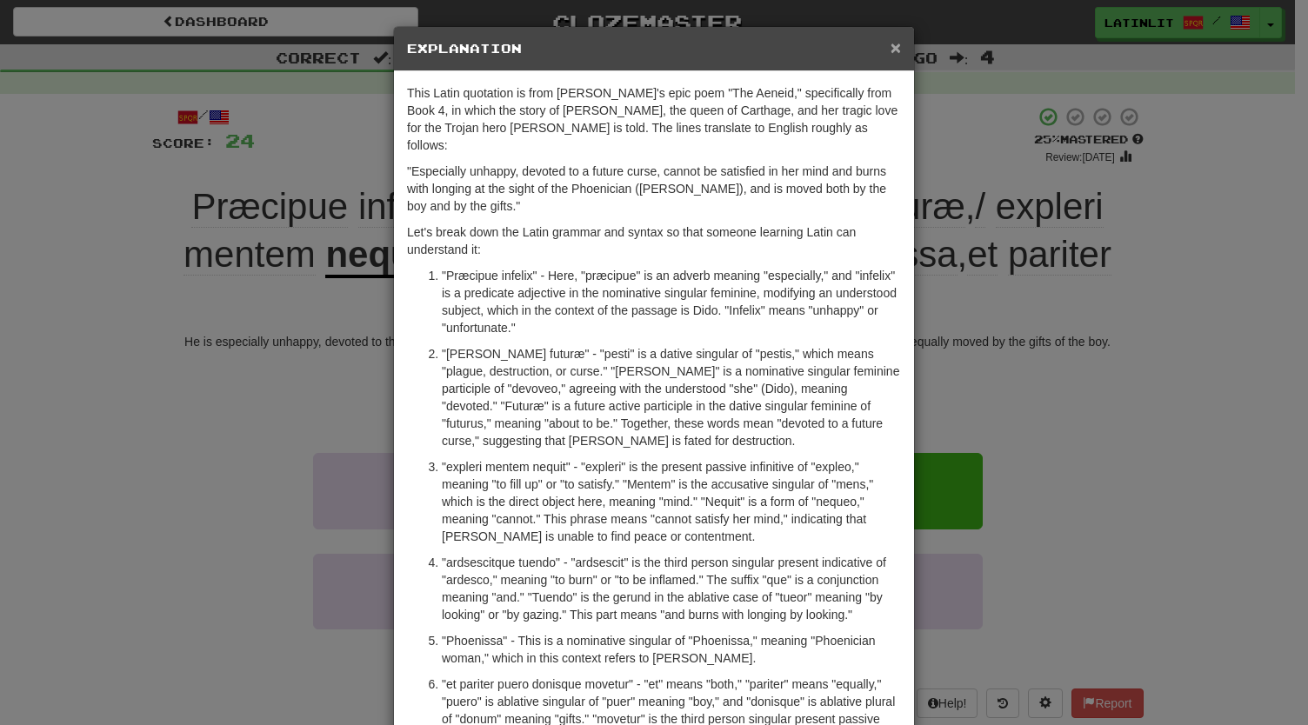
click at [890, 45] on span "×" at bounding box center [895, 47] width 10 height 20
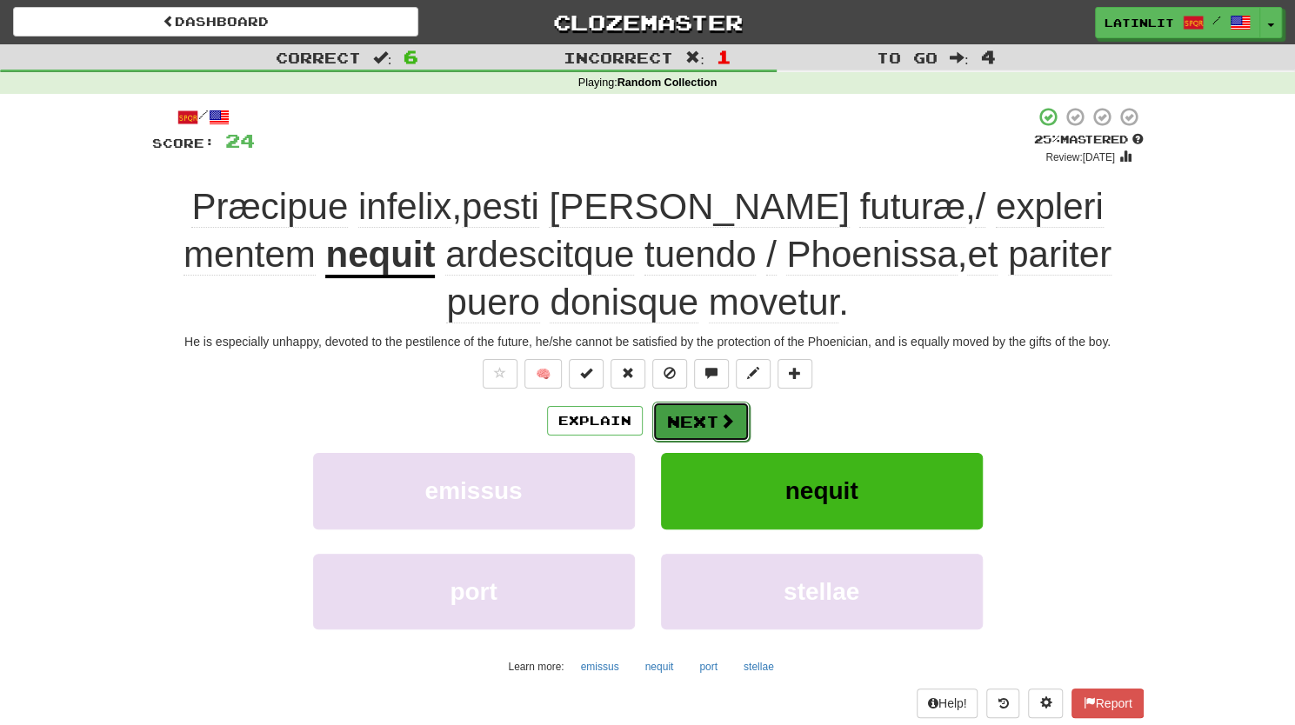
click at [683, 419] on button "Next" at bounding box center [700, 422] width 97 height 40
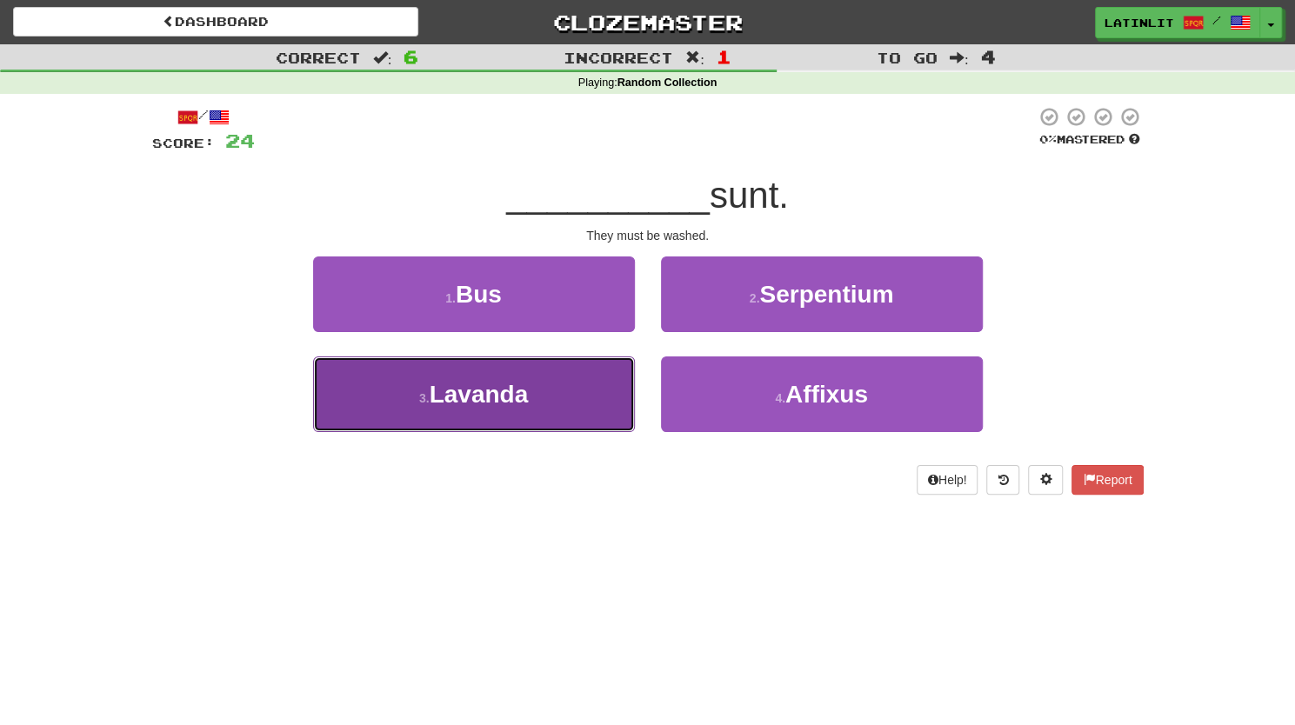
click at [520, 395] on span "Lavanda" at bounding box center [478, 394] width 99 height 27
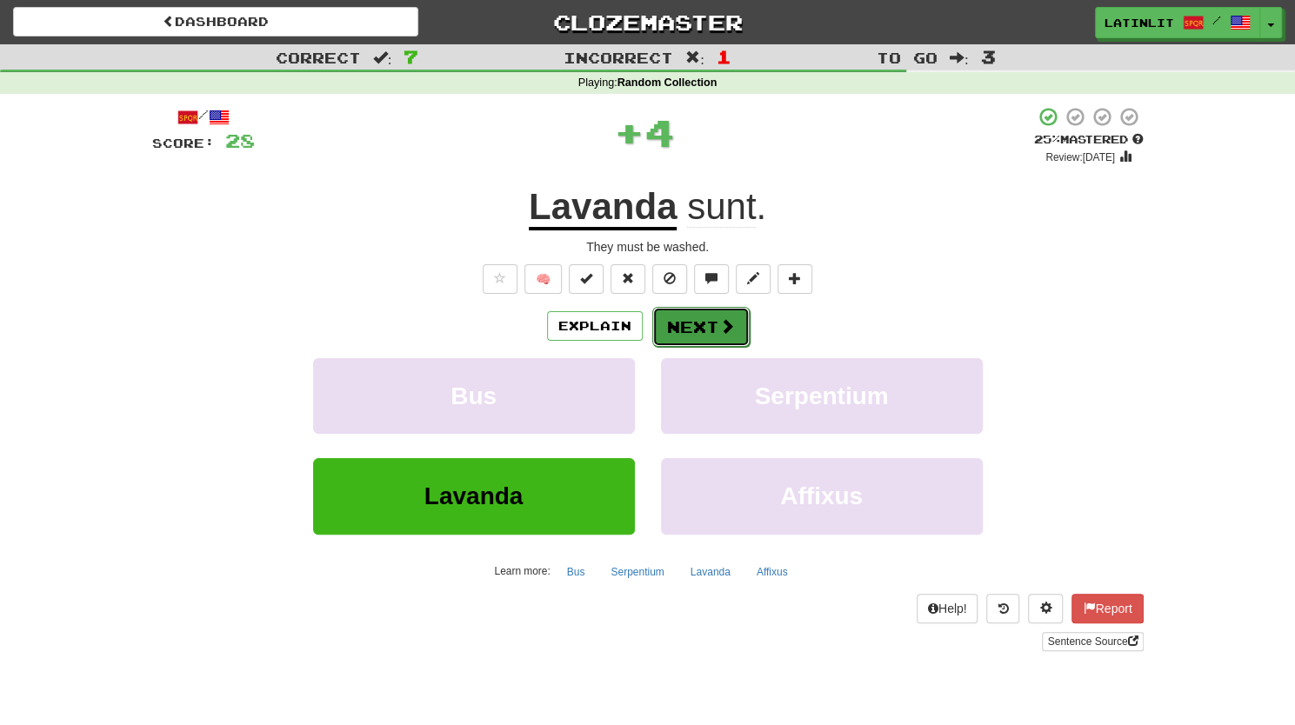
click at [689, 326] on button "Next" at bounding box center [700, 327] width 97 height 40
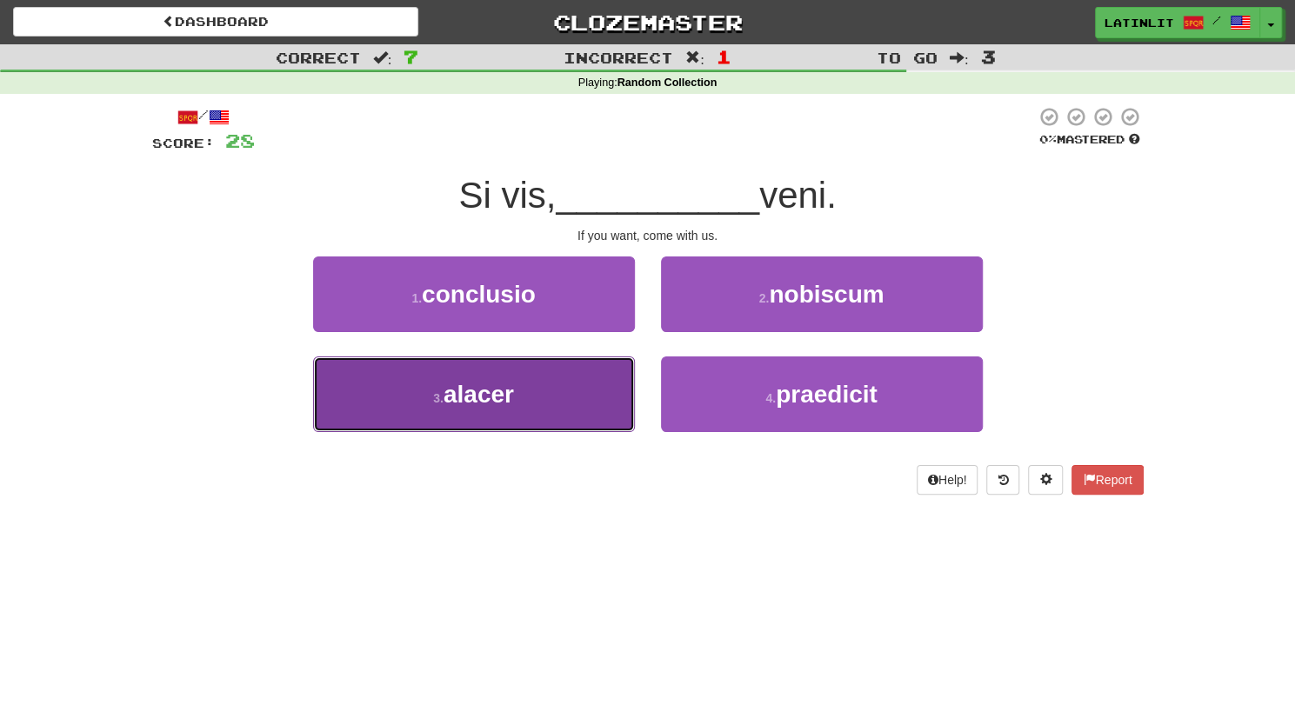
click at [585, 389] on button "3 . alacer" at bounding box center [474, 394] width 322 height 76
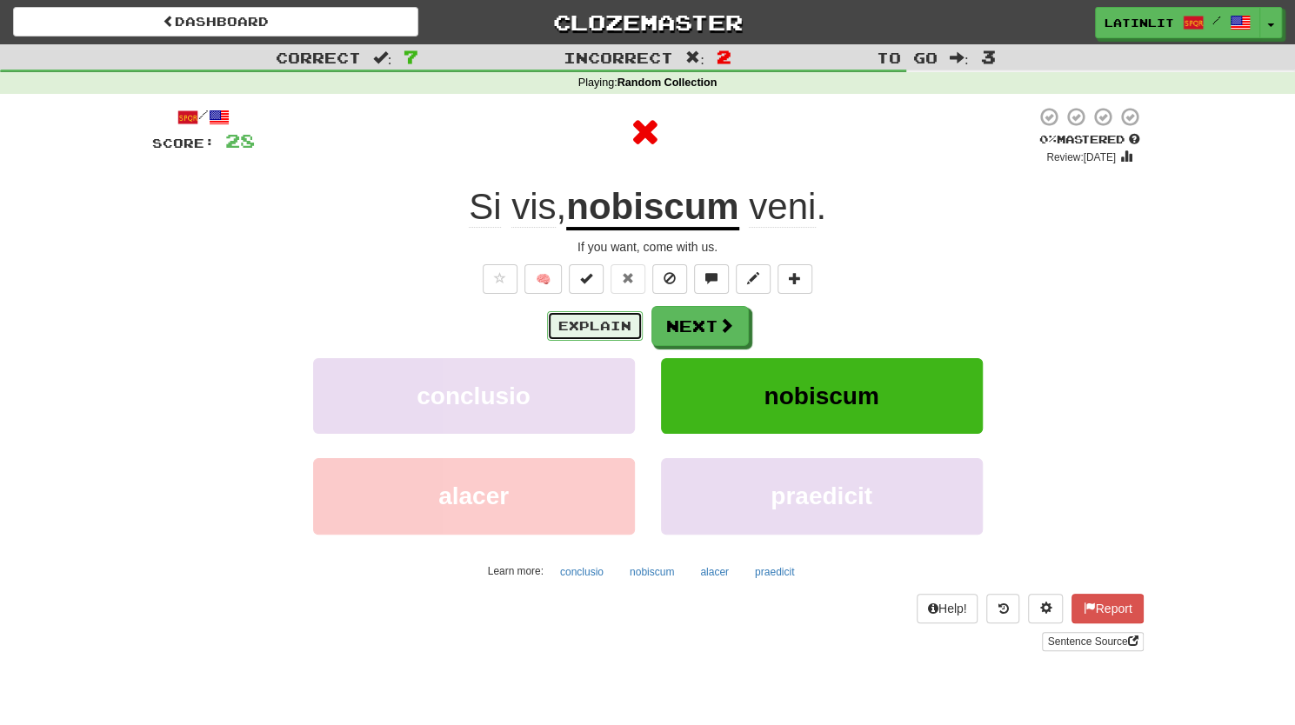
click at [593, 328] on button "Explain" at bounding box center [595, 326] width 96 height 30
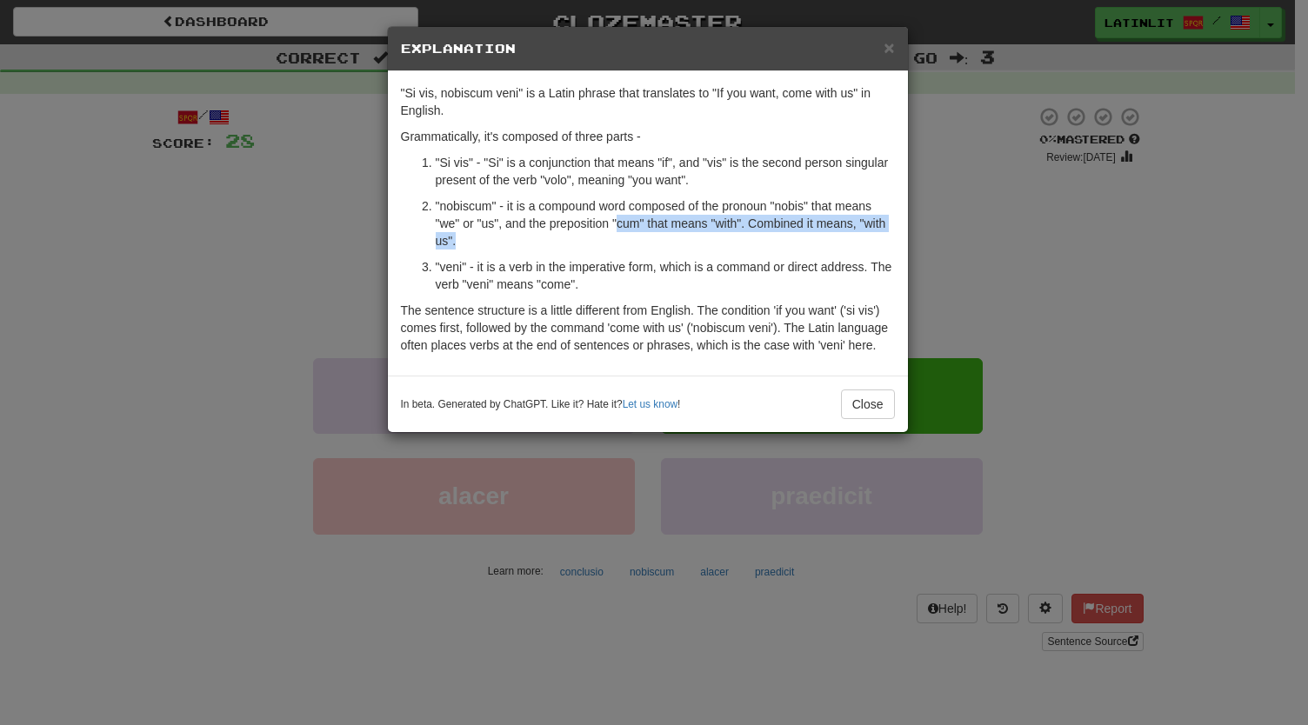
drag, startPoint x: 614, startPoint y: 218, endPoint x: 730, endPoint y: 231, distance: 117.2
click at [730, 231] on p ""nobiscum" - it is a compound word composed of the pronoun "nobis" that means "…" at bounding box center [665, 223] width 459 height 52
click at [562, 210] on p ""nobiscum" - it is a compound word composed of the pronoun "nobis" that means "…" at bounding box center [665, 223] width 459 height 52
click at [873, 413] on button "Close" at bounding box center [868, 404] width 54 height 30
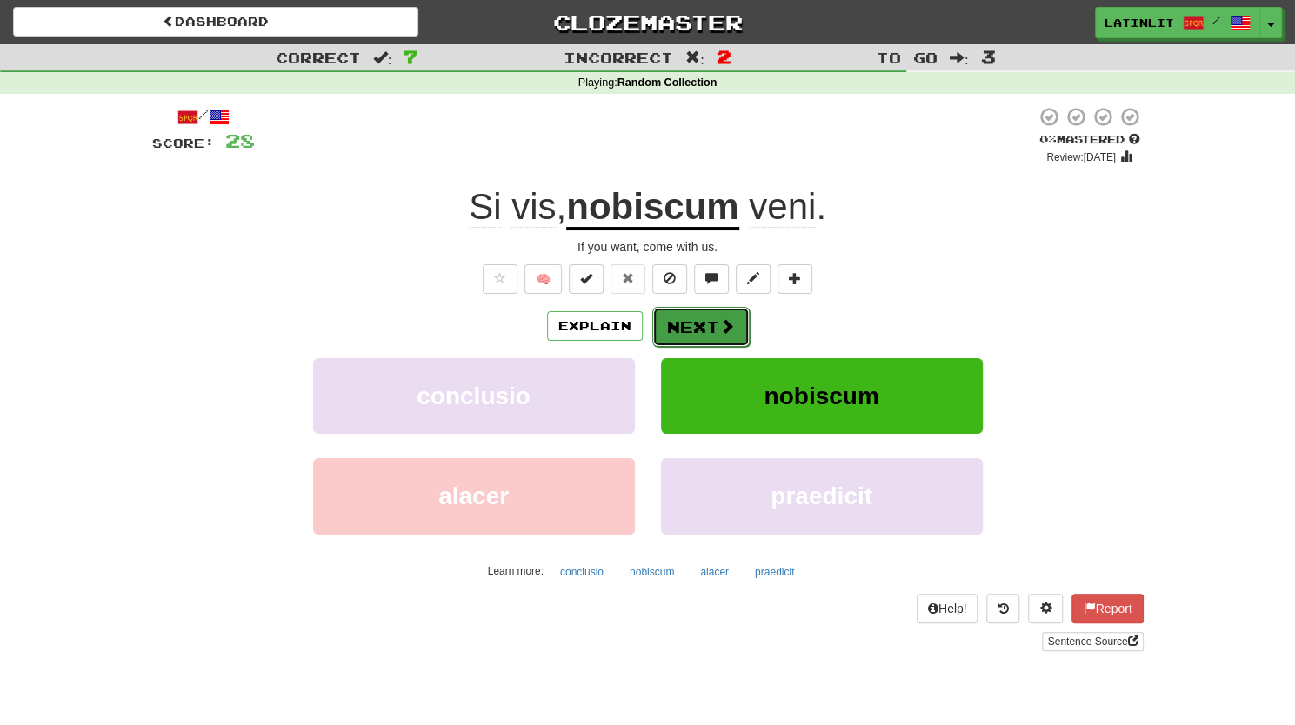
click at [690, 329] on button "Next" at bounding box center [700, 327] width 97 height 40
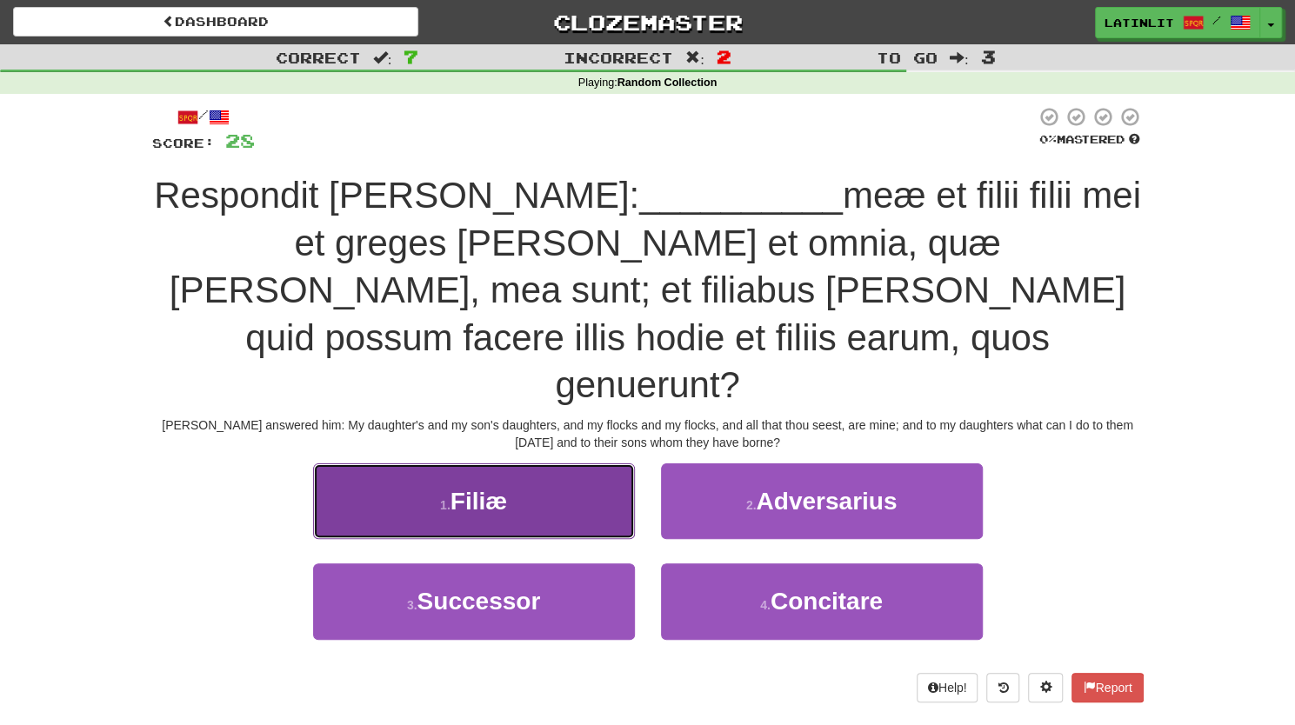
click at [456, 488] on span "Filiæ" at bounding box center [478, 501] width 57 height 27
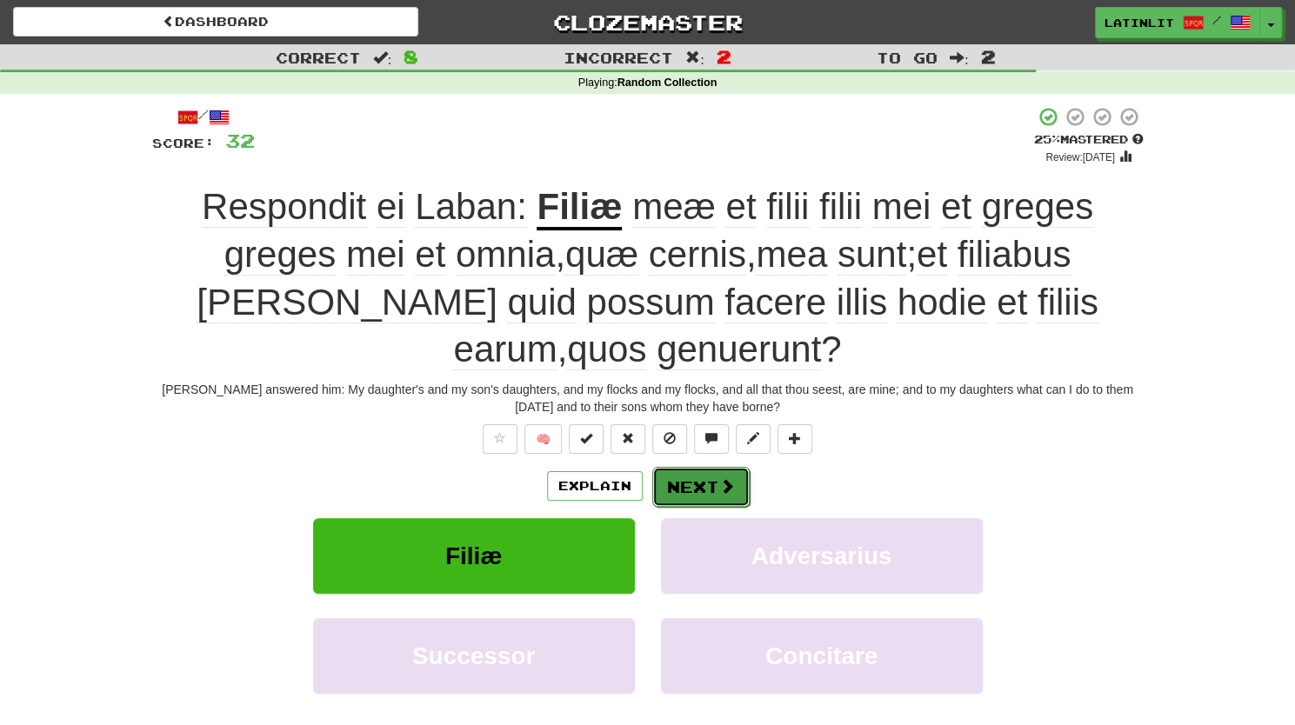
click at [683, 474] on button "Next" at bounding box center [700, 487] width 97 height 40
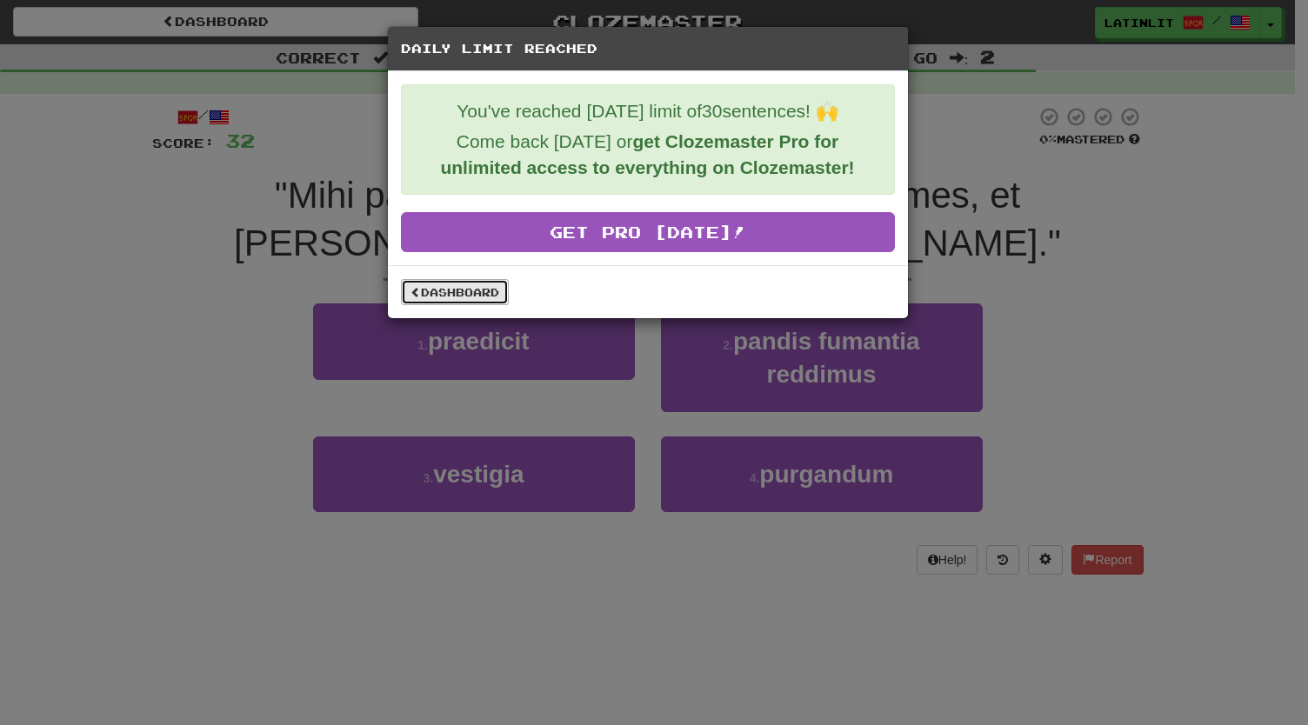
click at [487, 287] on link "Dashboard" at bounding box center [455, 292] width 108 height 26
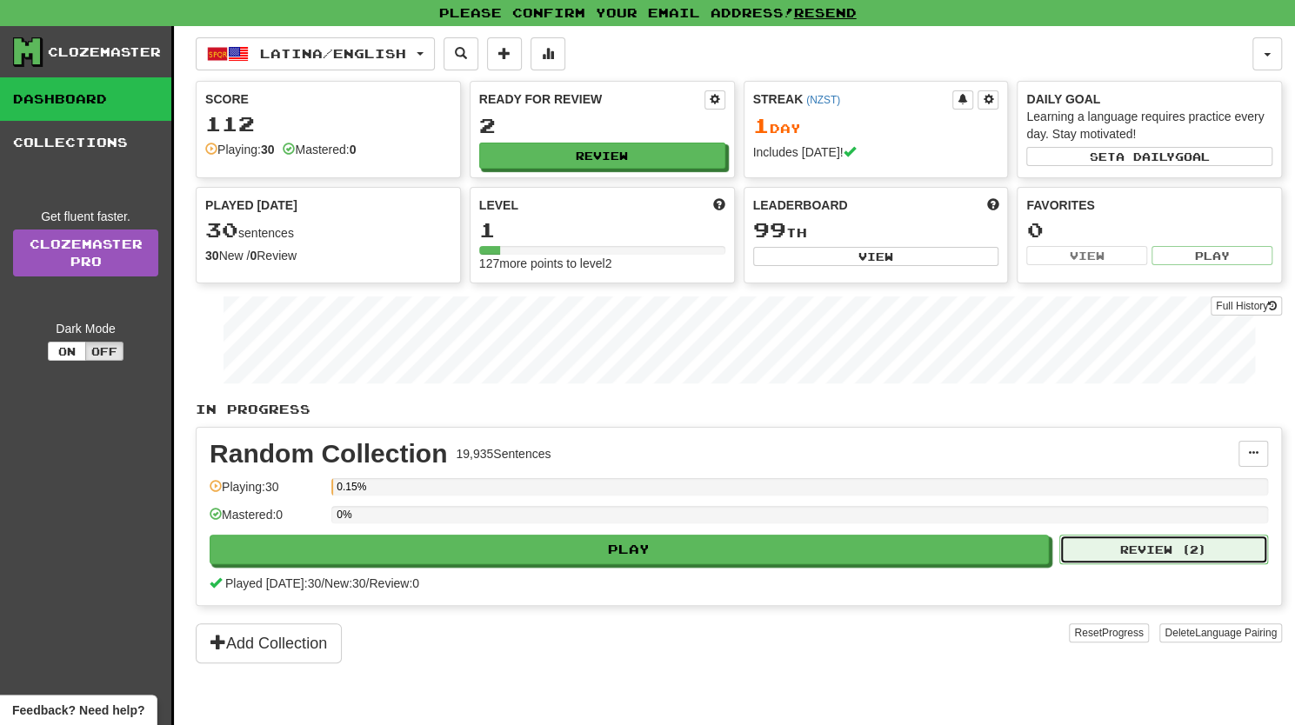
click at [1090, 547] on button "Review ( 2 )" at bounding box center [1163, 550] width 209 height 30
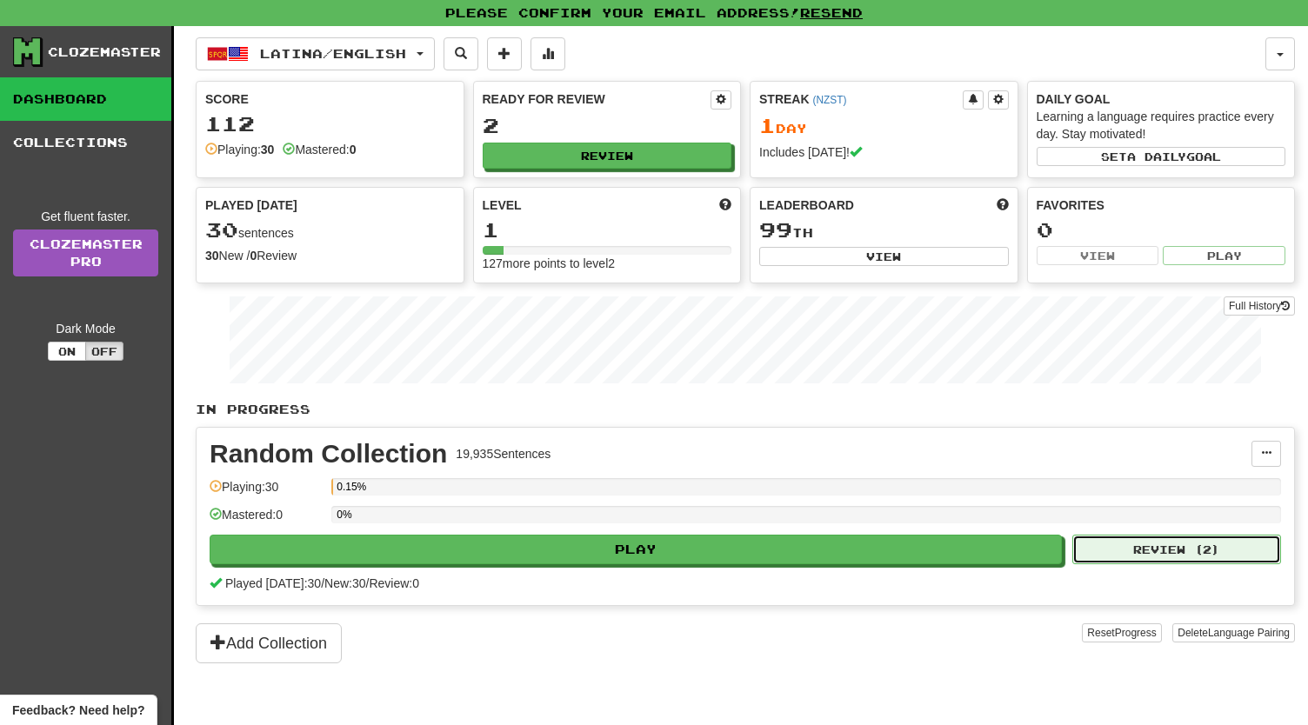
select select "**"
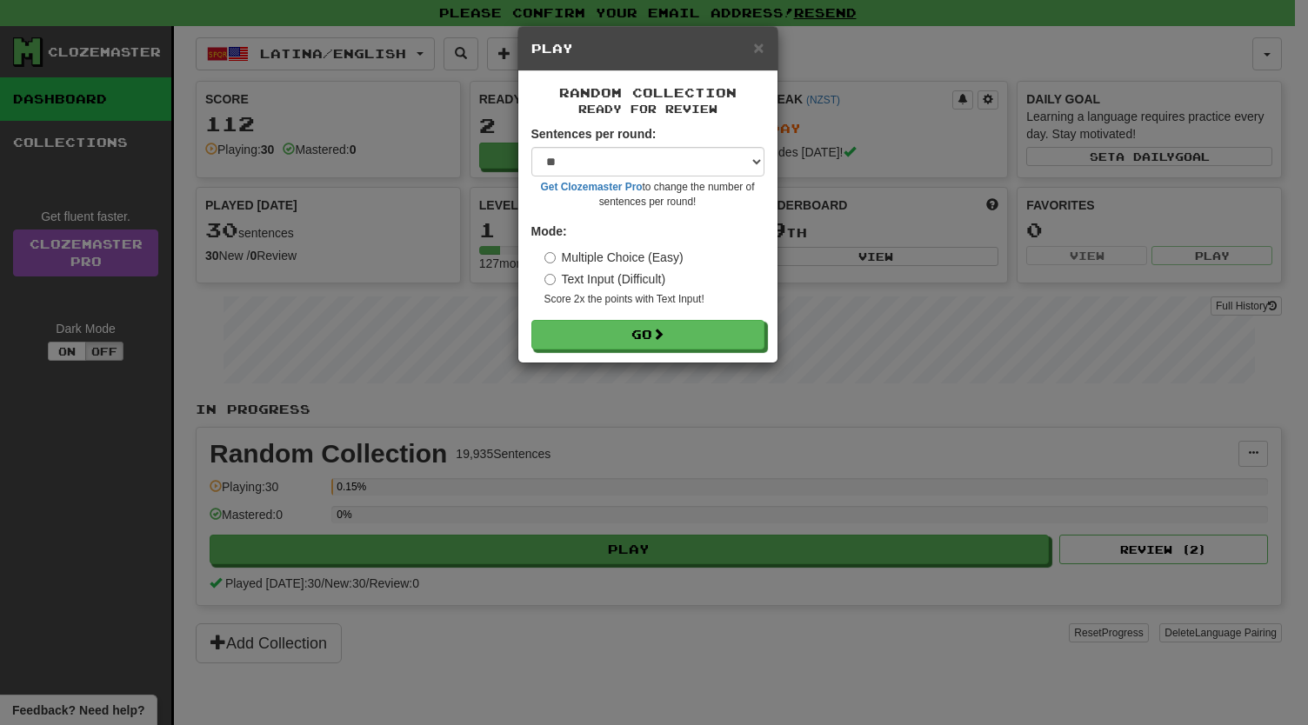
click at [329, 236] on div "× Play Random Collection Ready for Review Sentences per round: * ** ** ** ** **…" at bounding box center [654, 362] width 1308 height 725
